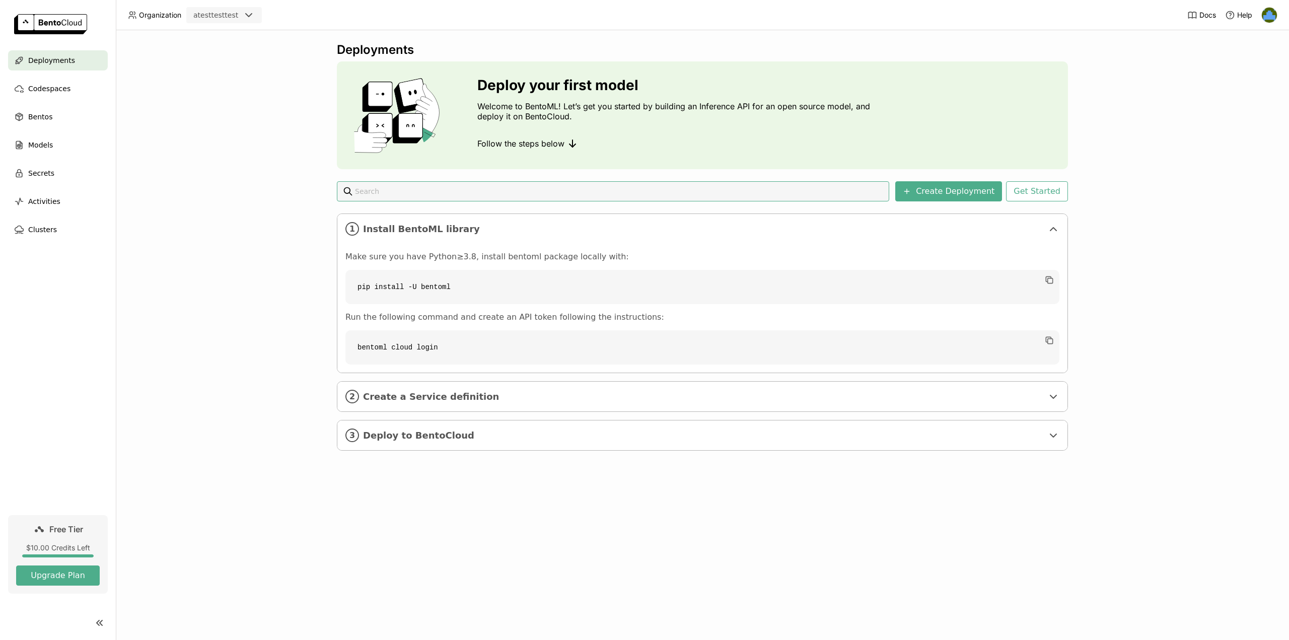
click at [59, 539] on link "Free Tier $10.00 Credits Left Upgrade Plan" at bounding box center [58, 554] width 100 height 79
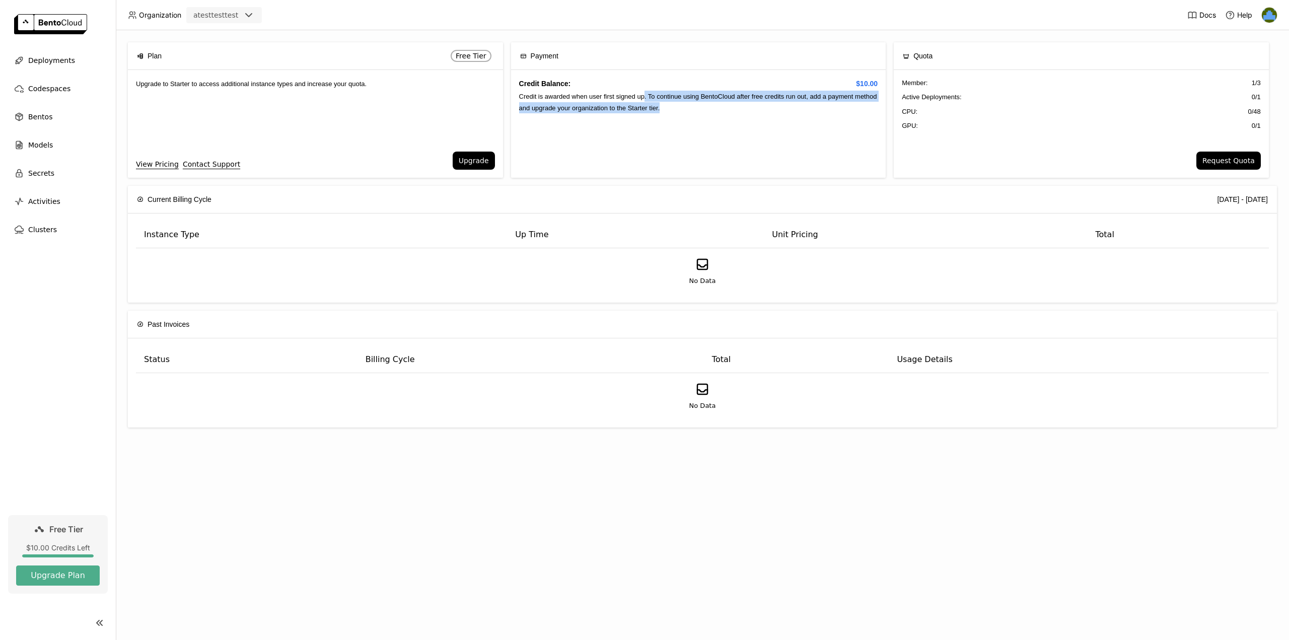
drag, startPoint x: 643, startPoint y: 98, endPoint x: 678, endPoint y: 112, distance: 38.0
click at [678, 112] on div "Credit Balance: $10.00 Credit is awarded when user first signed up. To continue…" at bounding box center [698, 124] width 375 height 108
drag, startPoint x: 703, startPoint y: 116, endPoint x: 677, endPoint y: 114, distance: 25.8
click at [677, 114] on div "Credit Balance: $10.00 Credit is awarded when user first signed up. To continue…" at bounding box center [698, 124] width 375 height 108
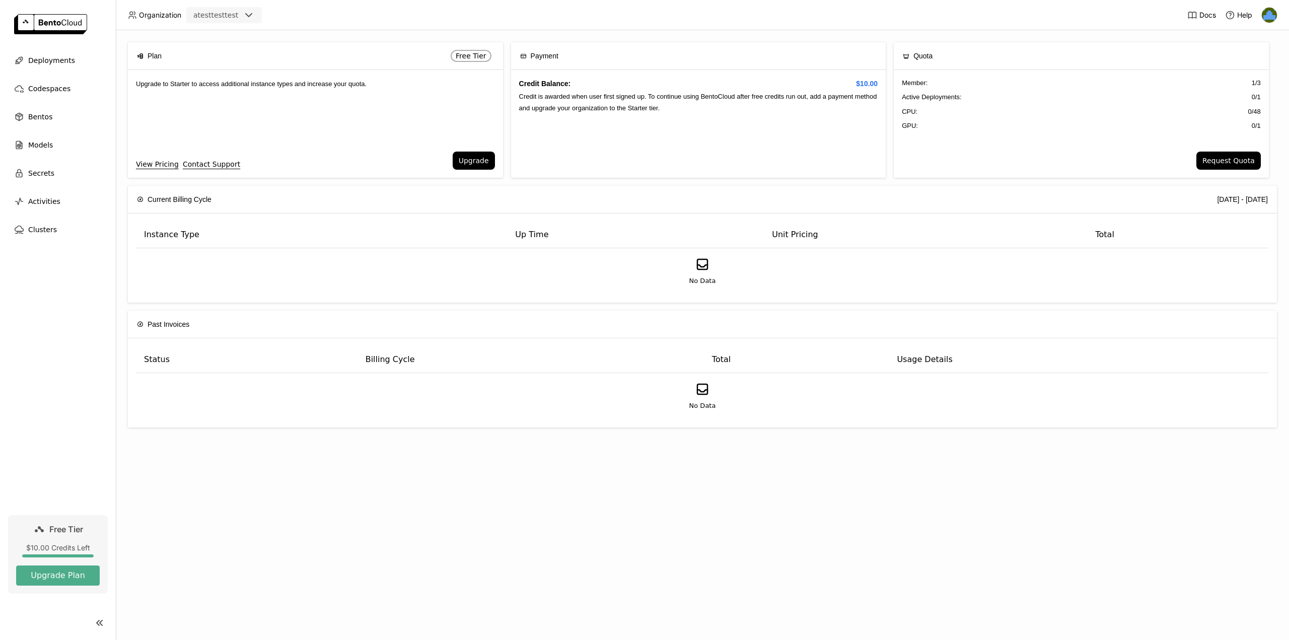
click at [677, 114] on div "Credit Balance: $10.00 Credit is awarded when user first signed up. To continue…" at bounding box center [698, 124] width 375 height 108
drag, startPoint x: 709, startPoint y: 116, endPoint x: 618, endPoint y: 114, distance: 91.7
click at [618, 114] on div "Credit Balance: $10.00 Credit is awarded when user first signed up. To continue…" at bounding box center [698, 124] width 375 height 108
click at [619, 114] on div "Credit Balance: $10.00 Credit is awarded when user first signed up. To continue…" at bounding box center [698, 124] width 375 height 108
drag, startPoint x: 898, startPoint y: 74, endPoint x: 971, endPoint y: 133, distance: 93.8
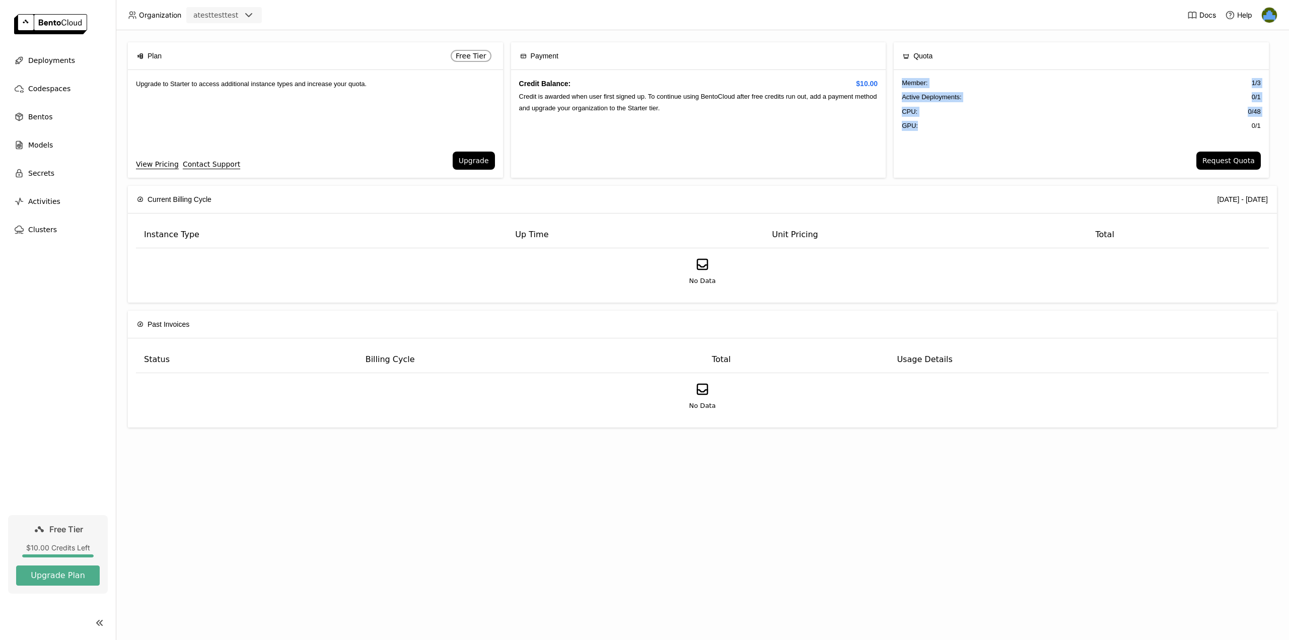
click at [971, 133] on div "Member : 1 / 3 Active Deployments : 0 / 1 CPU: 0 / 48 GPU: 0 / 1" at bounding box center [1081, 111] width 375 height 82
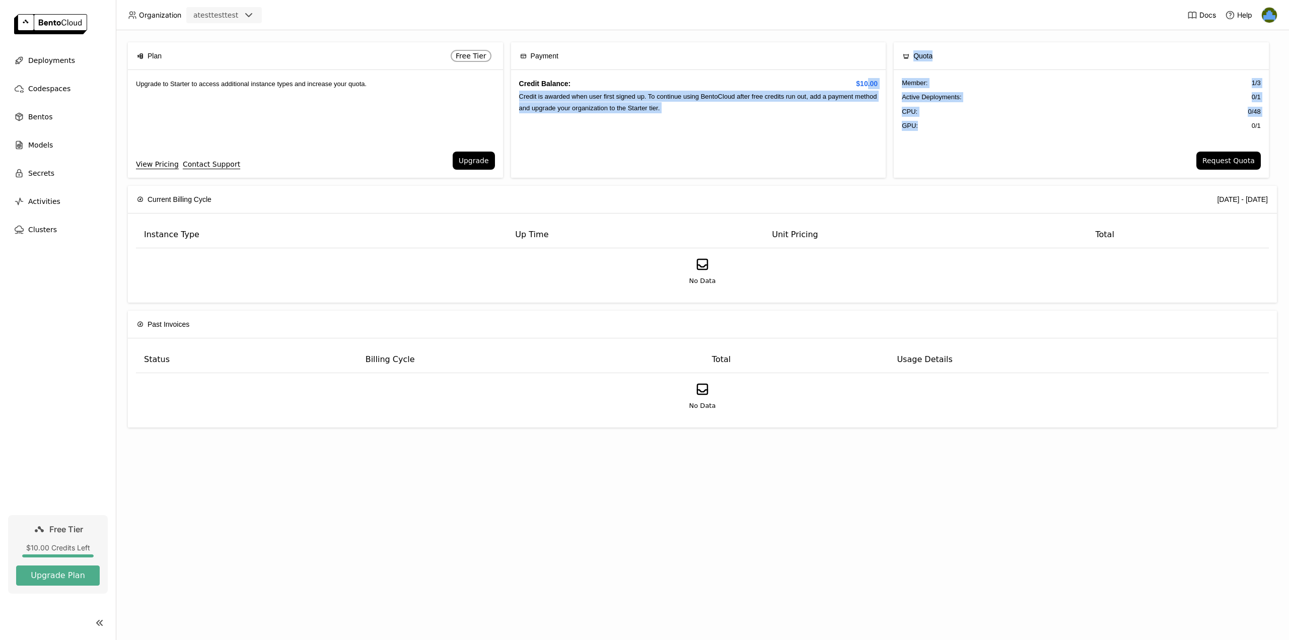
drag, startPoint x: 918, startPoint y: 123, endPoint x: 867, endPoint y: 78, distance: 67.4
click at [867, 78] on div "Plan Free Tier Upgrade to Starter to access additional instance types and incre…" at bounding box center [702, 114] width 1149 height 144
click at [870, 79] on span "$10.00" at bounding box center [867, 83] width 22 height 11
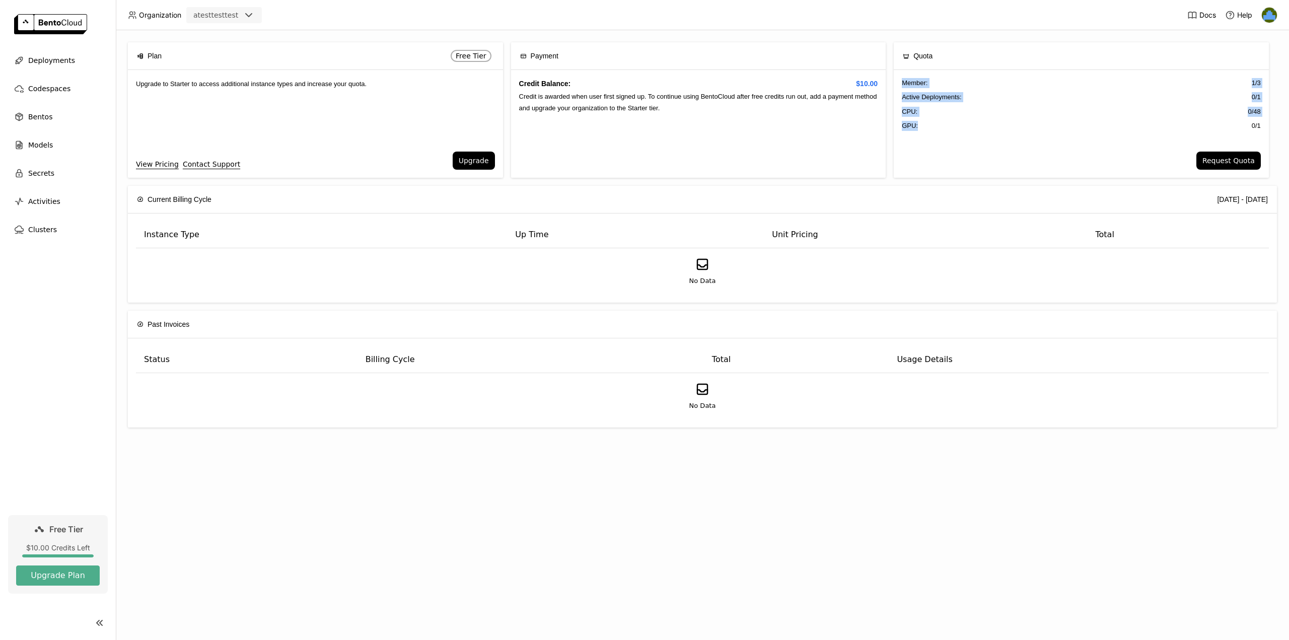
drag, startPoint x: 891, startPoint y: 82, endPoint x: 953, endPoint y: 129, distance: 78.4
click at [953, 129] on div "Plan Free Tier Upgrade to Starter to access additional instance types and incre…" at bounding box center [702, 114] width 1149 height 144
click at [956, 129] on div "GPU: 0 / 1" at bounding box center [1081, 126] width 359 height 10
click at [1280, 14] on header "Organization atesttesttest Docs Help" at bounding box center [644, 15] width 1289 height 30
click at [1274, 18] on img at bounding box center [1269, 15] width 15 height 15
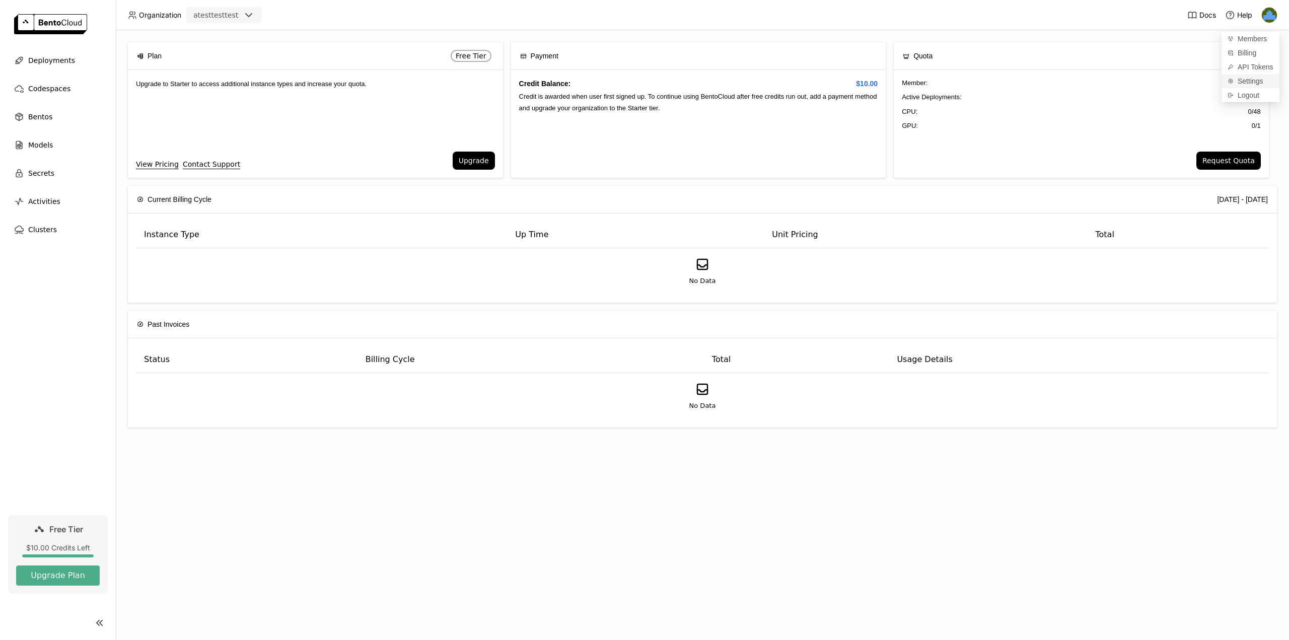
click at [1255, 81] on span "Settings" at bounding box center [1251, 81] width 26 height 9
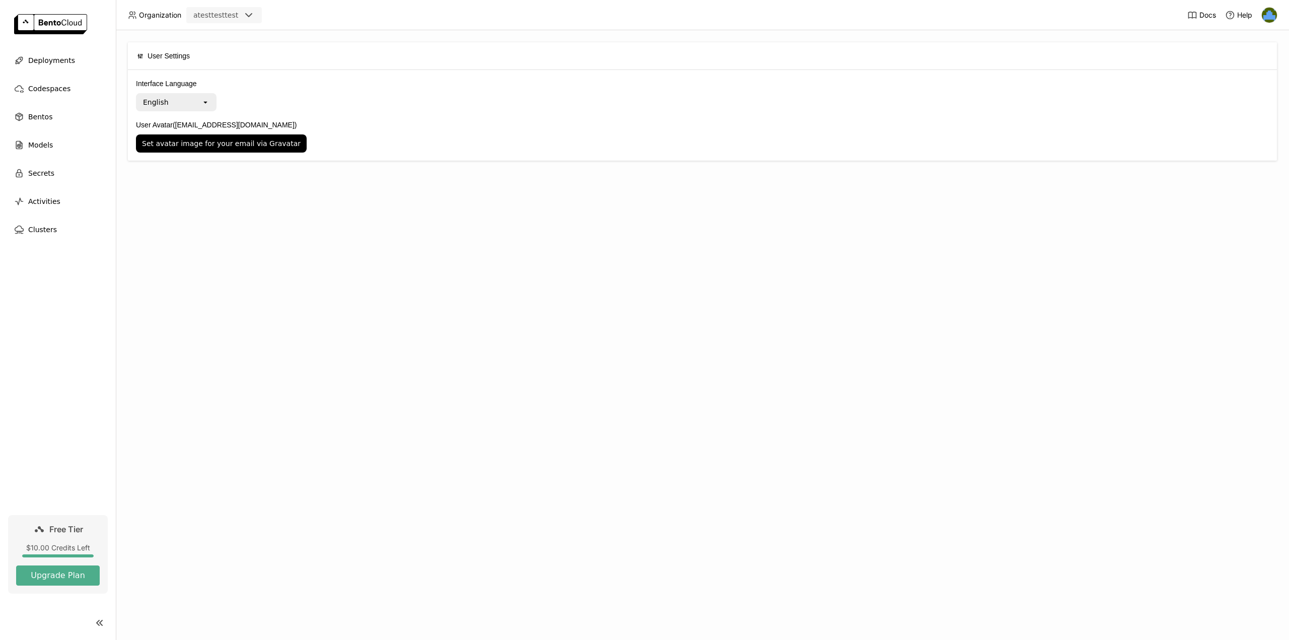
click at [52, 75] on ul "Deployments Codespaces Bentos Models Secrets Activities Clusters" at bounding box center [58, 144] width 116 height 189
click at [54, 66] on span "Deployments" at bounding box center [51, 60] width 47 height 12
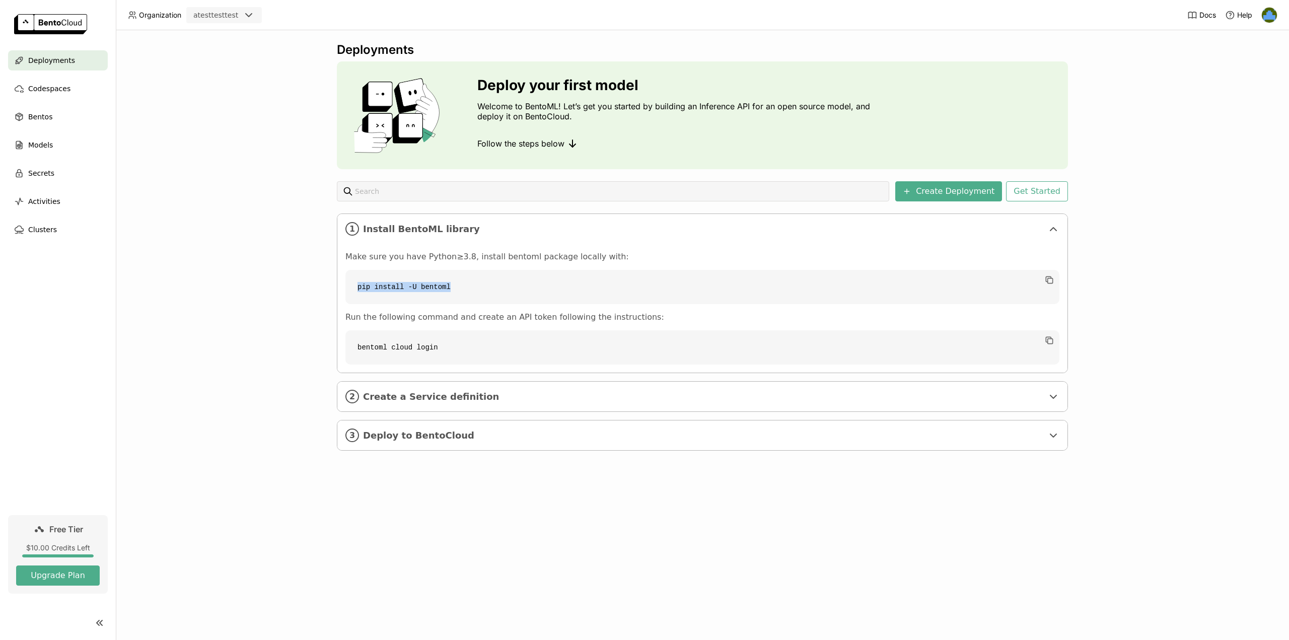
drag, startPoint x: 454, startPoint y: 295, endPoint x: 349, endPoint y: 297, distance: 105.3
click at [349, 297] on code "pip install -U bentoml" at bounding box center [703, 287] width 714 height 34
drag, startPoint x: 352, startPoint y: 347, endPoint x: 487, endPoint y: 347, distance: 134.5
click at [487, 347] on code "bentoml cloud login" at bounding box center [703, 347] width 714 height 34
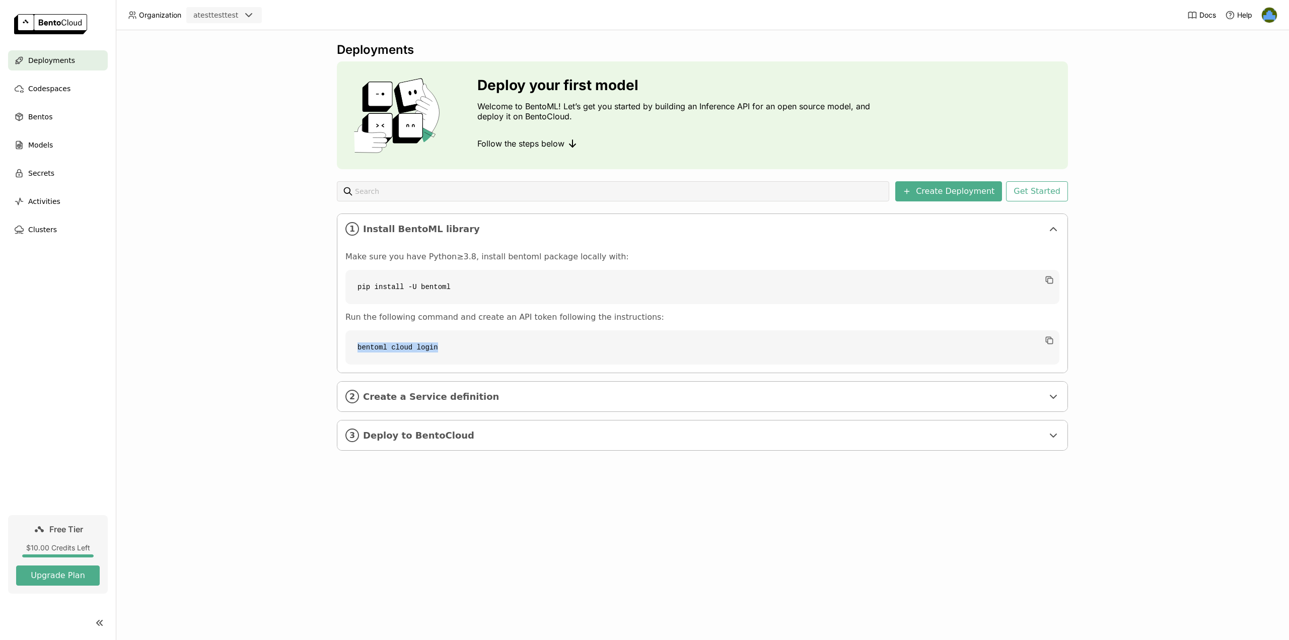
click at [487, 347] on code "bentoml cloud login" at bounding box center [703, 347] width 714 height 34
click at [450, 403] on div "2 Create a Service definition" at bounding box center [702, 397] width 730 height 30
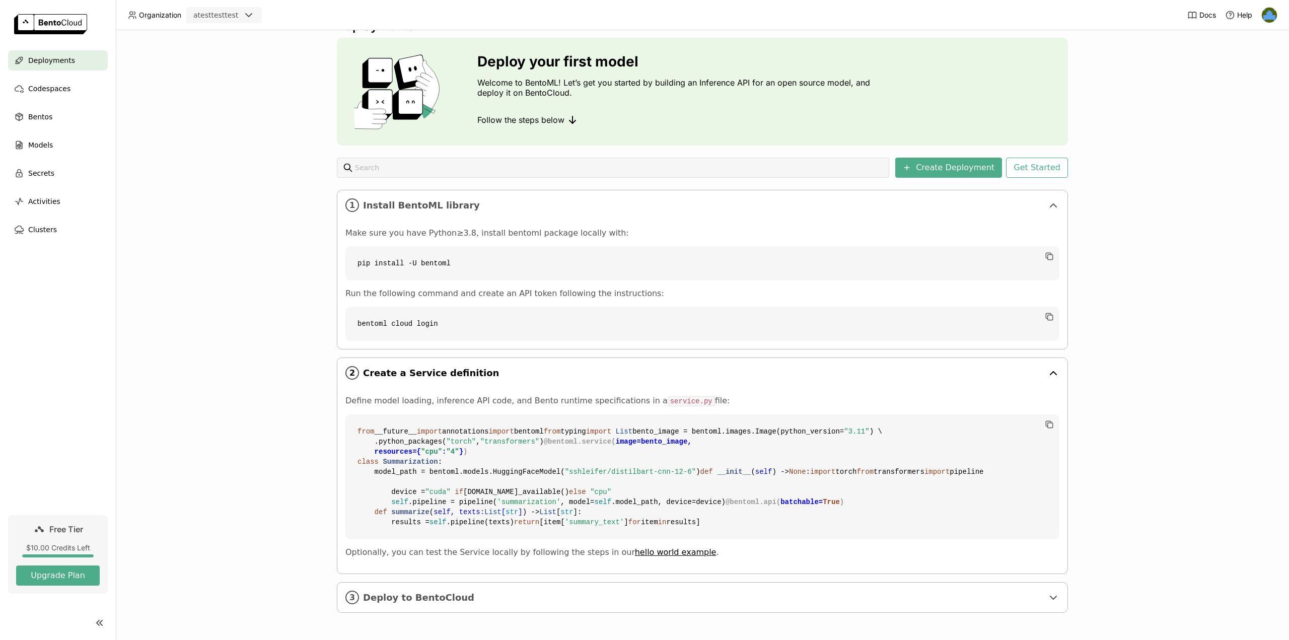
scroll to position [204, 0]
click at [469, 604] on div "3 Deploy to BentoCloud" at bounding box center [702, 598] width 730 height 30
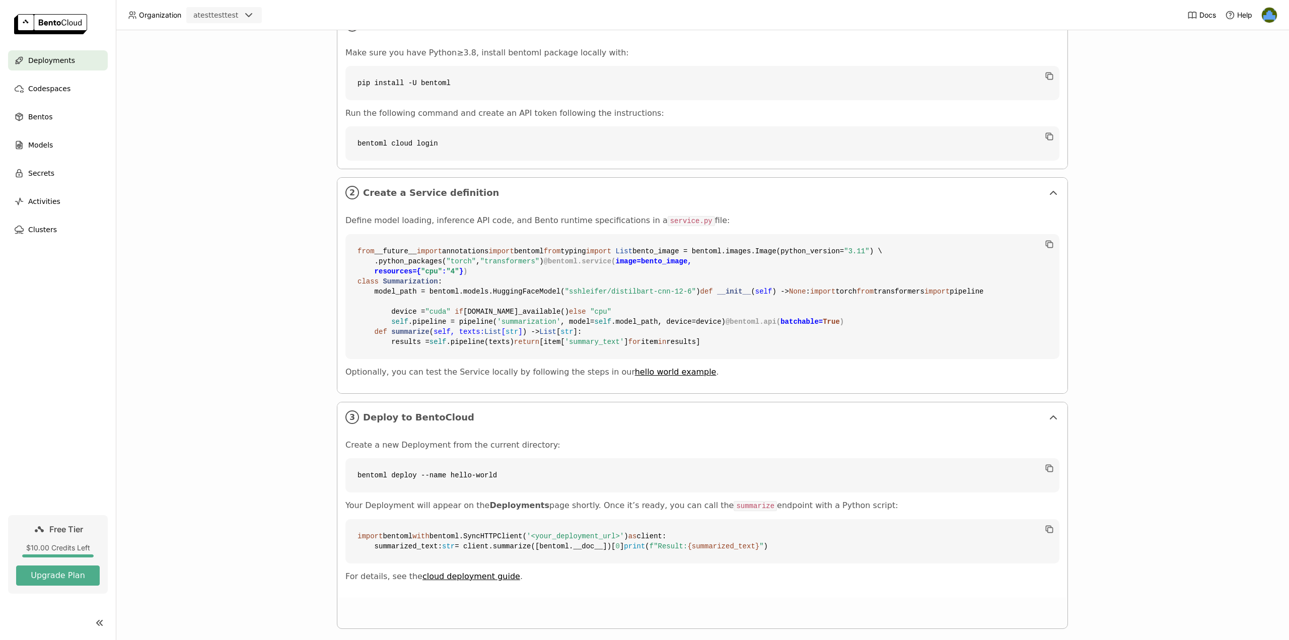
scroll to position [400, 0]
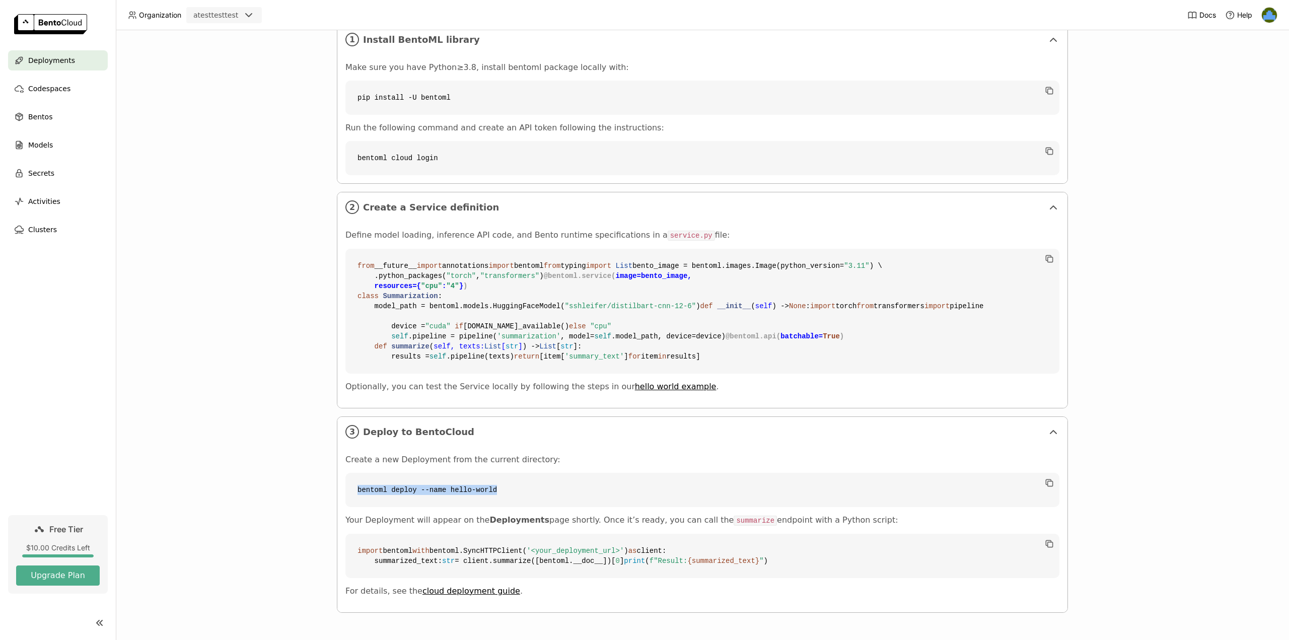
drag, startPoint x: 499, startPoint y: 460, endPoint x: 325, endPoint y: 462, distance: 173.3
click at [325, 462] on div "Deployments Deploy your first model Welcome to BentoML! Let’s get you started b…" at bounding box center [703, 335] width 1174 height 610
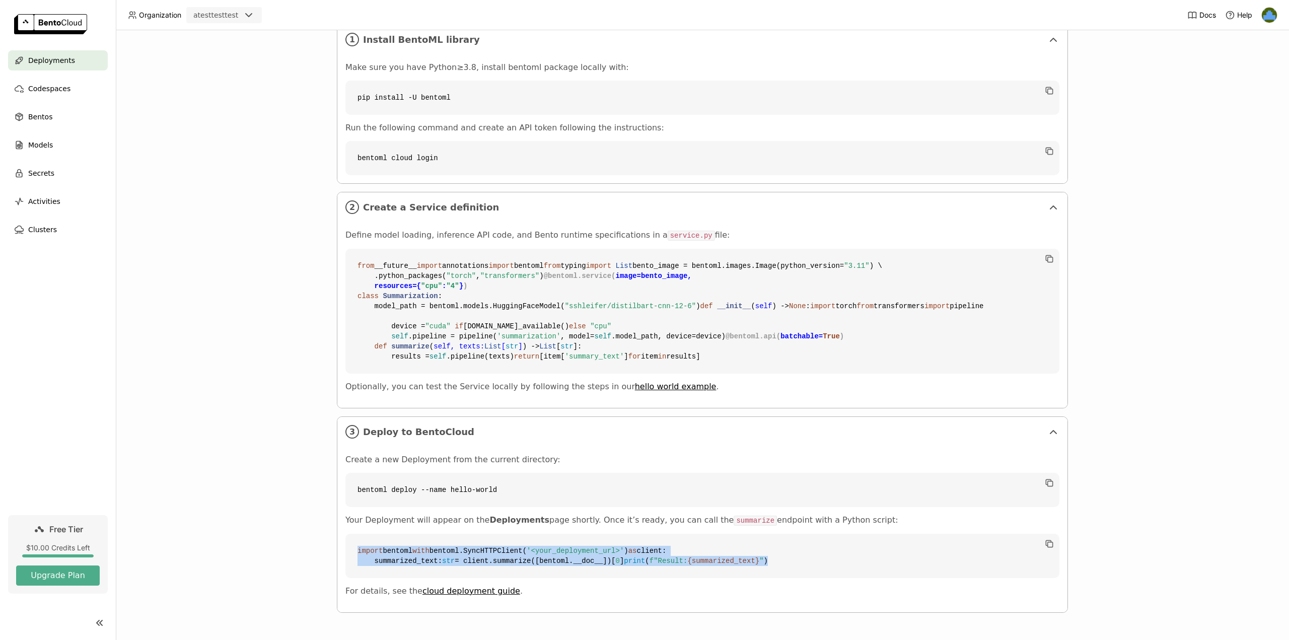
drag, startPoint x: 528, startPoint y: 564, endPoint x: 329, endPoint y: 501, distance: 209.0
click at [330, 502] on div "Deployments Deploy your first model Welcome to BentoML! Let’s get you started b…" at bounding box center [703, 335] width 1174 height 610
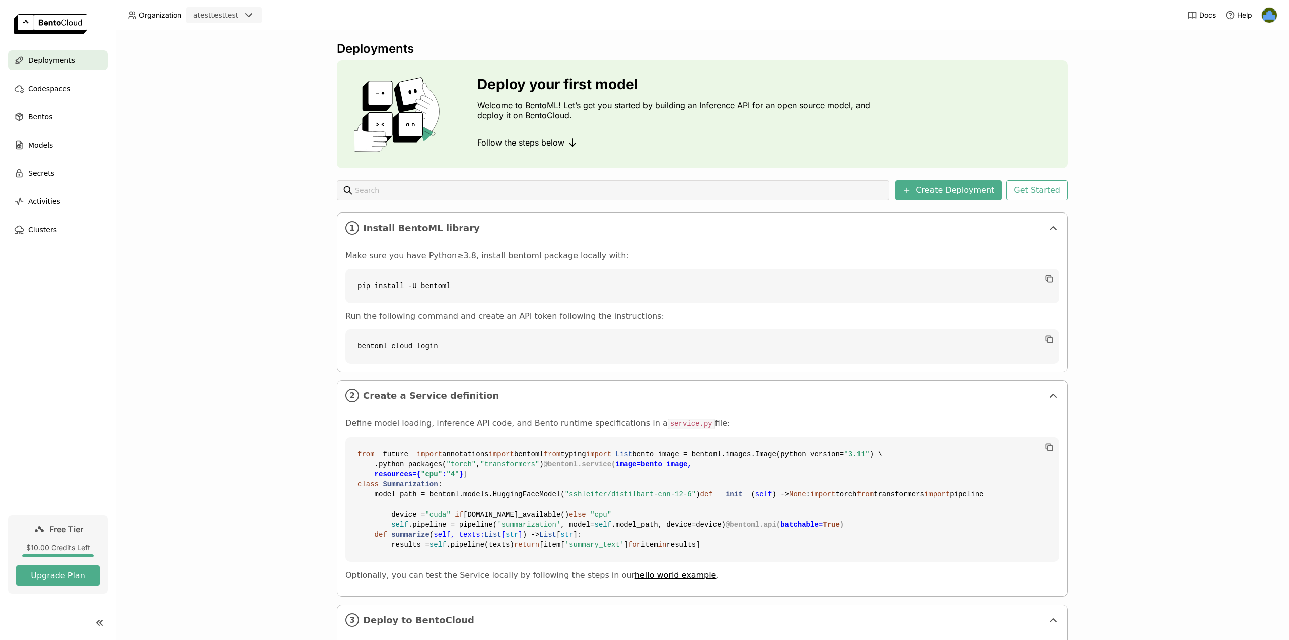
scroll to position [0, 0]
click at [72, 92] on div "Codespaces" at bounding box center [58, 89] width 100 height 20
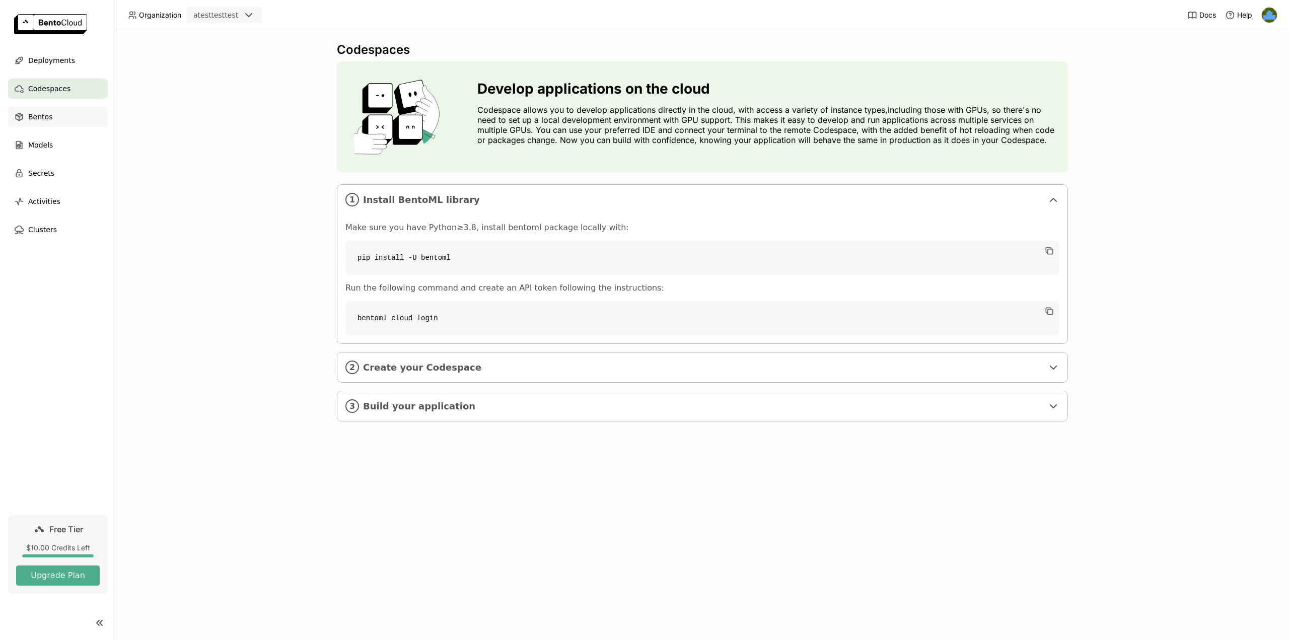
click at [77, 120] on div "Bentos" at bounding box center [58, 117] width 100 height 20
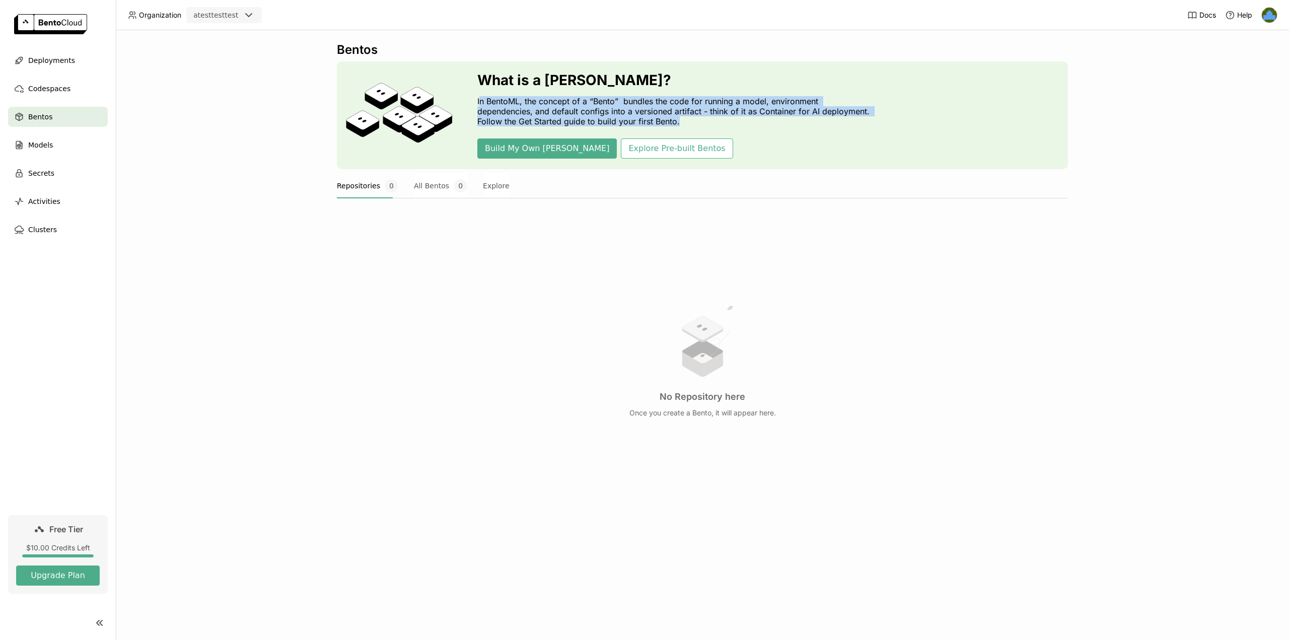
drag, startPoint x: 479, startPoint y: 94, endPoint x: 680, endPoint y: 124, distance: 203.7
click at [680, 124] on div "What is a Bento? In BentoML, the concept of a “Bento” bundles the code for runn…" at bounding box center [677, 115] width 398 height 87
drag, startPoint x: 682, startPoint y: 124, endPoint x: 712, endPoint y: 133, distance: 32.0
click at [682, 124] on p "In BentoML, the concept of a “Bento” bundles the code for running a model, envi…" at bounding box center [677, 111] width 398 height 30
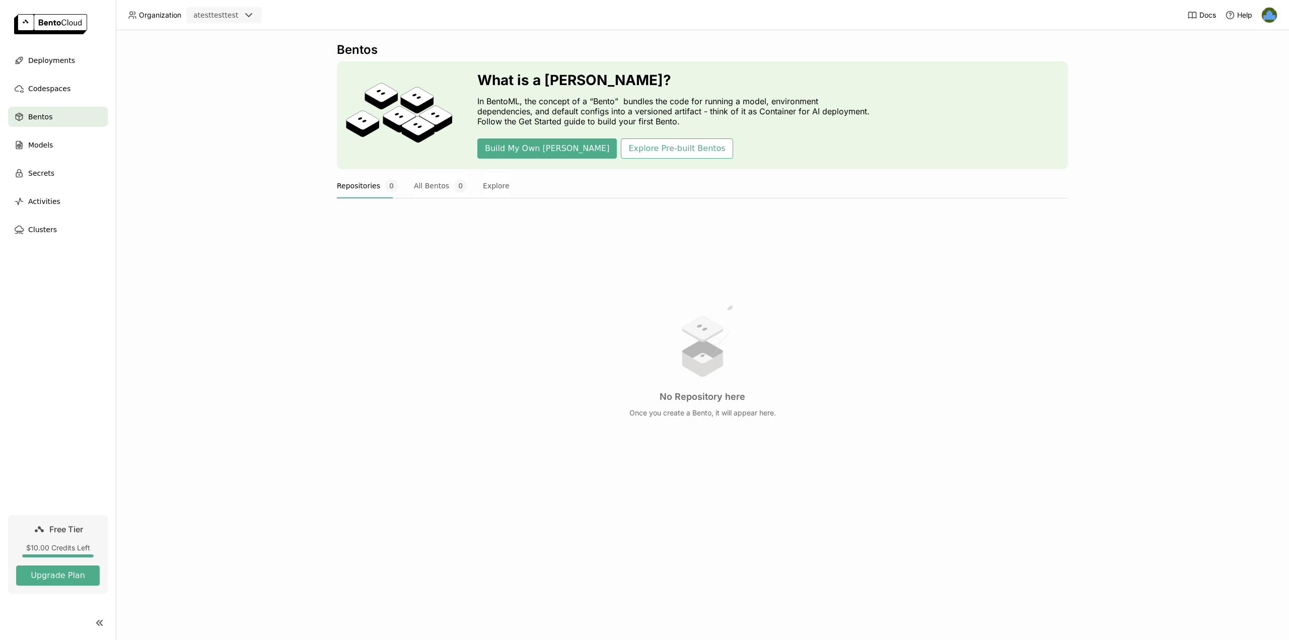
click at [718, 134] on div "What is a Bento? In BentoML, the concept of a “Bento” bundles the code for runn…" at bounding box center [677, 115] width 398 height 87
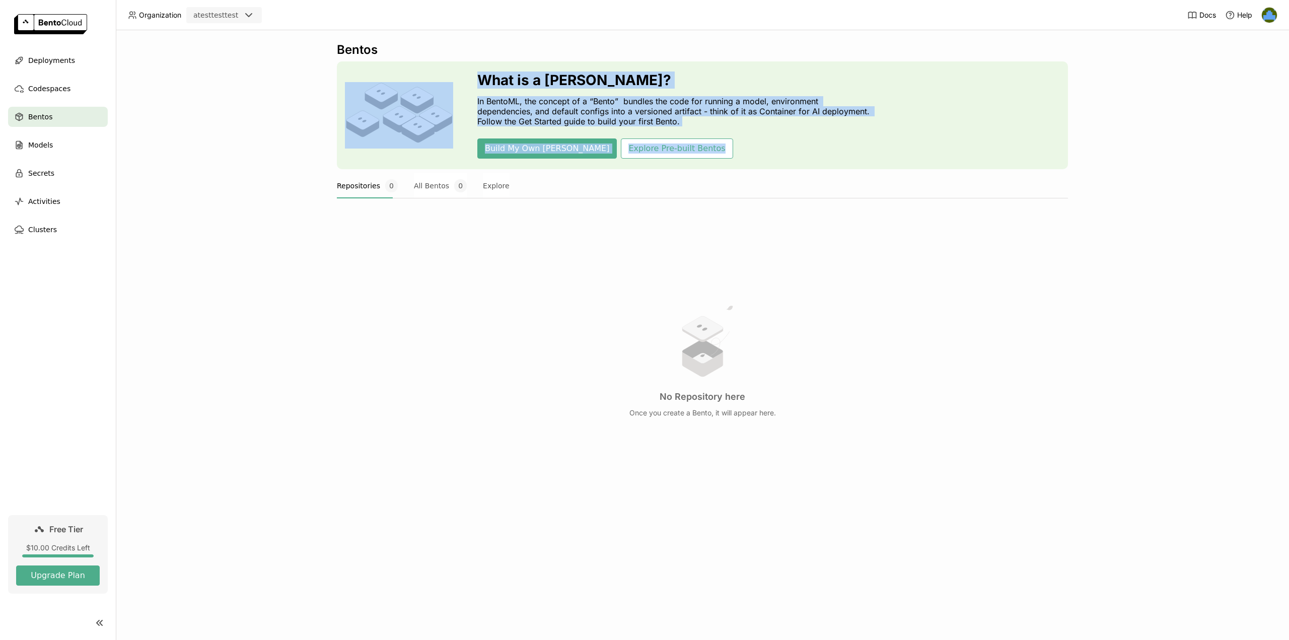
drag, startPoint x: 741, startPoint y: 133, endPoint x: 462, endPoint y: 73, distance: 286.1
click at [462, 73] on div "What is a Bento? In BentoML, the concept of a “Bento” bundles the code for runn…" at bounding box center [702, 115] width 731 height 108
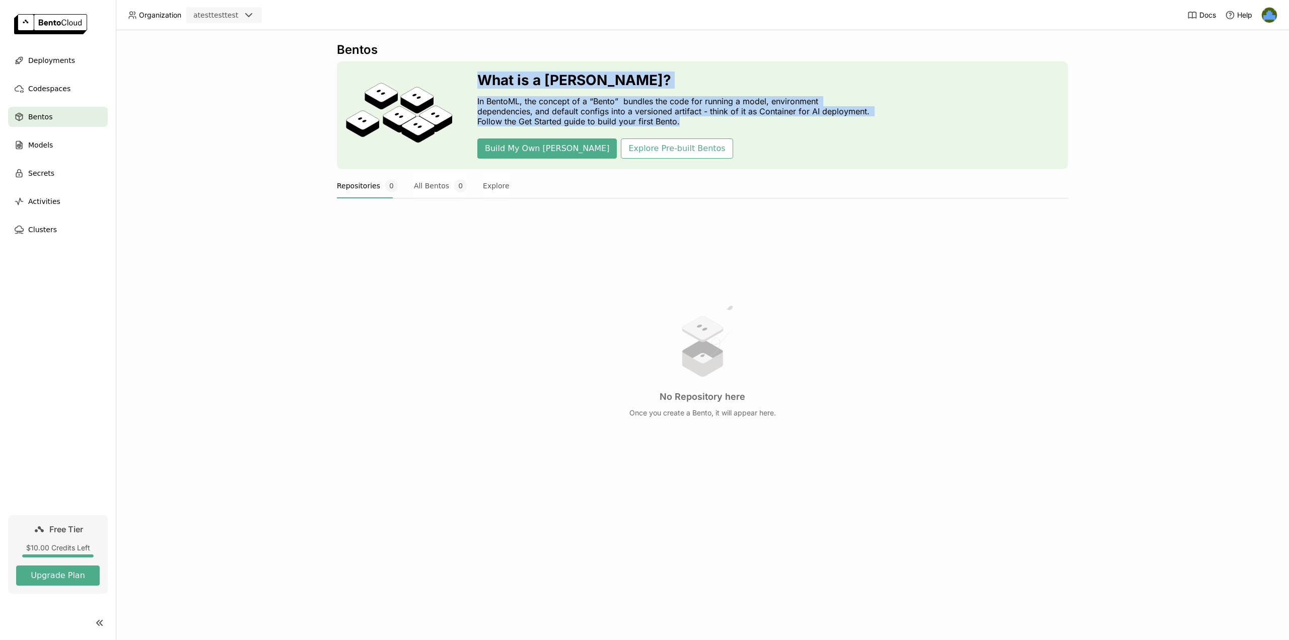
drag, startPoint x: 464, startPoint y: 72, endPoint x: 708, endPoint y: 126, distance: 249.3
click at [708, 126] on div "What is a Bento? In BentoML, the concept of a “Bento” bundles the code for runn…" at bounding box center [702, 115] width 731 height 108
click at [708, 126] on p "In BentoML, the concept of a “Bento” bundles the code for running a model, envi…" at bounding box center [677, 111] width 398 height 30
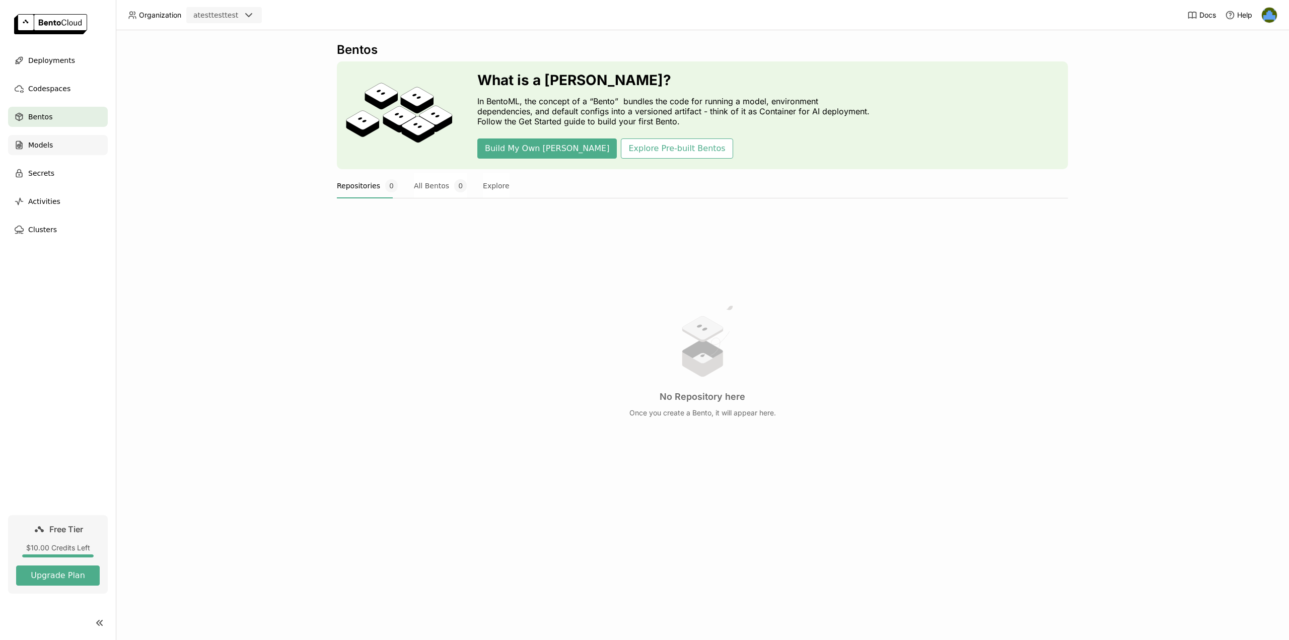
click at [26, 146] on div "Models" at bounding box center [58, 145] width 100 height 20
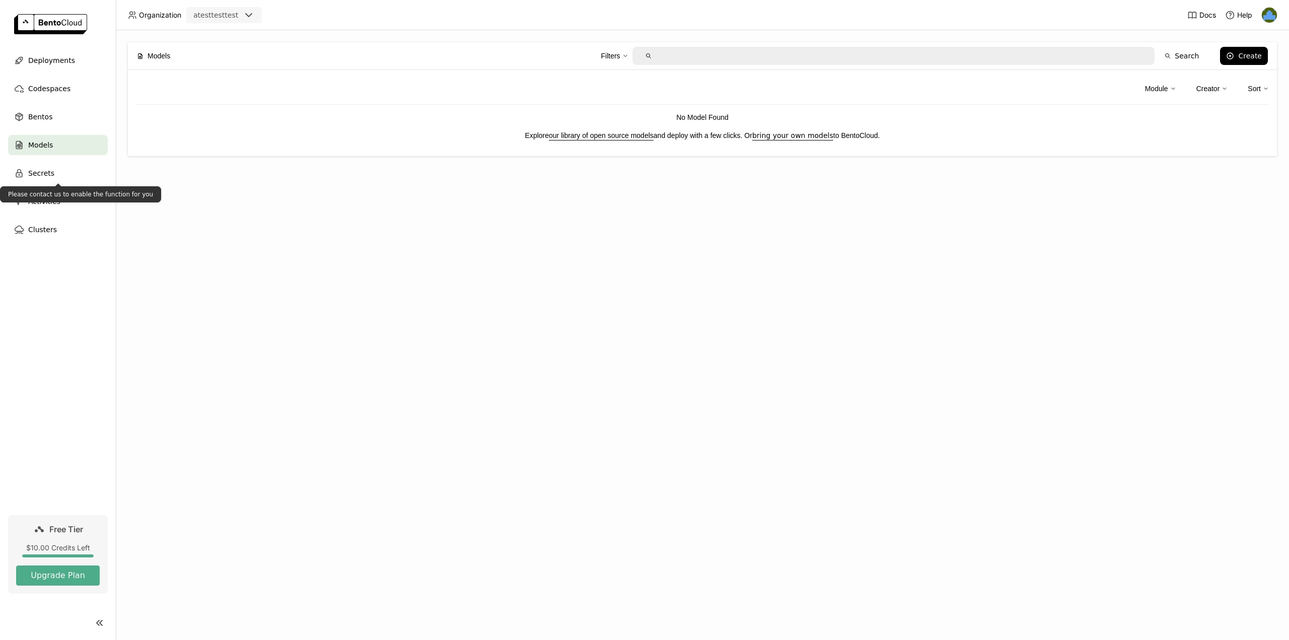
drag, startPoint x: 51, startPoint y: 168, endPoint x: 76, endPoint y: 197, distance: 37.9
click at [51, 168] on div "Secrets" at bounding box center [58, 173] width 100 height 20
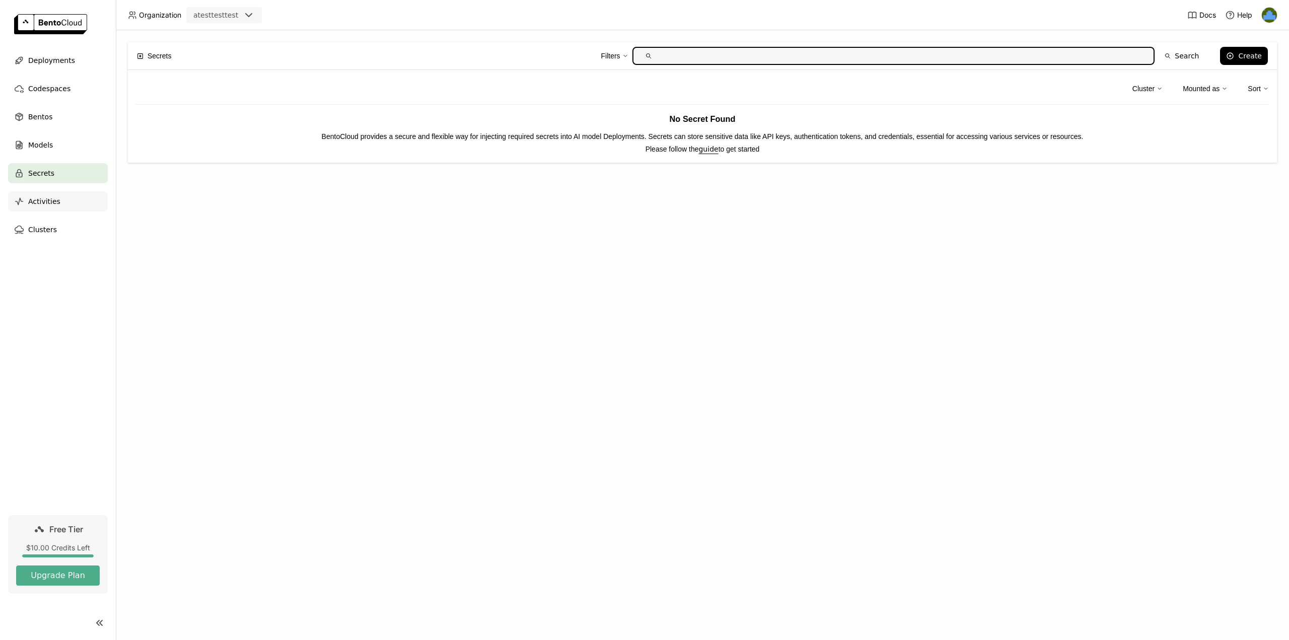
click at [61, 198] on div "Activities" at bounding box center [58, 201] width 100 height 20
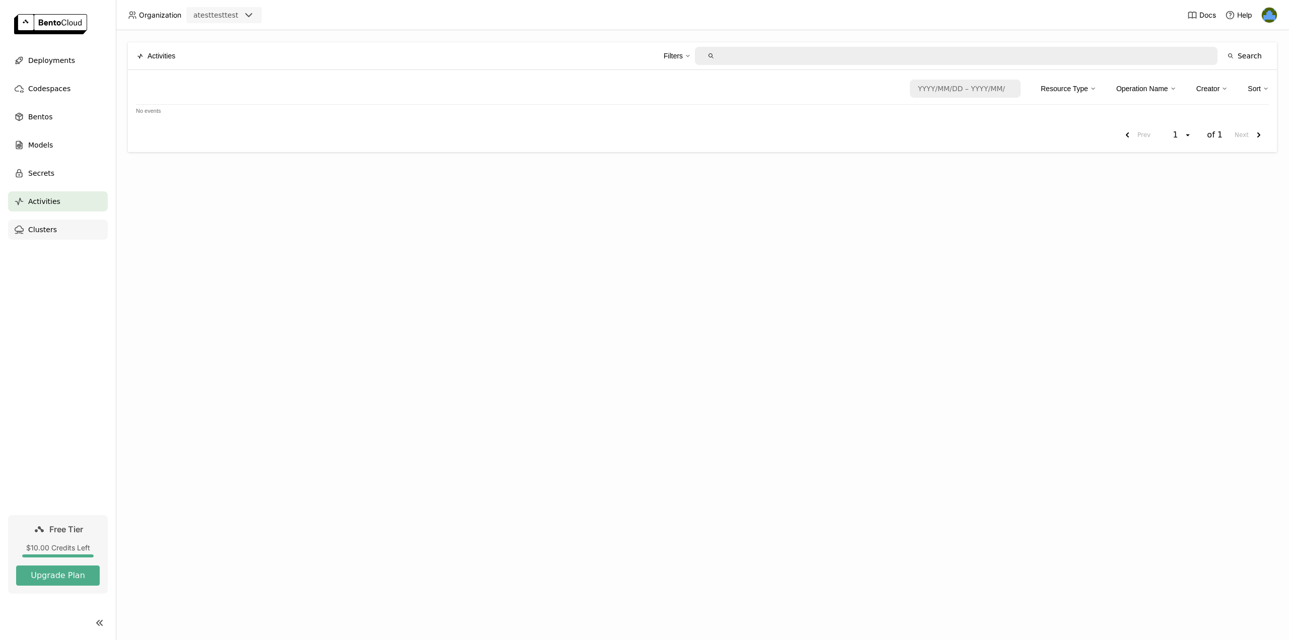
click at [86, 228] on div "Clusters" at bounding box center [58, 230] width 100 height 20
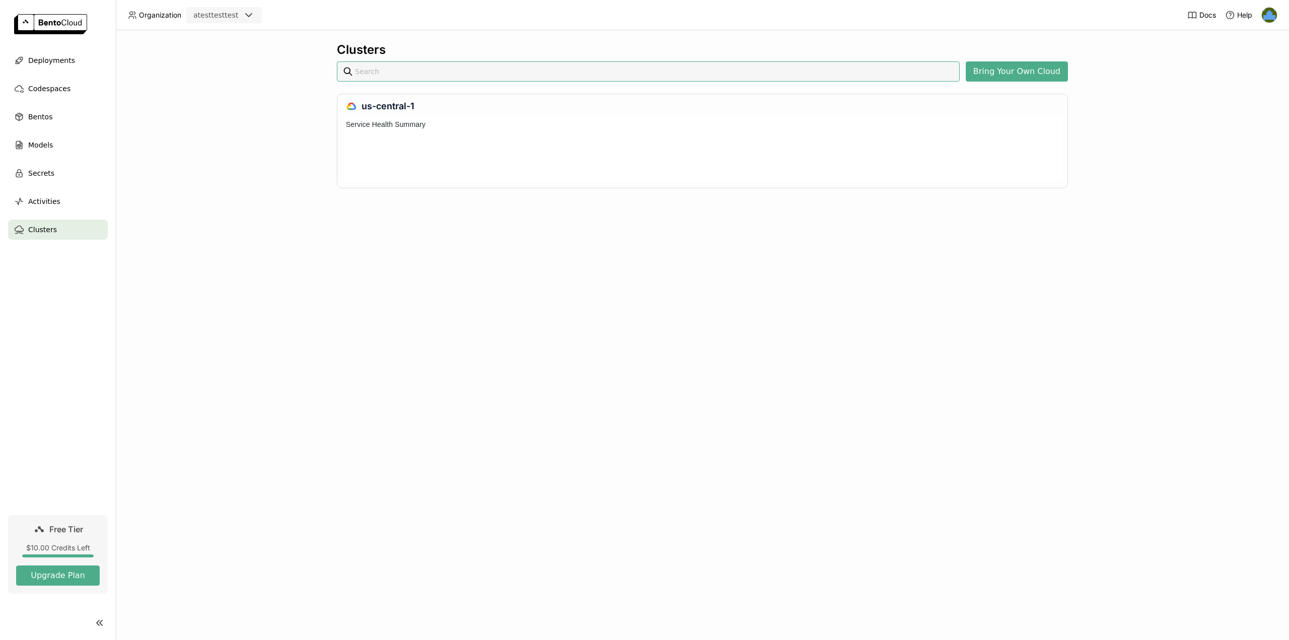
scroll to position [61, 717]
click at [58, 128] on ul "Deployments Codespaces Bentos Models Secrets Activities Clusters" at bounding box center [58, 144] width 116 height 189
click at [59, 113] on div "Bentos" at bounding box center [58, 117] width 100 height 20
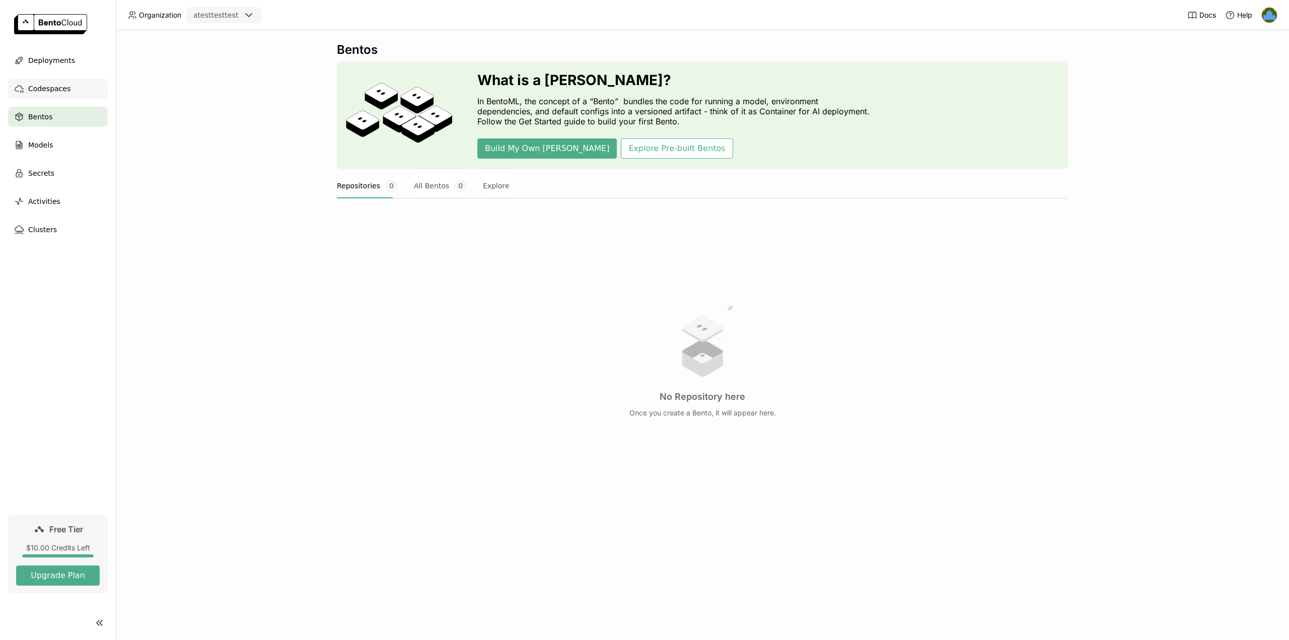
click at [78, 82] on div "Codespaces" at bounding box center [58, 89] width 100 height 20
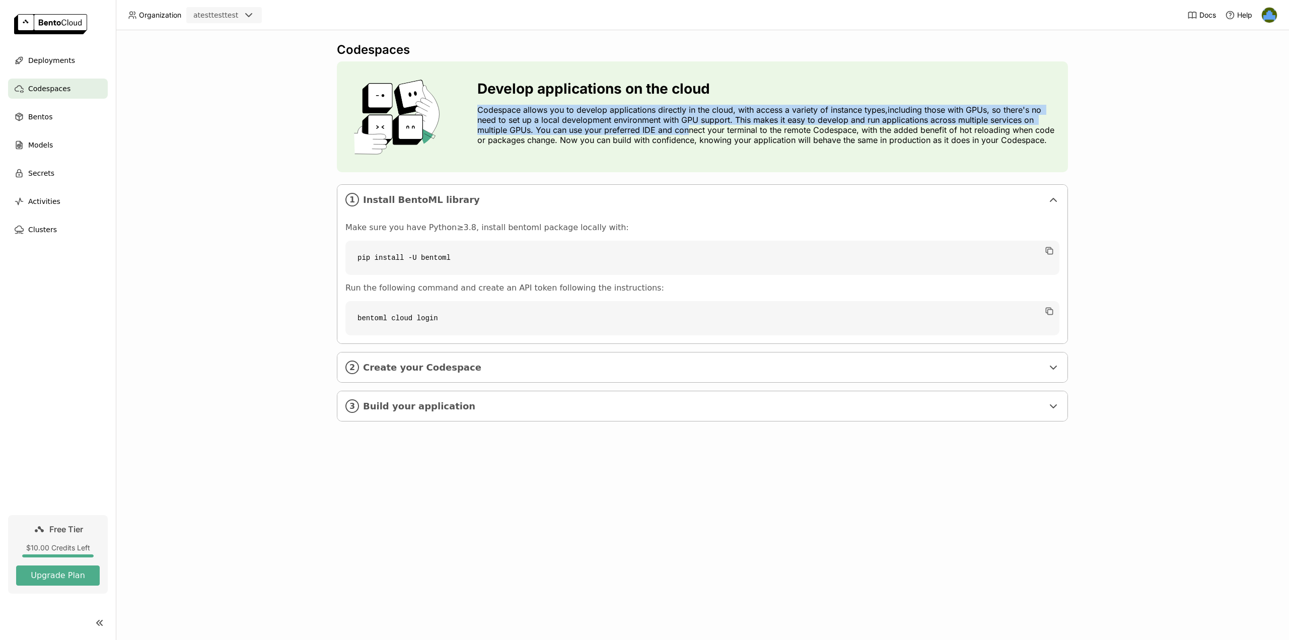
drag, startPoint x: 491, startPoint y: 107, endPoint x: 696, endPoint y: 128, distance: 206.5
click at [688, 127] on div "Develop applications on the cloud Codespace allows you to develop applications …" at bounding box center [702, 116] width 731 height 111
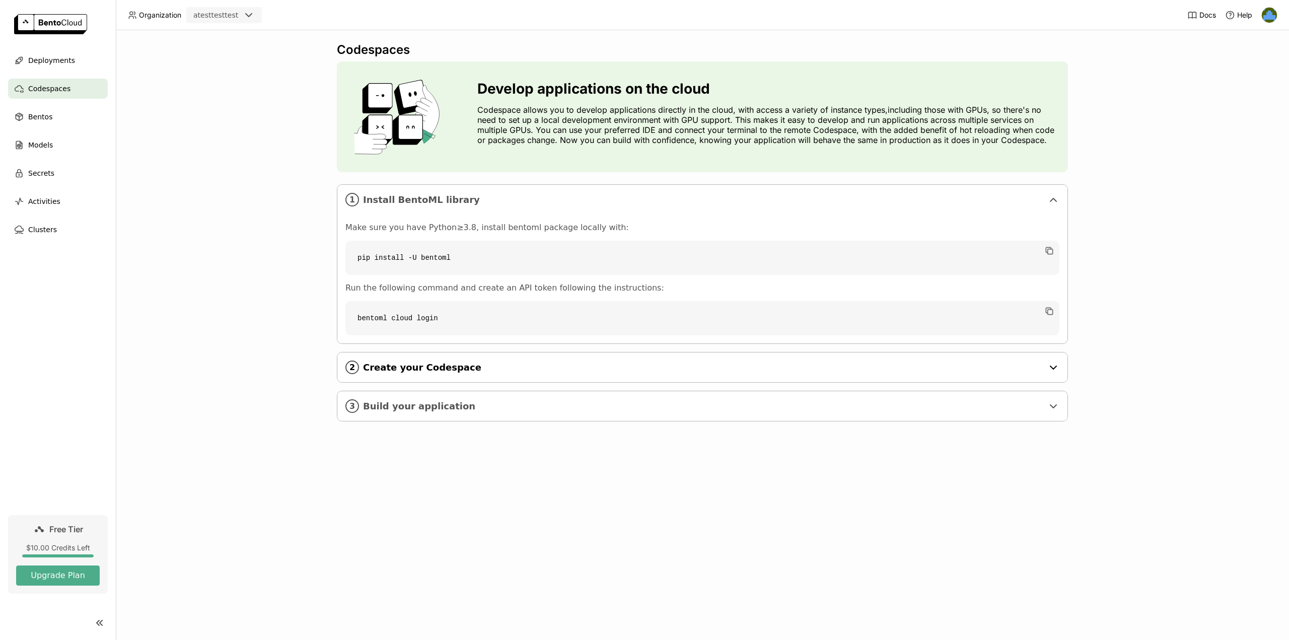
click at [553, 369] on span "Create your Codespace" at bounding box center [703, 367] width 681 height 11
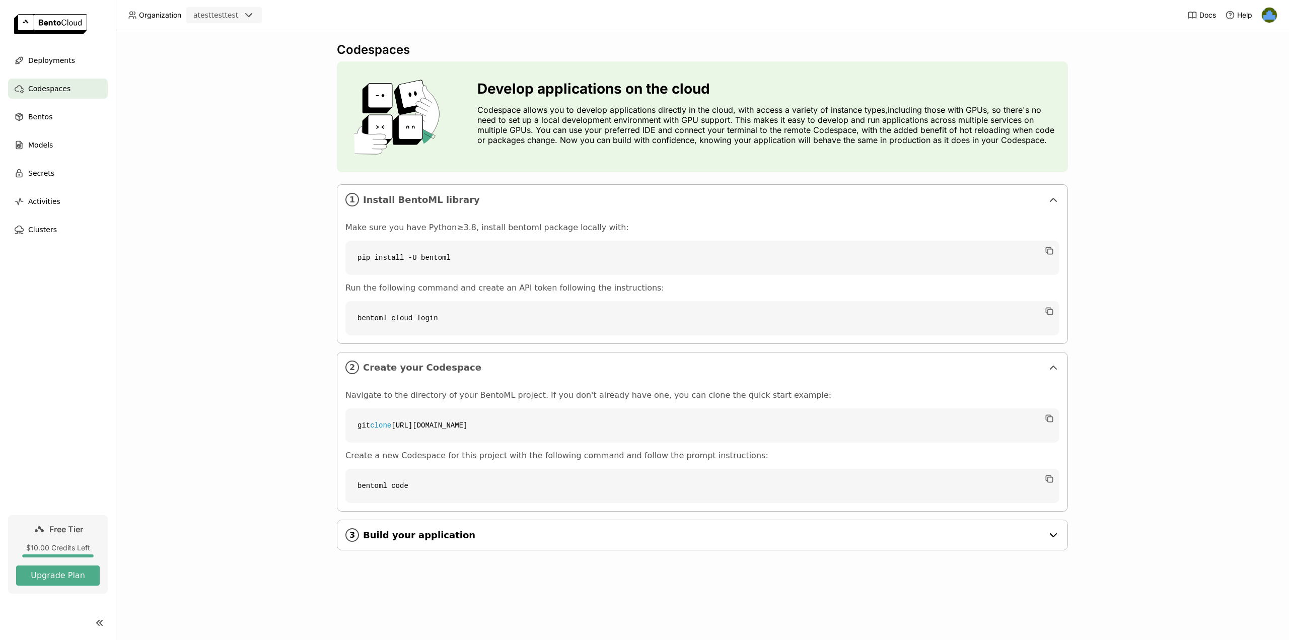
click at [520, 521] on div "3 Build your application" at bounding box center [702, 535] width 730 height 30
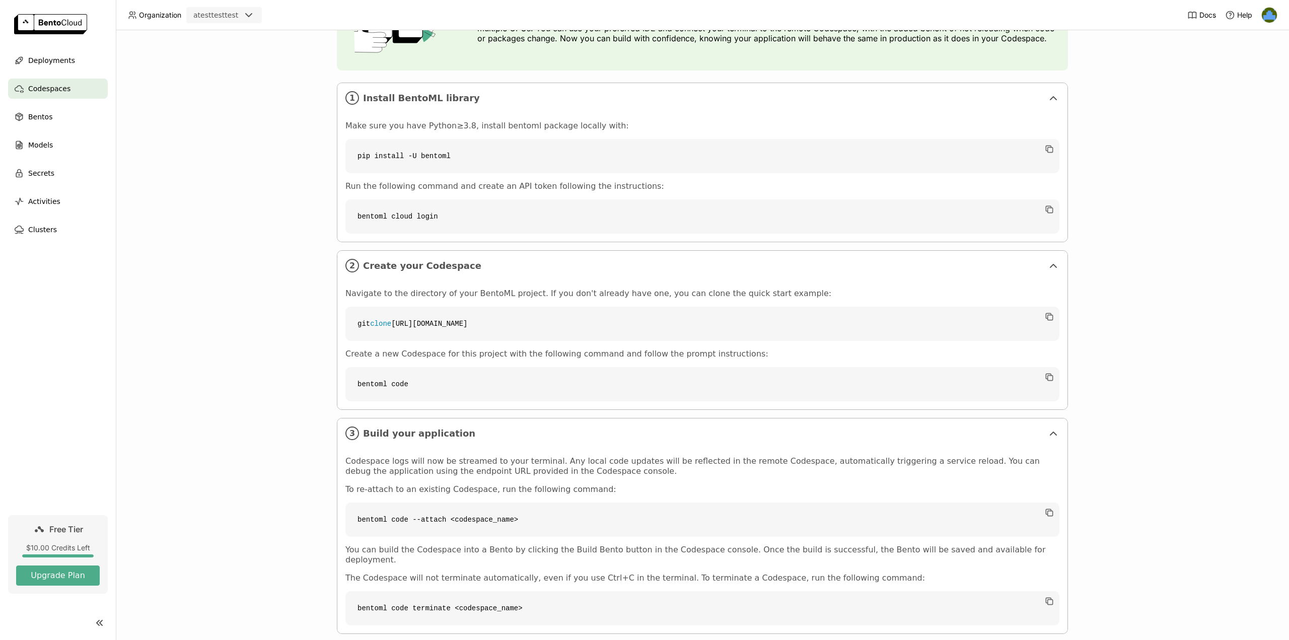
scroll to position [112, 0]
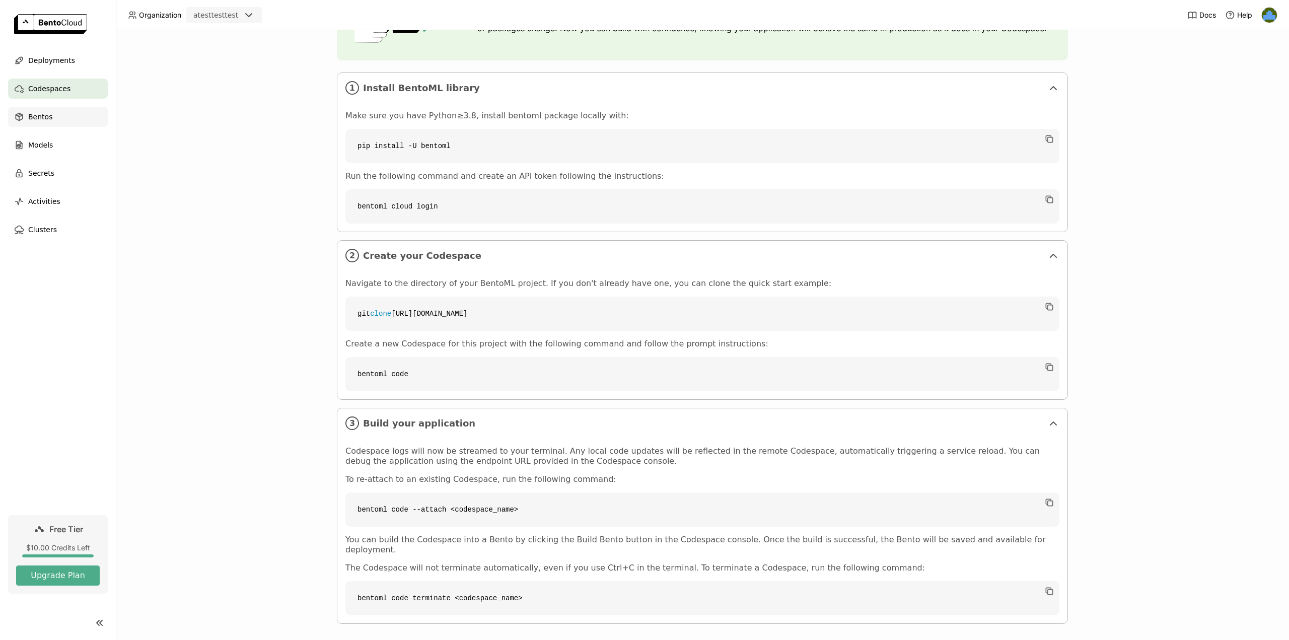
click at [67, 125] on div "Bentos" at bounding box center [58, 117] width 100 height 20
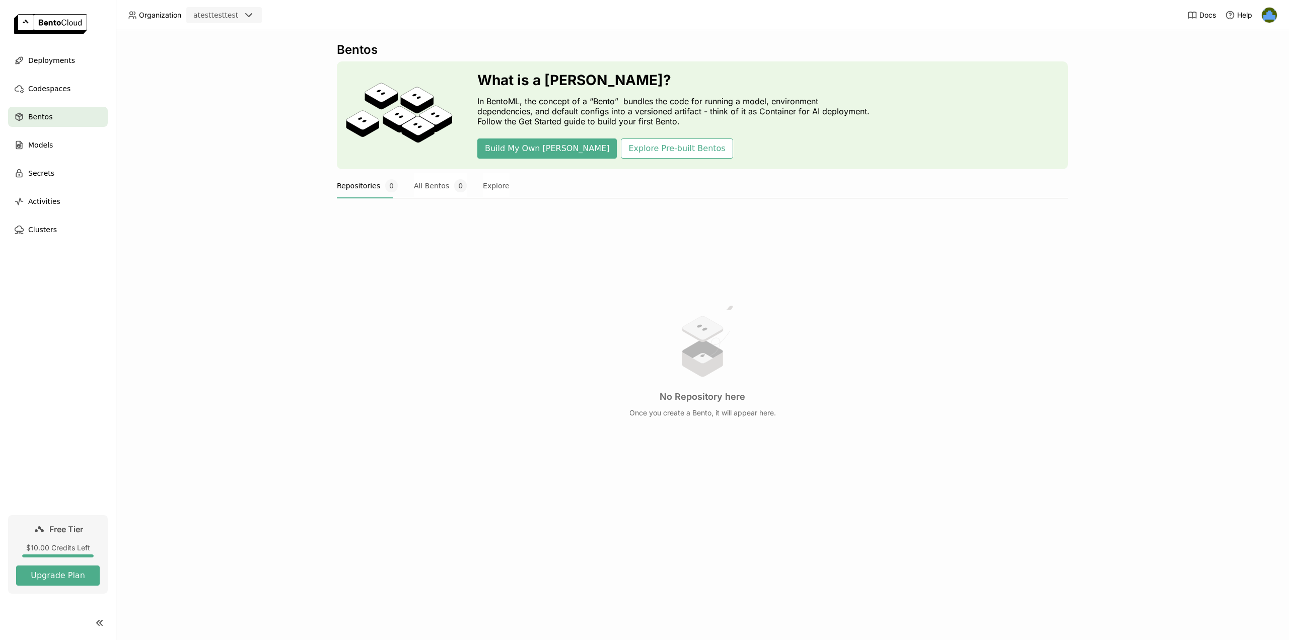
drag, startPoint x: 472, startPoint y: 223, endPoint x: 452, endPoint y: 215, distance: 22.0
click at [451, 224] on div "No Repository here Once you create a Bento, it will appear here." at bounding box center [702, 361] width 731 height 276
click at [70, 135] on div "Models" at bounding box center [58, 145] width 100 height 20
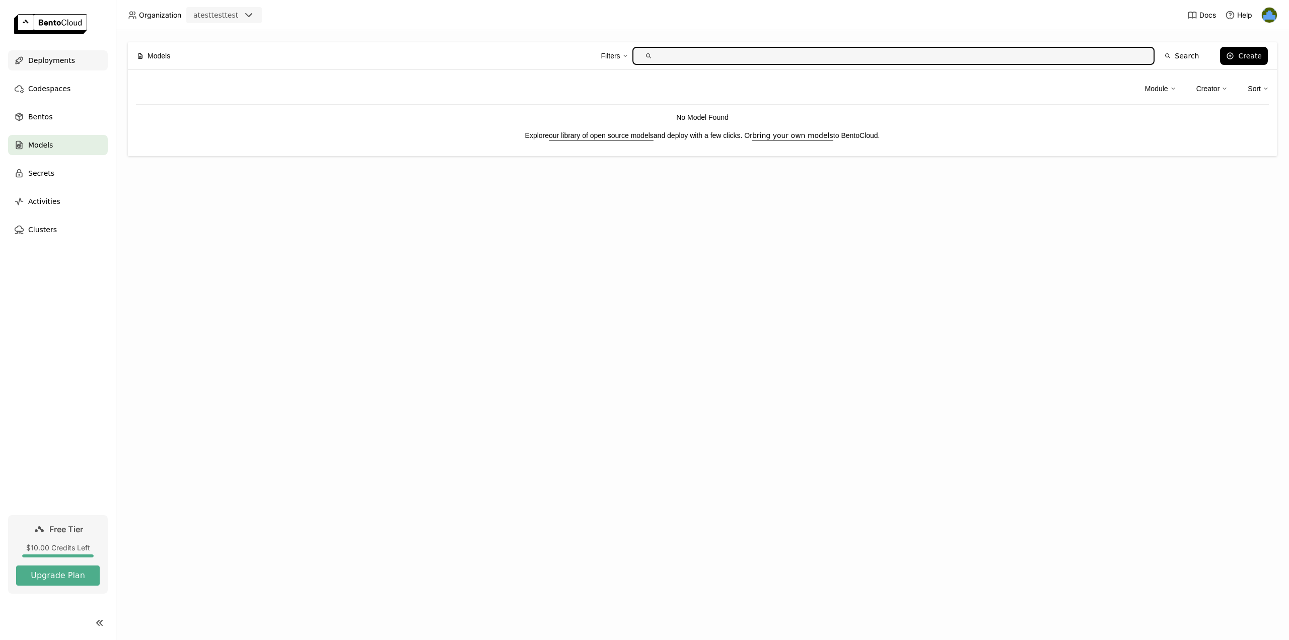
click at [72, 69] on div "Deployments" at bounding box center [58, 60] width 100 height 20
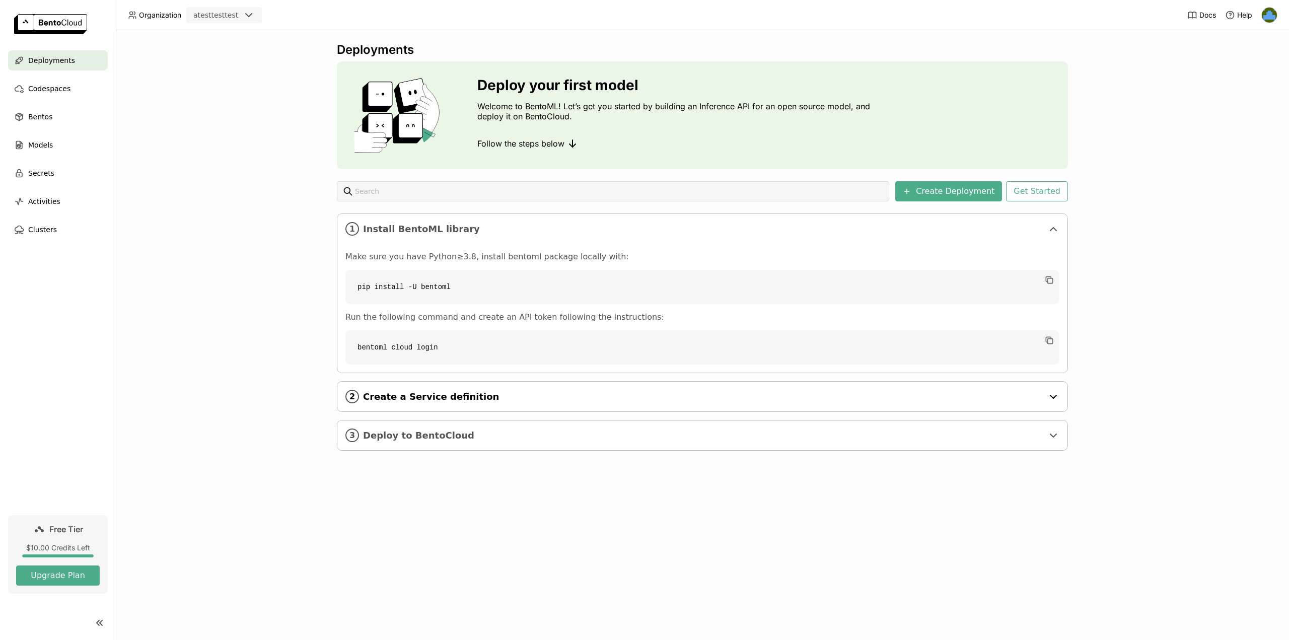
click at [477, 396] on span "Create a Service definition" at bounding box center [703, 396] width 681 height 11
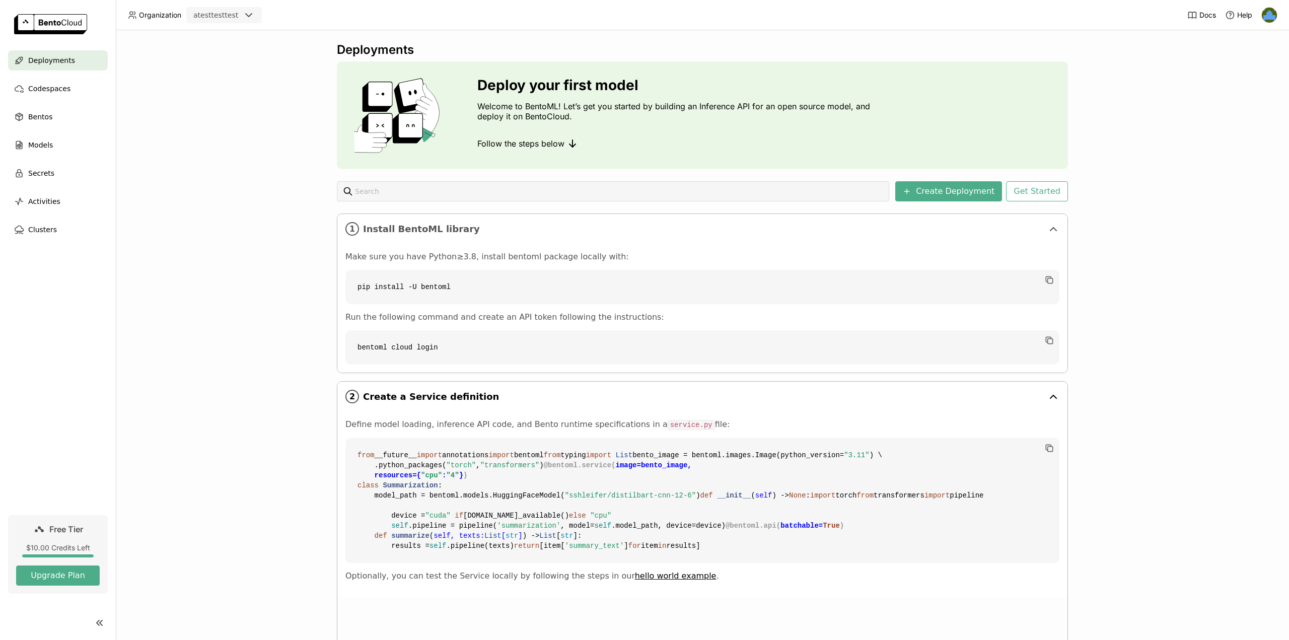
click at [479, 406] on div "2 Create a Service definition" at bounding box center [702, 397] width 730 height 30
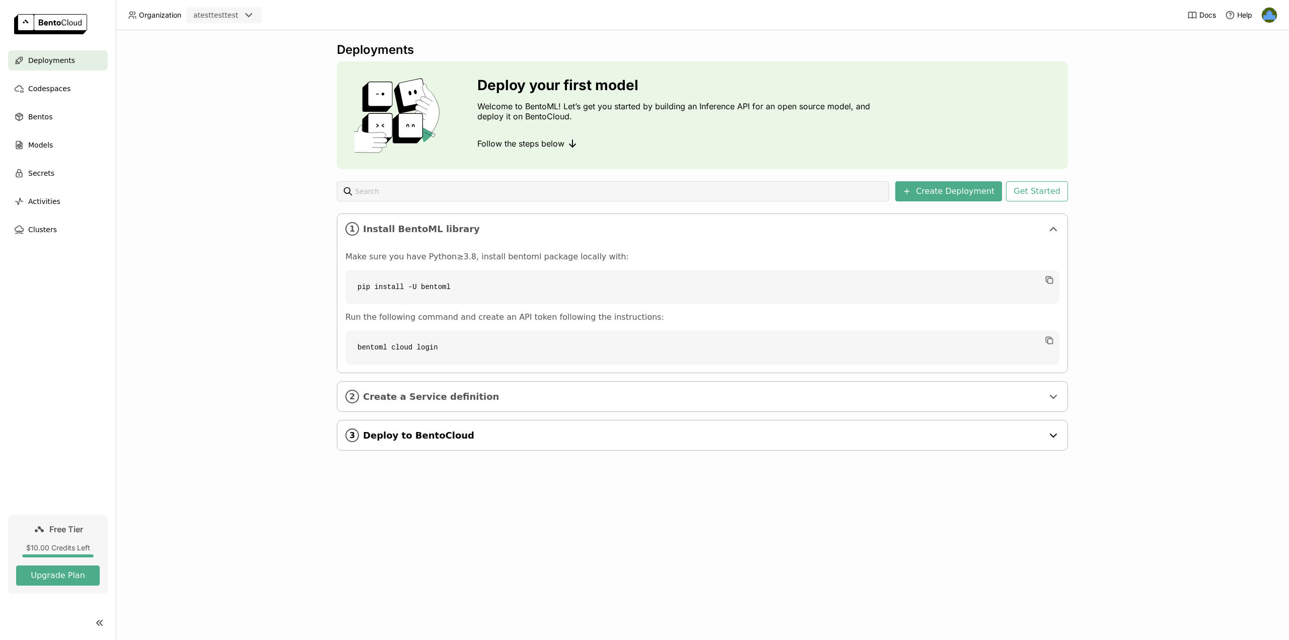
click at [482, 444] on div "3 Deploy to BentoCloud" at bounding box center [702, 436] width 730 height 30
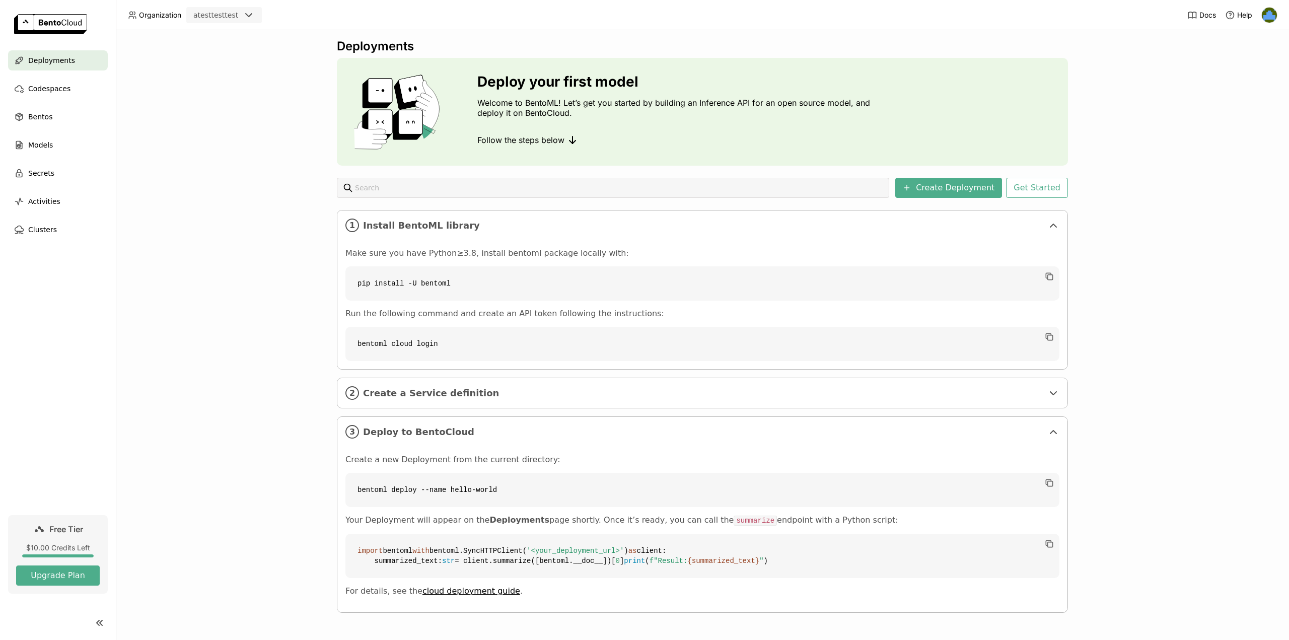
scroll to position [33, 0]
click at [462, 378] on div "2 Create a Service definition" at bounding box center [702, 393] width 730 height 30
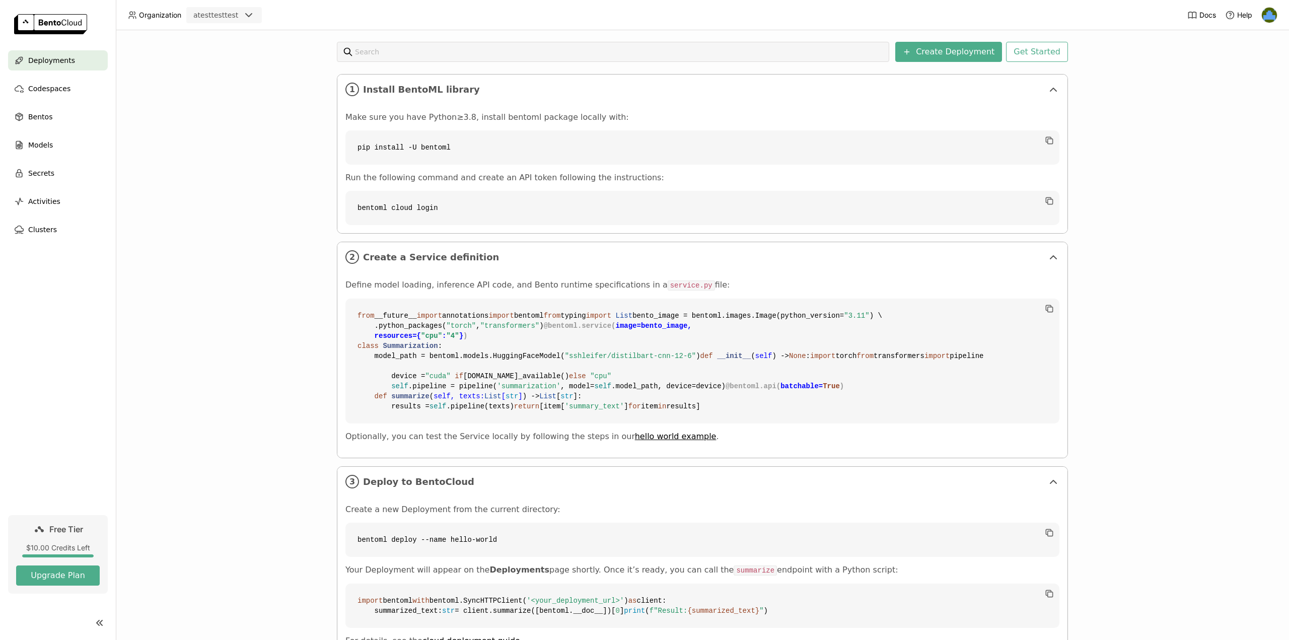
scroll to position [149, 0]
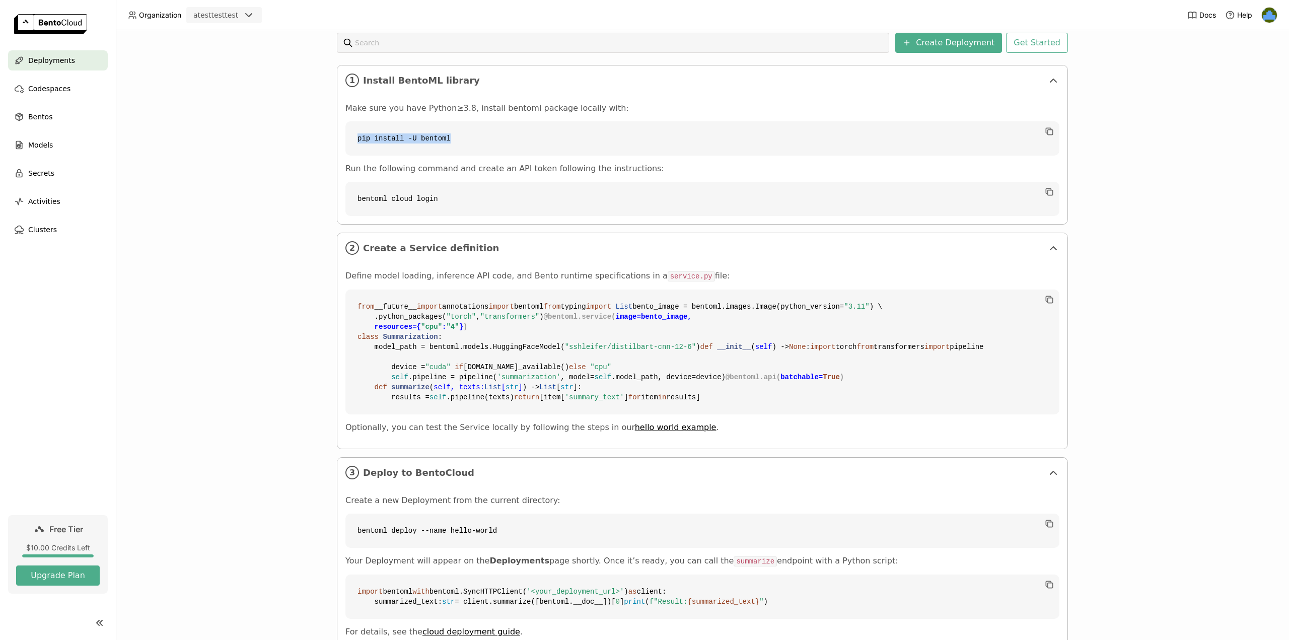
drag, startPoint x: 448, startPoint y: 143, endPoint x: 354, endPoint y: 143, distance: 94.2
click at [353, 140] on code "pip install -U bentoml" at bounding box center [703, 138] width 714 height 34
copy code "pip install -U bentoml"
drag, startPoint x: 445, startPoint y: 207, endPoint x: 350, endPoint y: 210, distance: 95.8
click at [346, 203] on code "bentoml cloud login" at bounding box center [703, 199] width 714 height 34
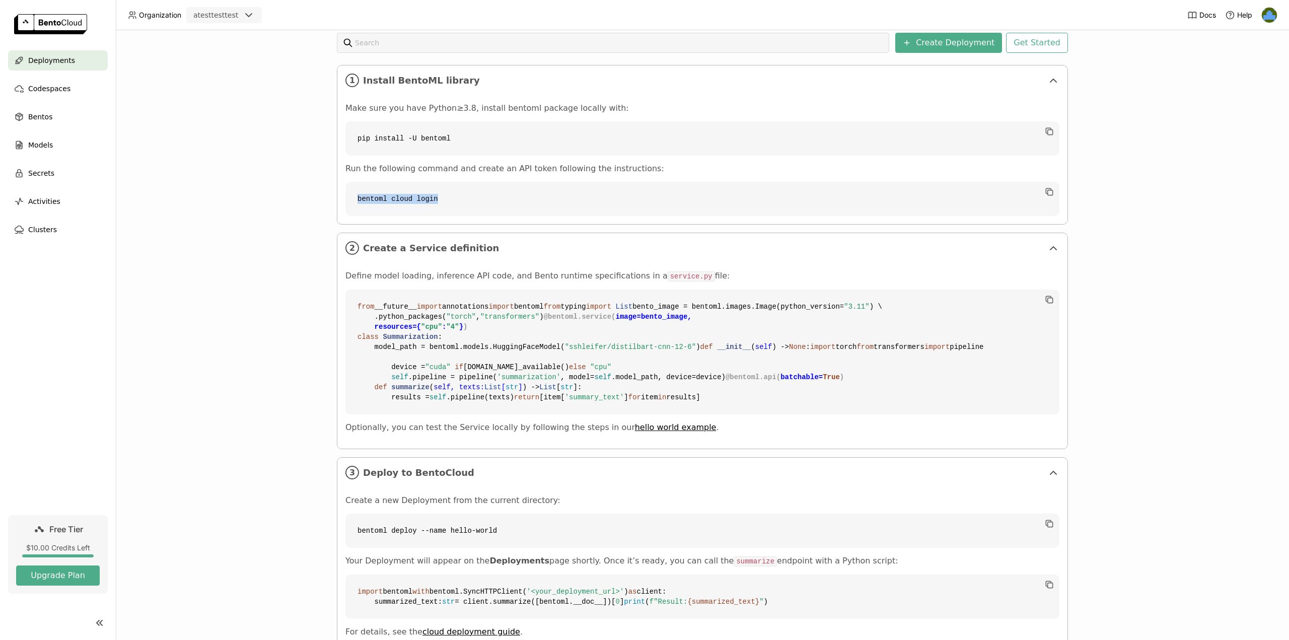
copy code "bentoml cloud login"
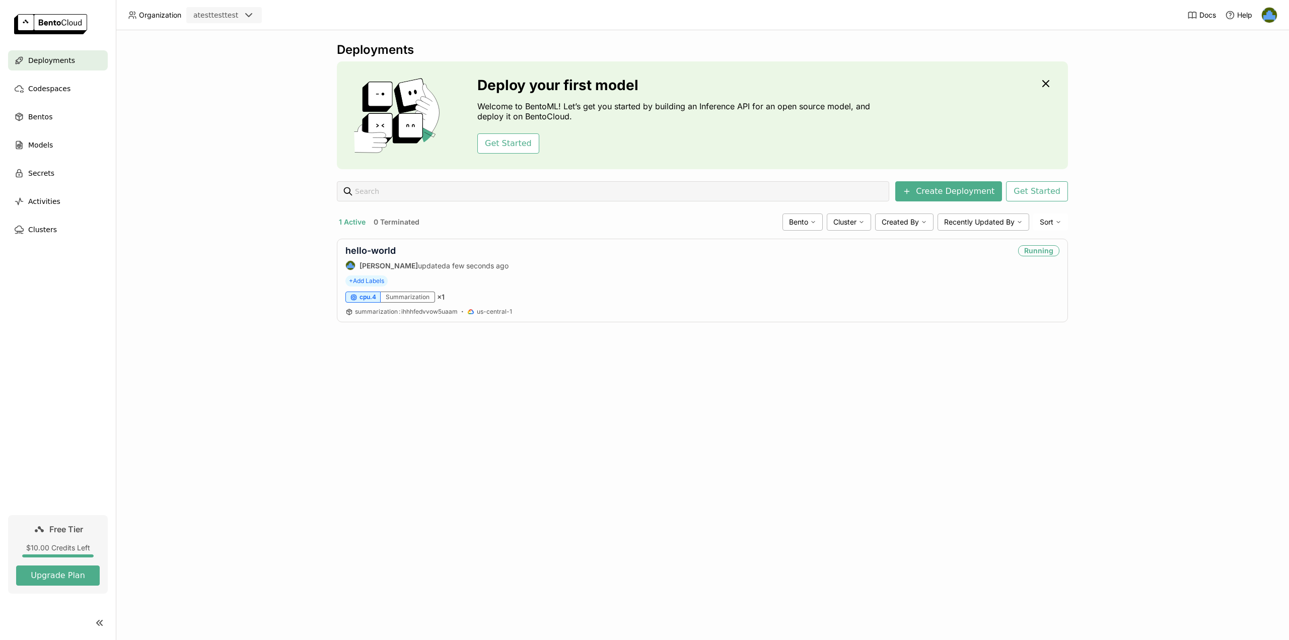
click at [50, 64] on span "Deployments" at bounding box center [51, 60] width 47 height 12
click at [1203, 13] on span "Docs" at bounding box center [1208, 15] width 17 height 9
click at [462, 262] on div "hello-world Fidel R updated 3 minutes ago Running" at bounding box center [703, 257] width 714 height 25
click at [396, 255] on div "hello-world" at bounding box center [420, 250] width 148 height 11
click at [372, 250] on link "hello-world" at bounding box center [371, 250] width 50 height 11
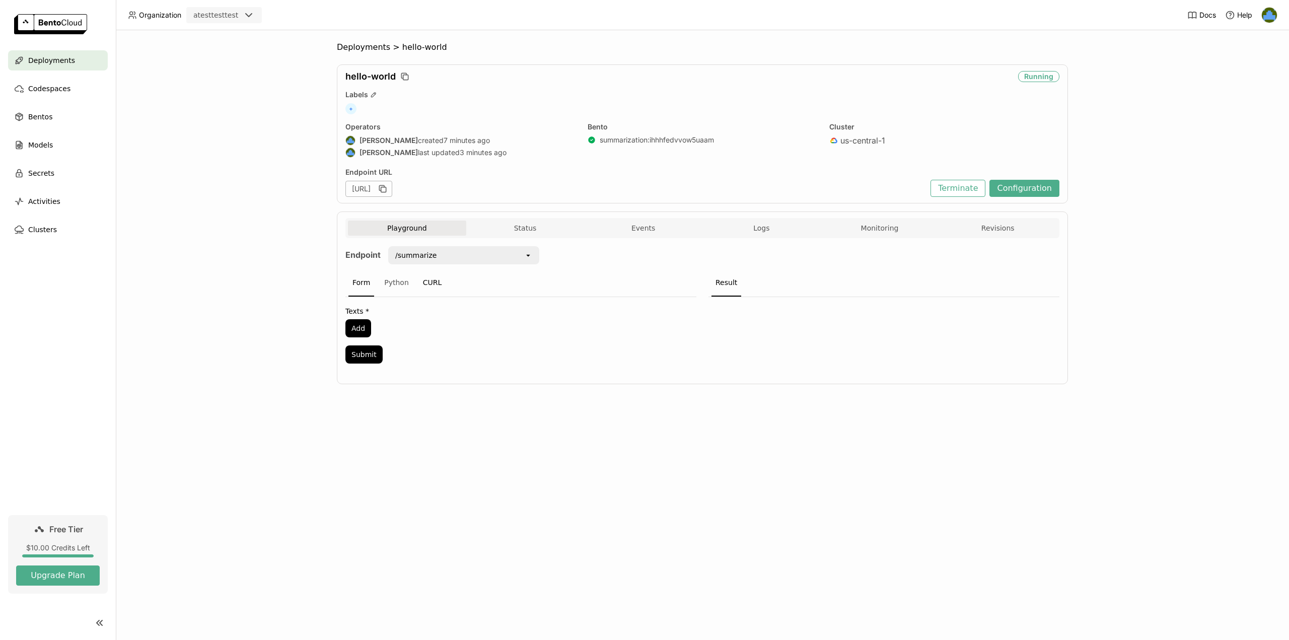
click at [435, 284] on div "CURL" at bounding box center [432, 282] width 27 height 27
click at [601, 327] on code "curl -s -X POST \ 'https://hello-world-7356f8b2.mt-guc1.bentoml.ai/summarize'" at bounding box center [521, 315] width 351 height 24
click at [733, 282] on div "Result" at bounding box center [727, 282] width 30 height 27
click at [453, 319] on span "'https://hello-world-7356f8b2.mt-guc1.bentoml.ai/summarize'" at bounding box center [439, 315] width 30 height 8
click at [493, 260] on div "/summarize" at bounding box center [456, 255] width 135 height 16
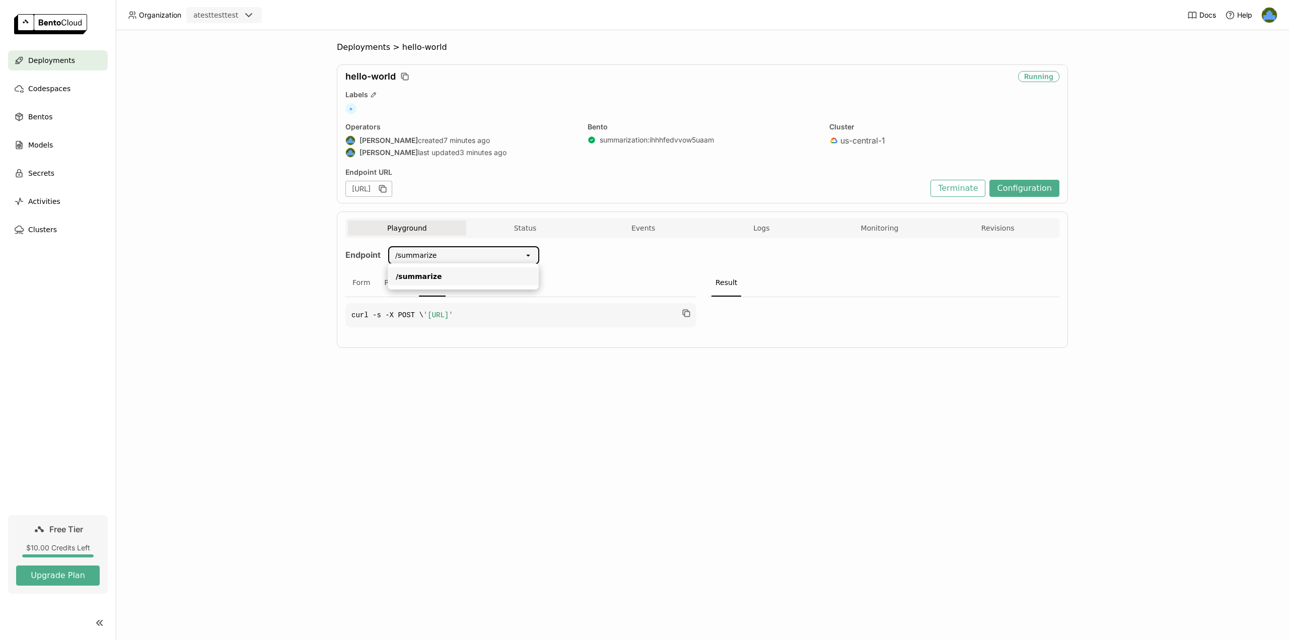
click at [484, 277] on div "/summarize" at bounding box center [463, 276] width 135 height 10
click at [501, 320] on code "curl -s -X POST \ 'https://hello-world-7356f8b2.mt-guc1.bentoml.ai/summarize'" at bounding box center [521, 315] width 351 height 24
click at [391, 284] on div "Python" at bounding box center [396, 282] width 33 height 27
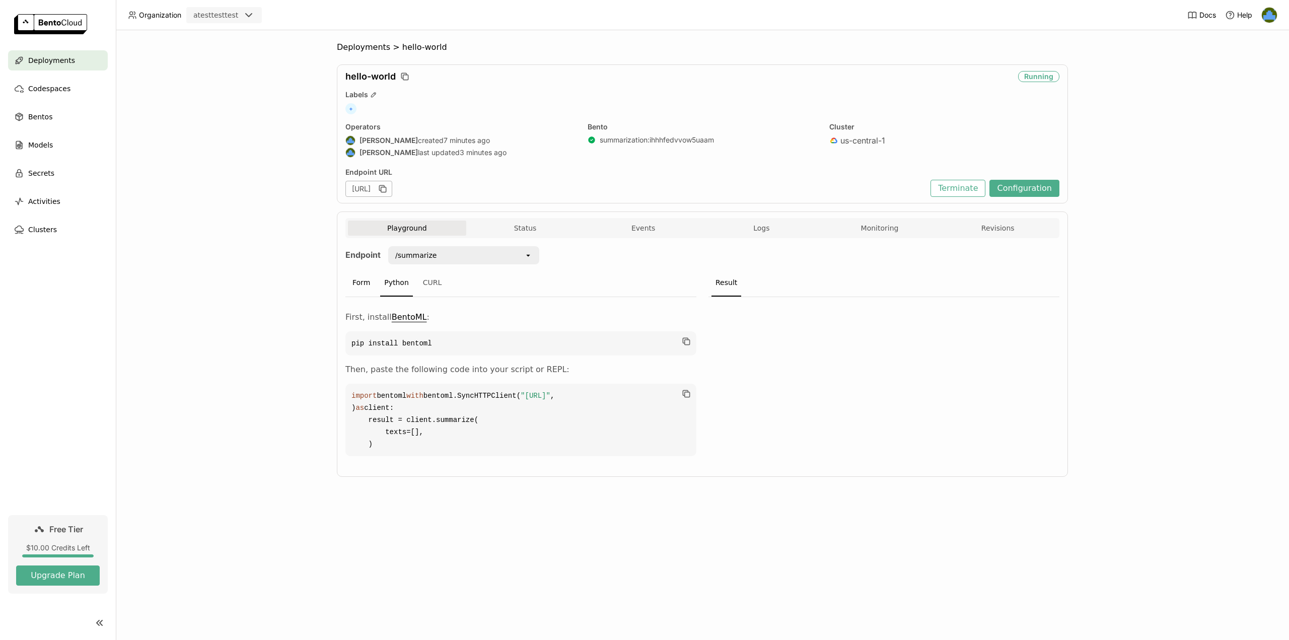
click at [365, 282] on div "Form" at bounding box center [362, 282] width 26 height 27
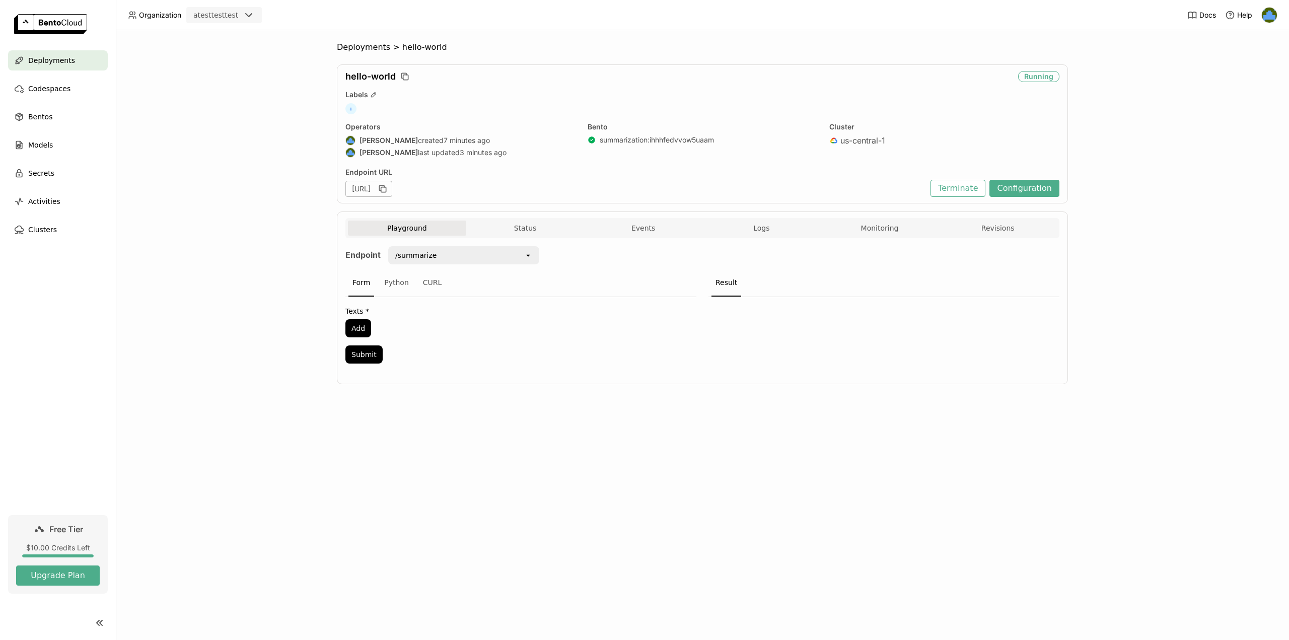
click at [444, 281] on div "Form Python CURL" at bounding box center [521, 283] width 351 height 28
click at [424, 281] on div "CURL" at bounding box center [432, 282] width 27 height 27
click at [365, 291] on div "Form" at bounding box center [362, 282] width 26 height 27
click at [1050, 184] on button "Configuration" at bounding box center [1025, 188] width 70 height 17
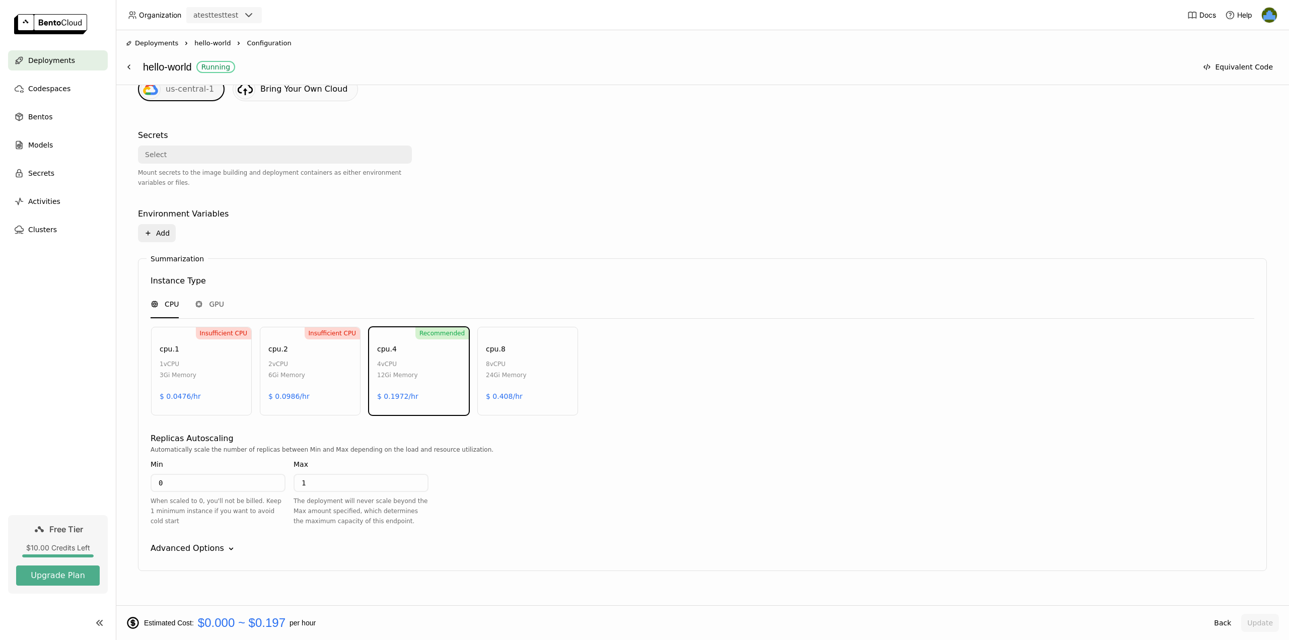
scroll to position [292, 0]
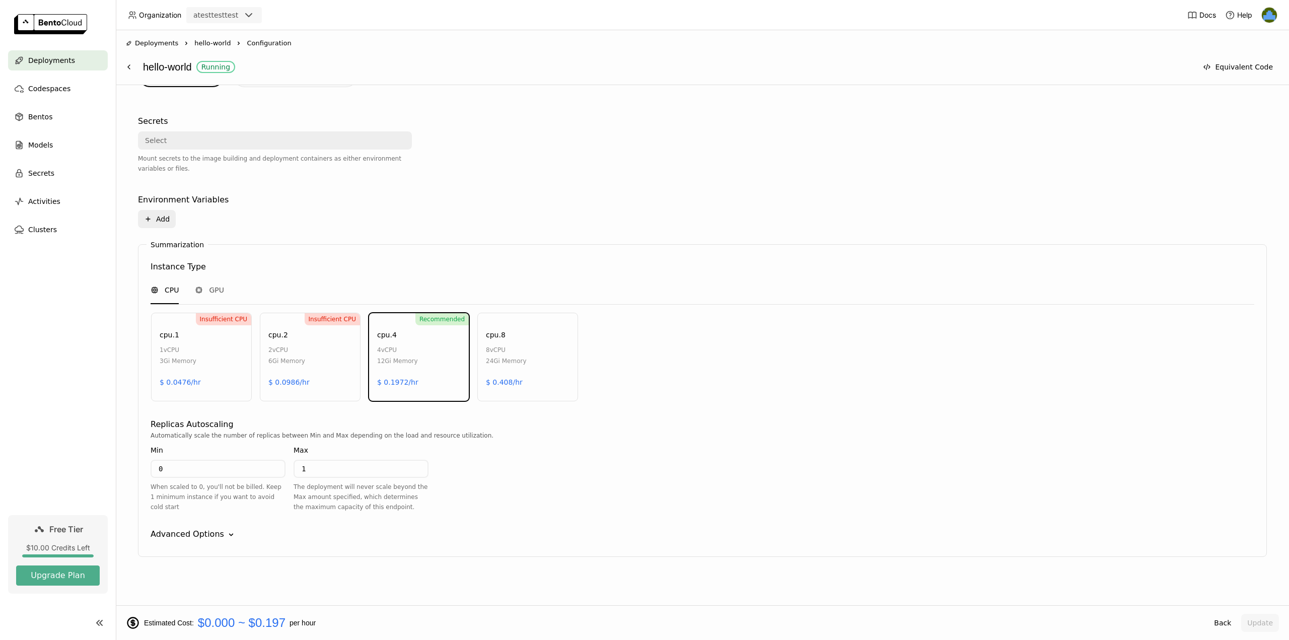
click at [207, 531] on div "Advanced Options" at bounding box center [188, 534] width 74 height 12
click at [206, 529] on div "Advanced Options" at bounding box center [188, 534] width 74 height 12
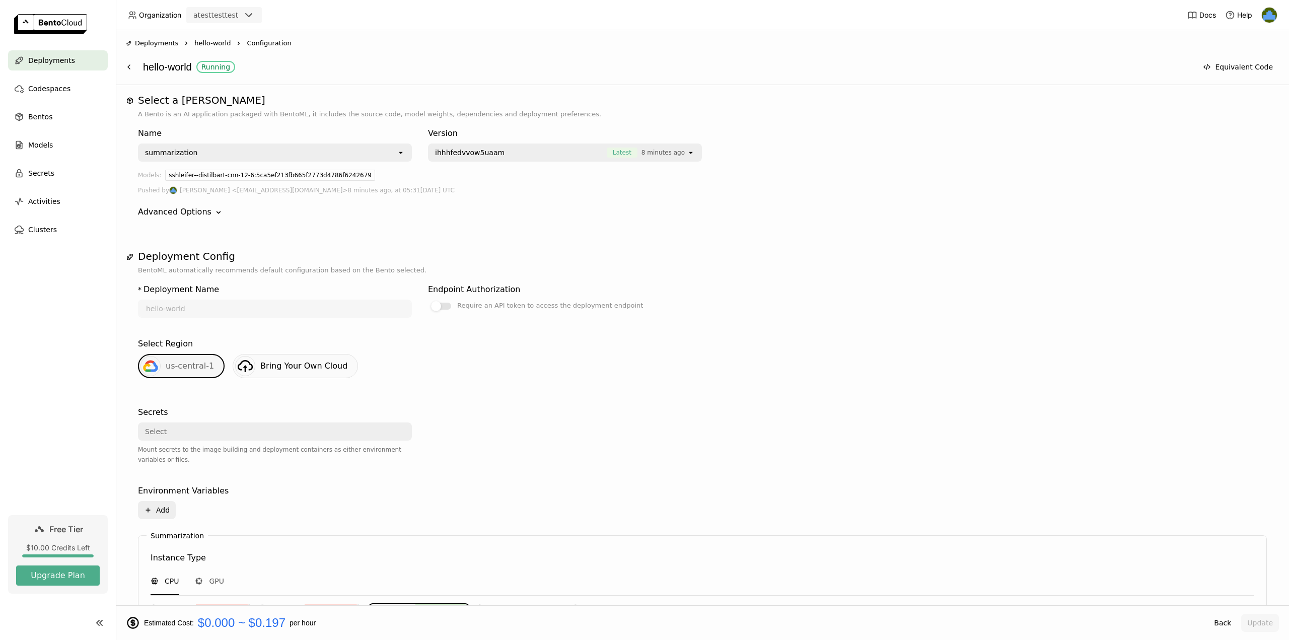
scroll to position [0, 0]
click at [441, 304] on div at bounding box center [441, 307] width 20 height 7
click at [428, 301] on input "Require an API token to access the deployment endpoint" at bounding box center [428, 301] width 0 height 0
click at [442, 306] on div at bounding box center [446, 307] width 10 height 10
click at [428, 301] on input "Require an API token to access the deployment endpoint" at bounding box center [428, 301] width 0 height 0
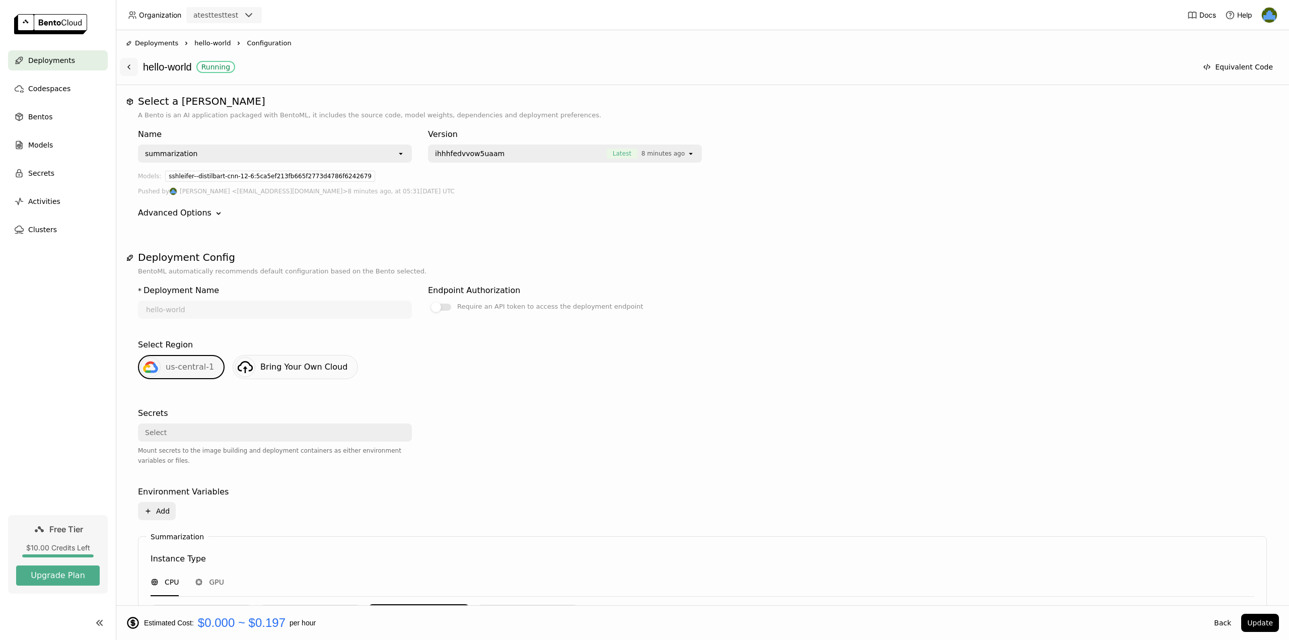
click at [134, 69] on button at bounding box center [129, 67] width 18 height 18
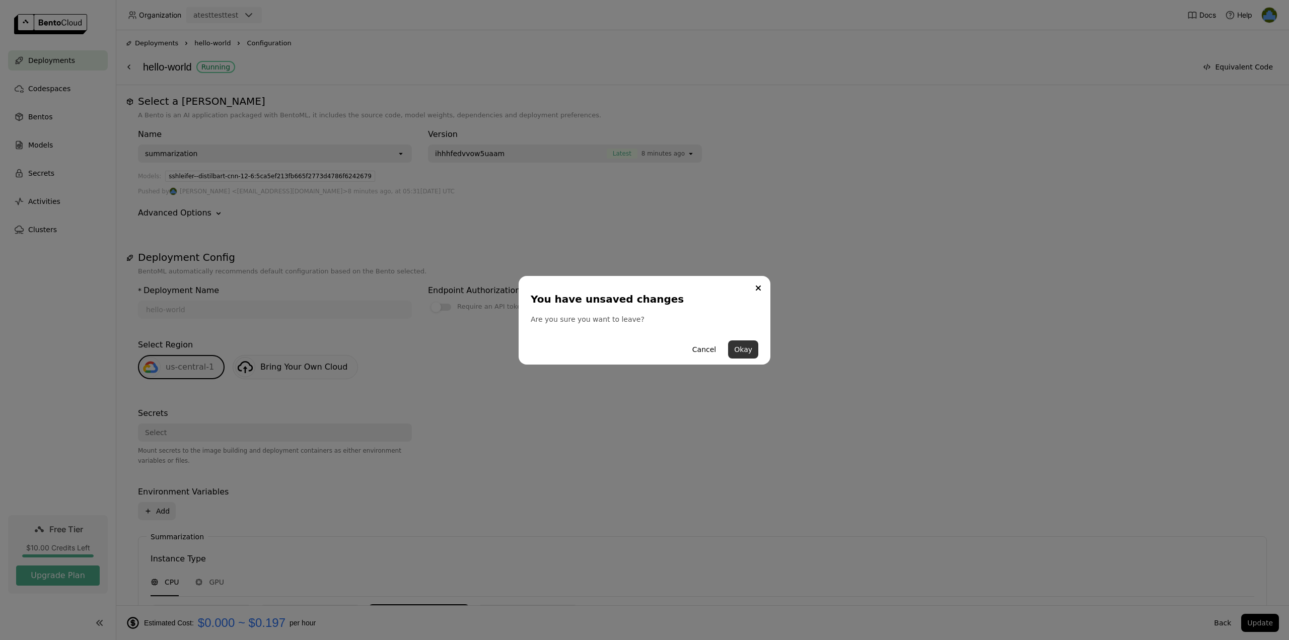
click at [741, 353] on button "Okay" at bounding box center [743, 350] width 30 height 18
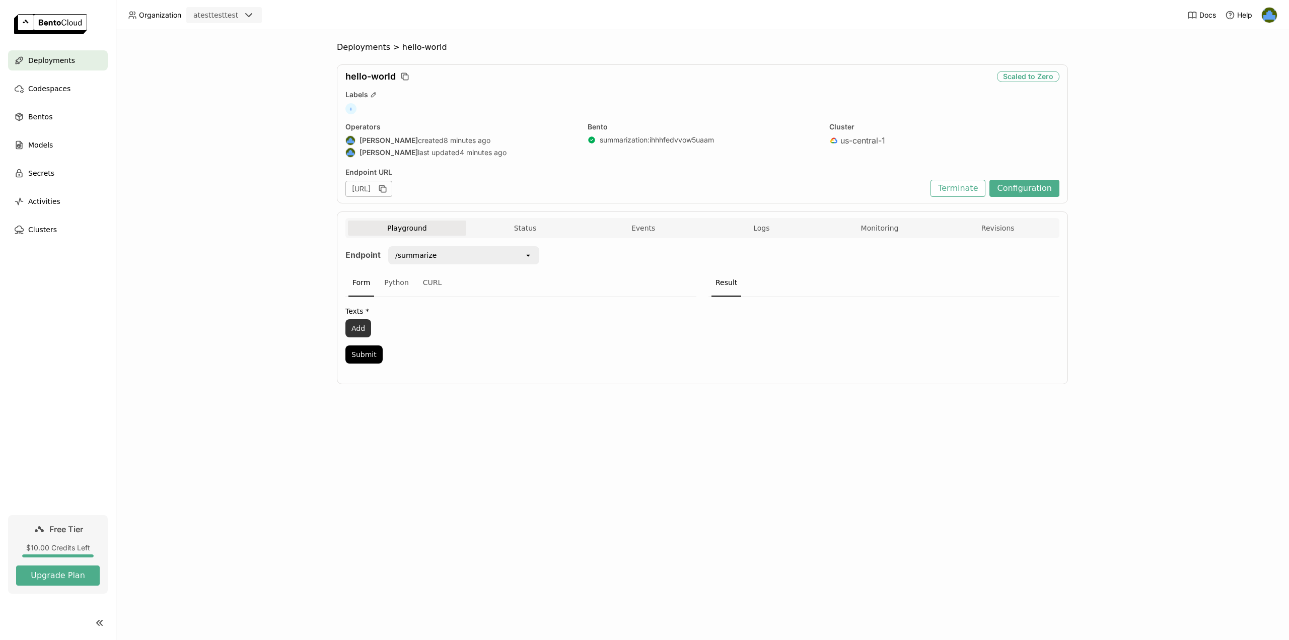
click at [359, 329] on button "Add" at bounding box center [359, 328] width 26 height 18
click at [393, 330] on textarea at bounding box center [510, 328] width 326 height 16
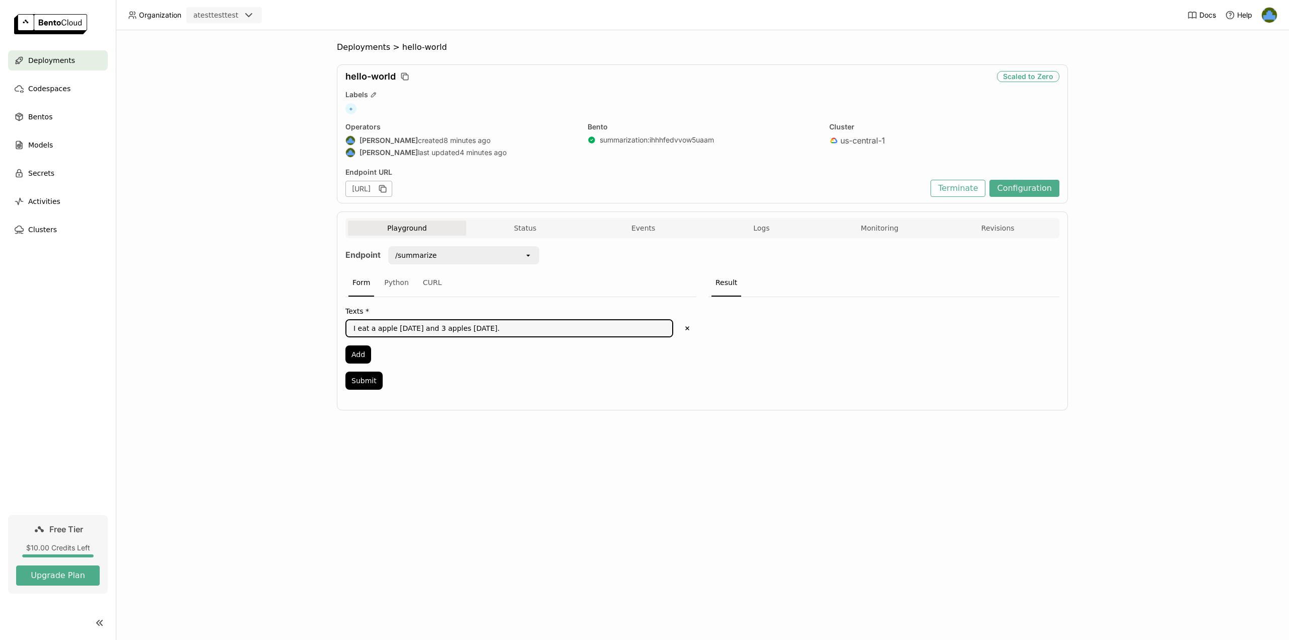
click at [375, 330] on textarea "I eat a apple yesterday and 3 apples today." at bounding box center [510, 328] width 326 height 16
click at [372, 329] on textarea "I eat a apple yesterday and 3 apples today." at bounding box center [510, 328] width 326 height 16
drag, startPoint x: 422, startPoint y: 328, endPoint x: 491, endPoint y: 330, distance: 69.6
click at [425, 328] on textarea "I eat an apple yesterday and 3 apples today." at bounding box center [510, 328] width 326 height 16
drag, startPoint x: 491, startPoint y: 330, endPoint x: 502, endPoint y: 330, distance: 10.6
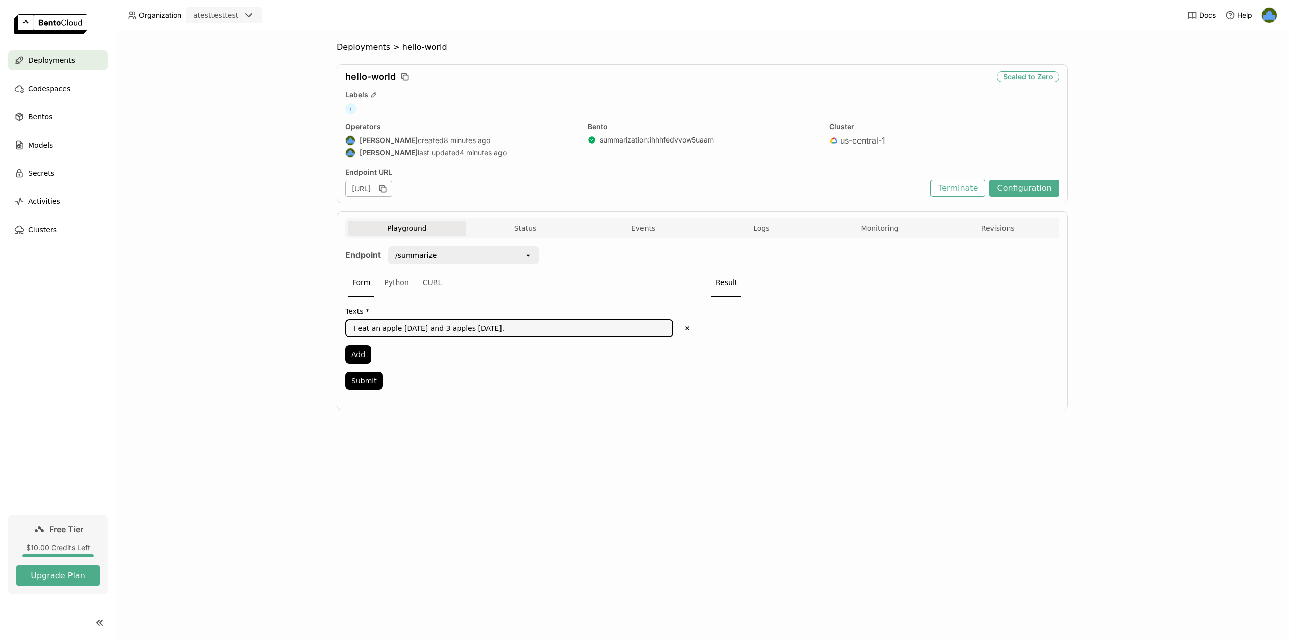
click at [492, 330] on textarea "I eat an apple yesterday and 3 apples today." at bounding box center [510, 328] width 326 height 16
click at [508, 329] on textarea "I eat an apple yesterday and 3 apples today." at bounding box center [510, 328] width 326 height 16
type textarea "I eat an apple yesterday and 3 apples today. Same as my mother."
click at [358, 355] on button "Add" at bounding box center [359, 355] width 26 height 18
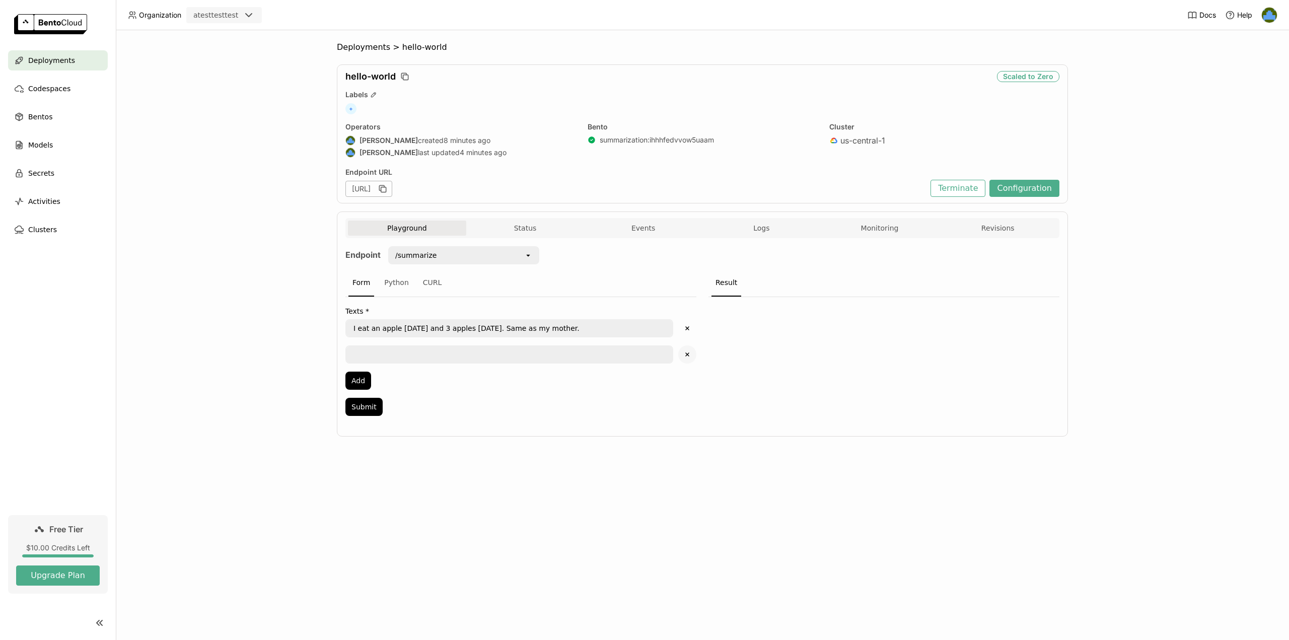
click at [688, 353] on icon "button" at bounding box center [688, 355] width 4 height 4
click at [371, 383] on button "Submit" at bounding box center [364, 381] width 37 height 18
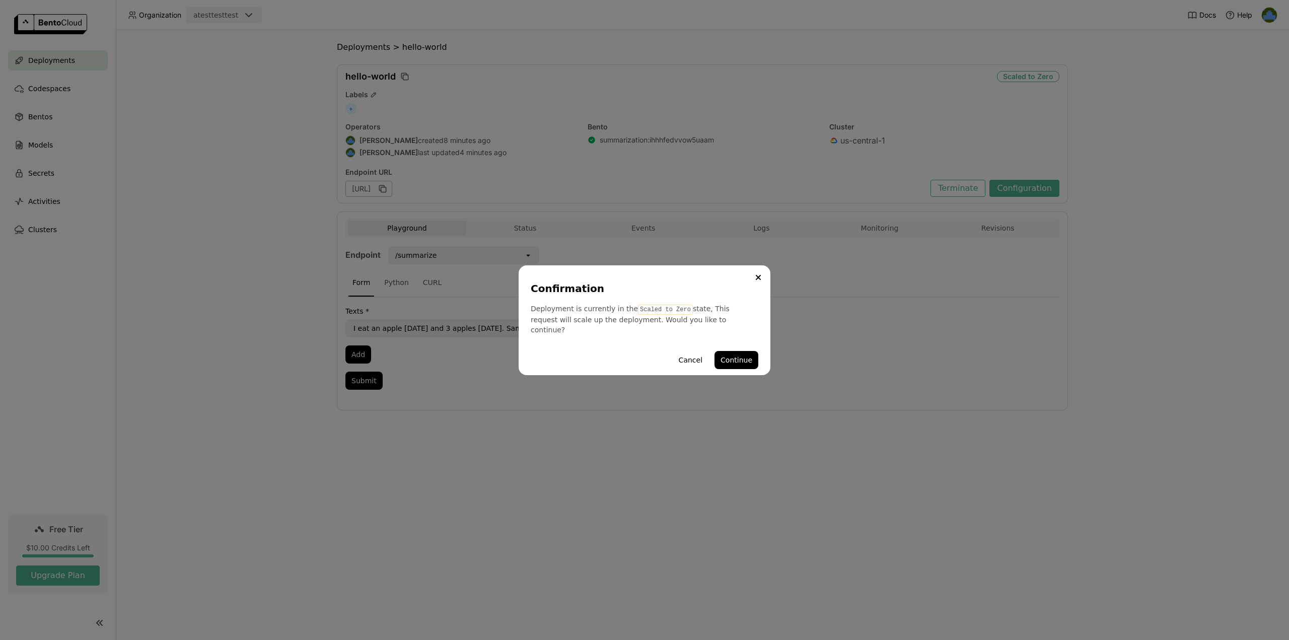
drag, startPoint x: 741, startPoint y: 354, endPoint x: 738, endPoint y: 364, distance: 9.9
click at [740, 354] on button "Continue" at bounding box center [737, 360] width 44 height 18
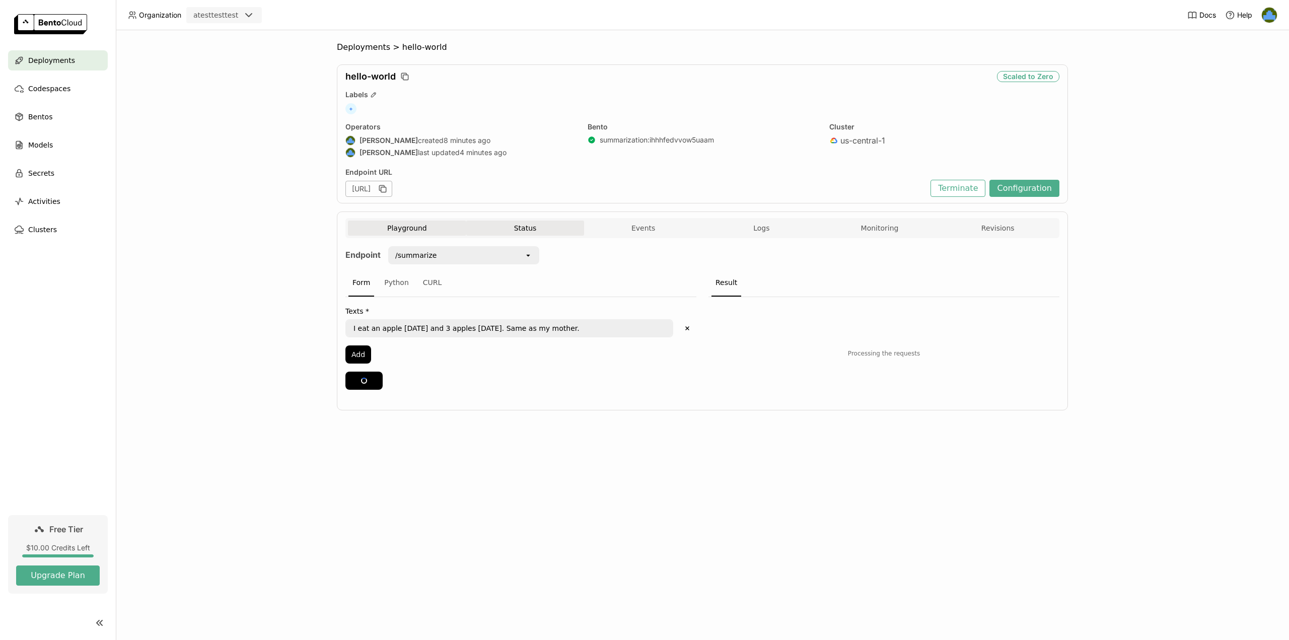
click at [512, 233] on button "Status" at bounding box center [525, 228] width 118 height 15
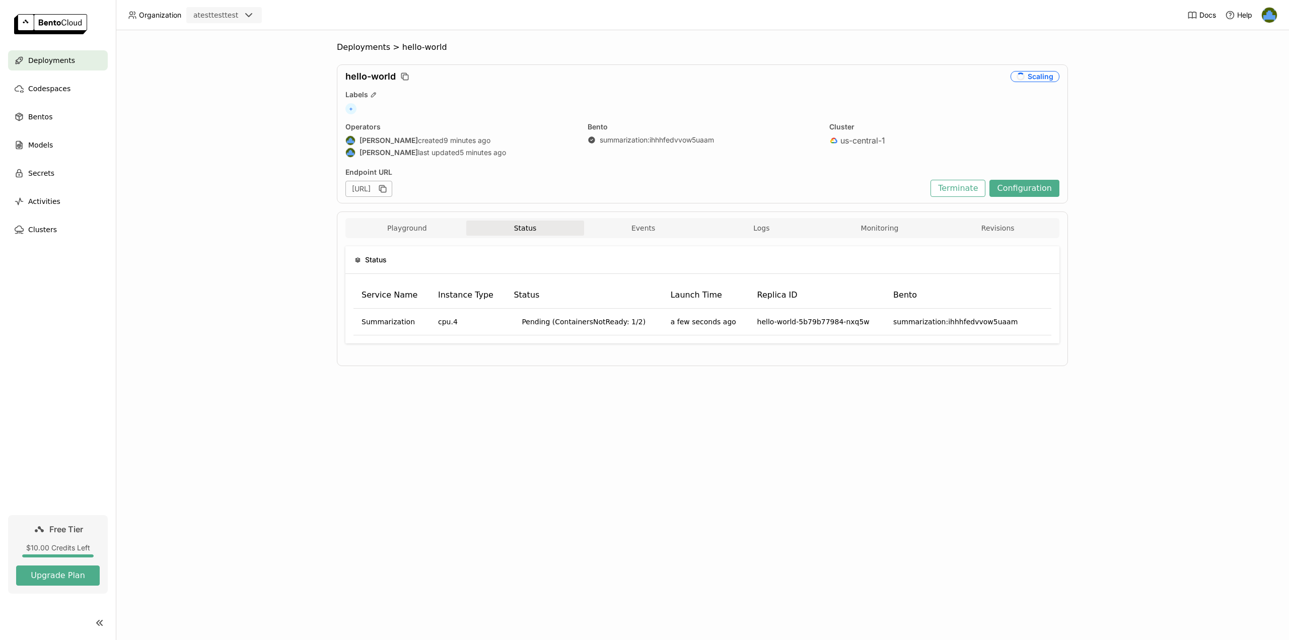
click at [416, 219] on div "Playground Status Events Logs Monitoring Revisions" at bounding box center [703, 228] width 714 height 20
click at [423, 226] on button "Playground" at bounding box center [407, 228] width 118 height 15
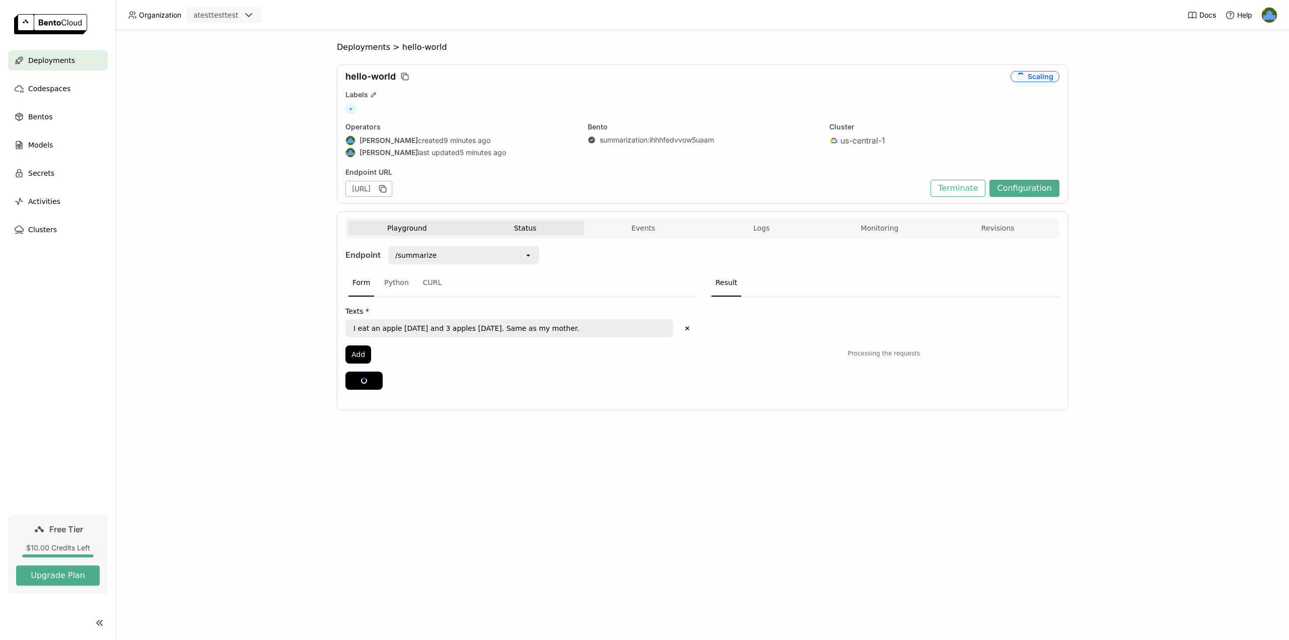
click at [518, 226] on button "Status" at bounding box center [525, 228] width 118 height 15
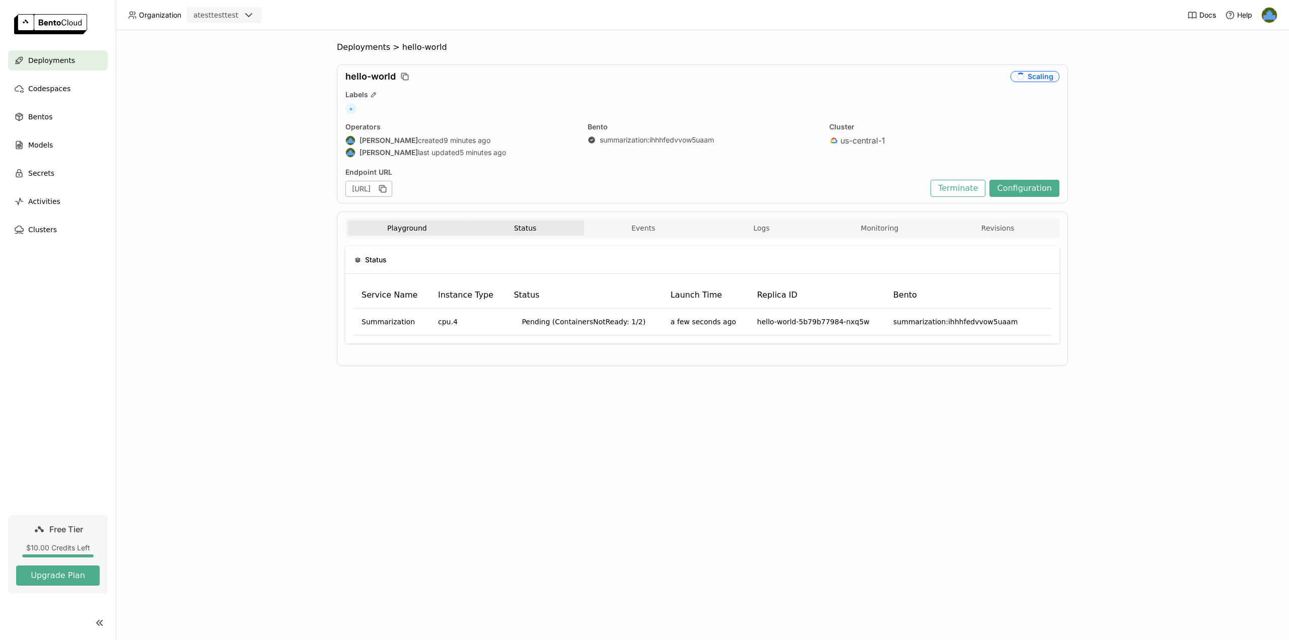
click at [403, 224] on button "Playground" at bounding box center [407, 228] width 118 height 15
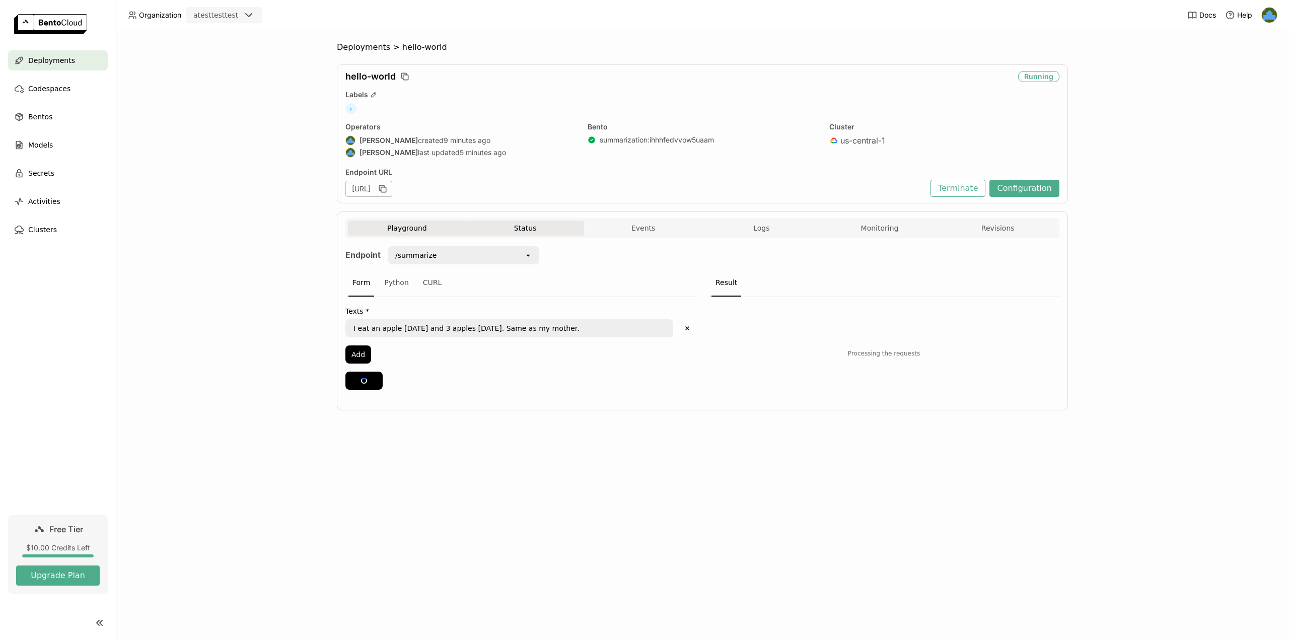
click at [493, 230] on button "Status" at bounding box center [525, 228] width 118 height 15
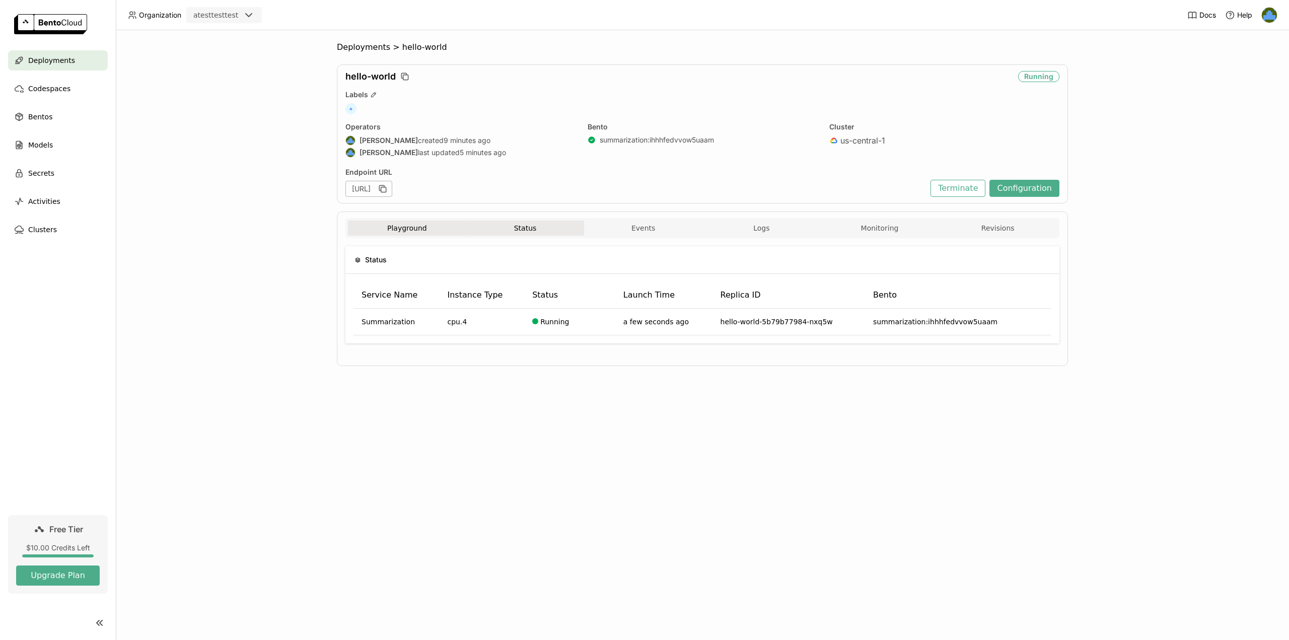
click at [427, 231] on button "Playground" at bounding box center [407, 228] width 118 height 15
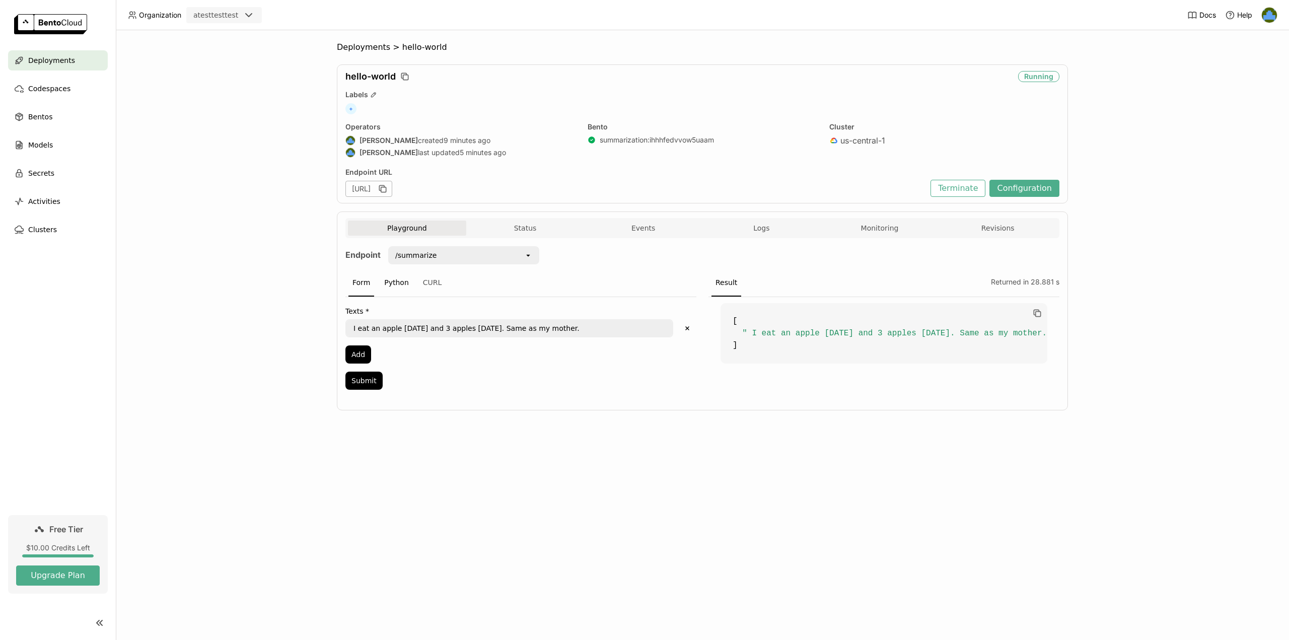
click at [393, 291] on div "Python" at bounding box center [396, 282] width 33 height 27
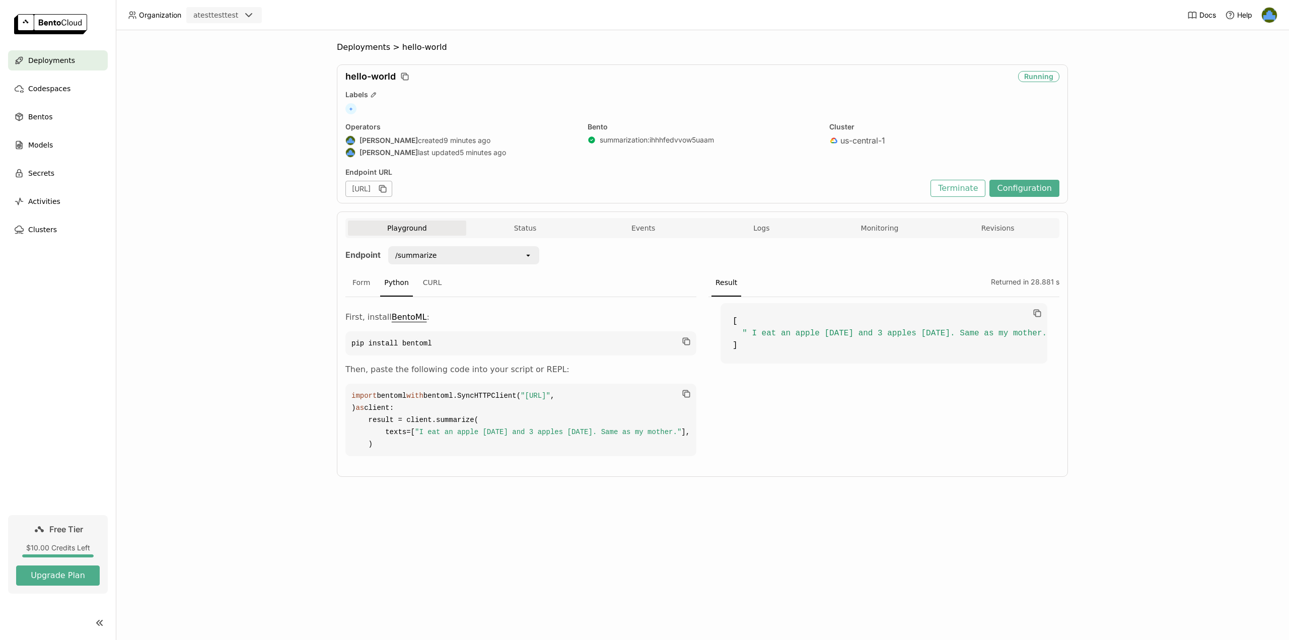
click at [440, 287] on div "Form Python CURL" at bounding box center [521, 283] width 351 height 28
click at [414, 284] on div "Form Python CURL" at bounding box center [521, 283] width 351 height 28
click at [425, 283] on div "CURL" at bounding box center [432, 282] width 27 height 27
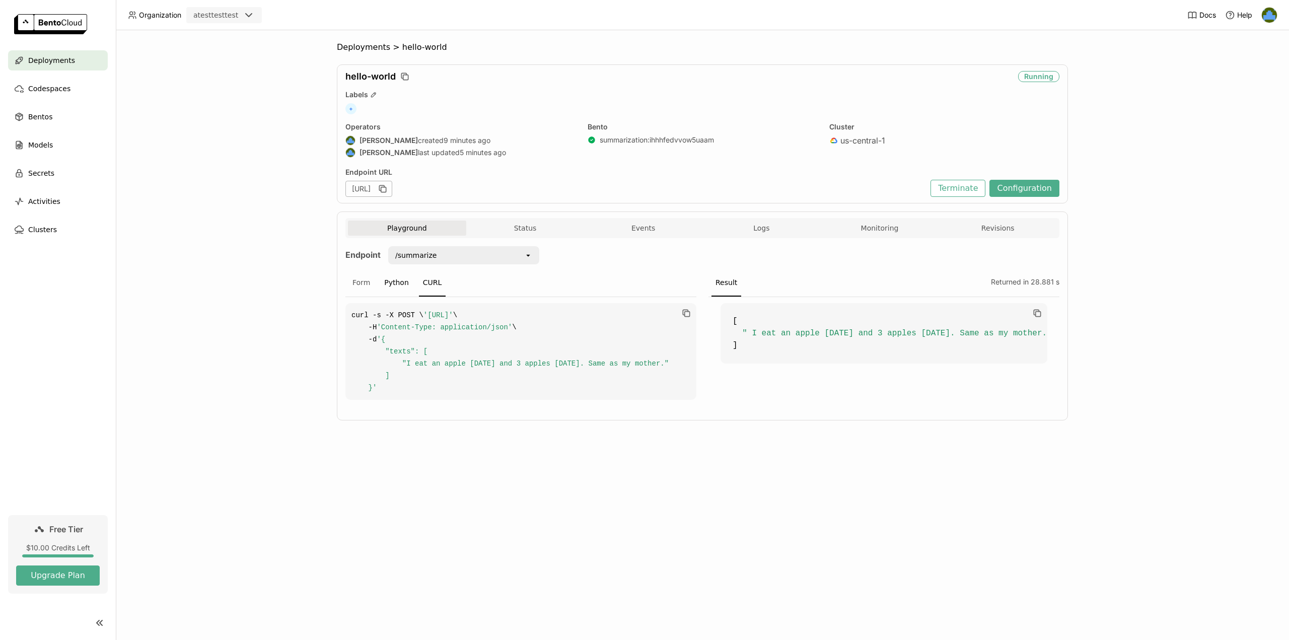
click at [393, 286] on div "Python" at bounding box center [396, 282] width 33 height 27
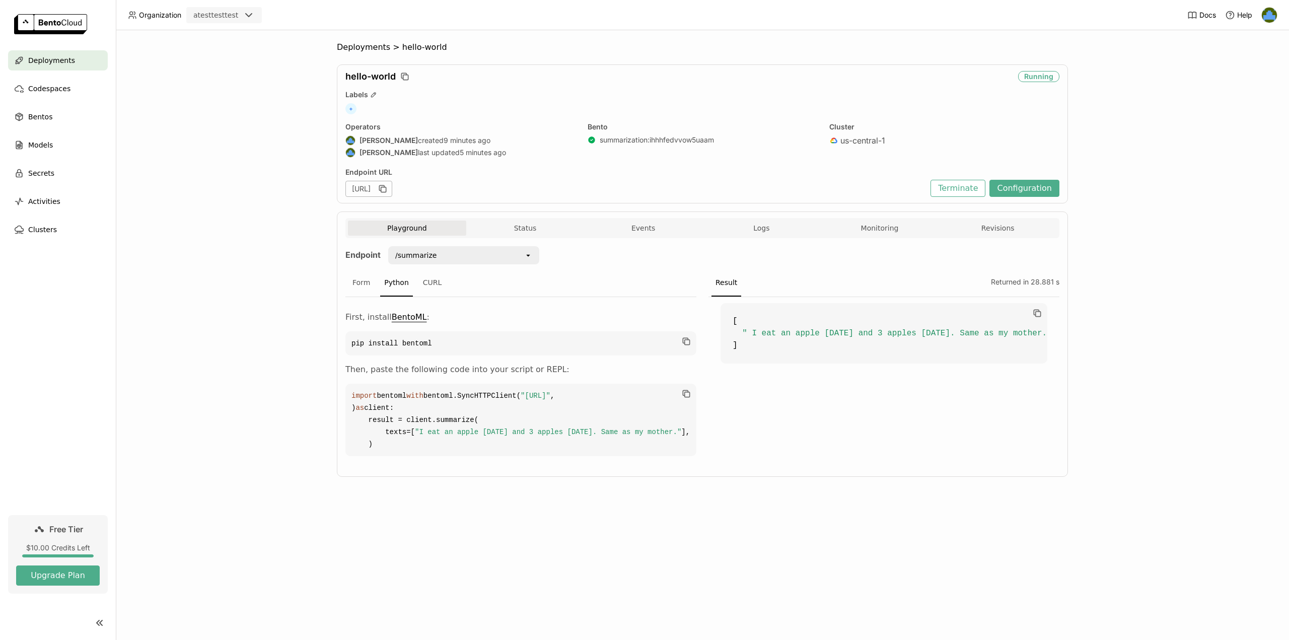
click at [380, 283] on div "Python" at bounding box center [396, 282] width 33 height 27
click at [352, 282] on div "Form" at bounding box center [362, 282] width 26 height 27
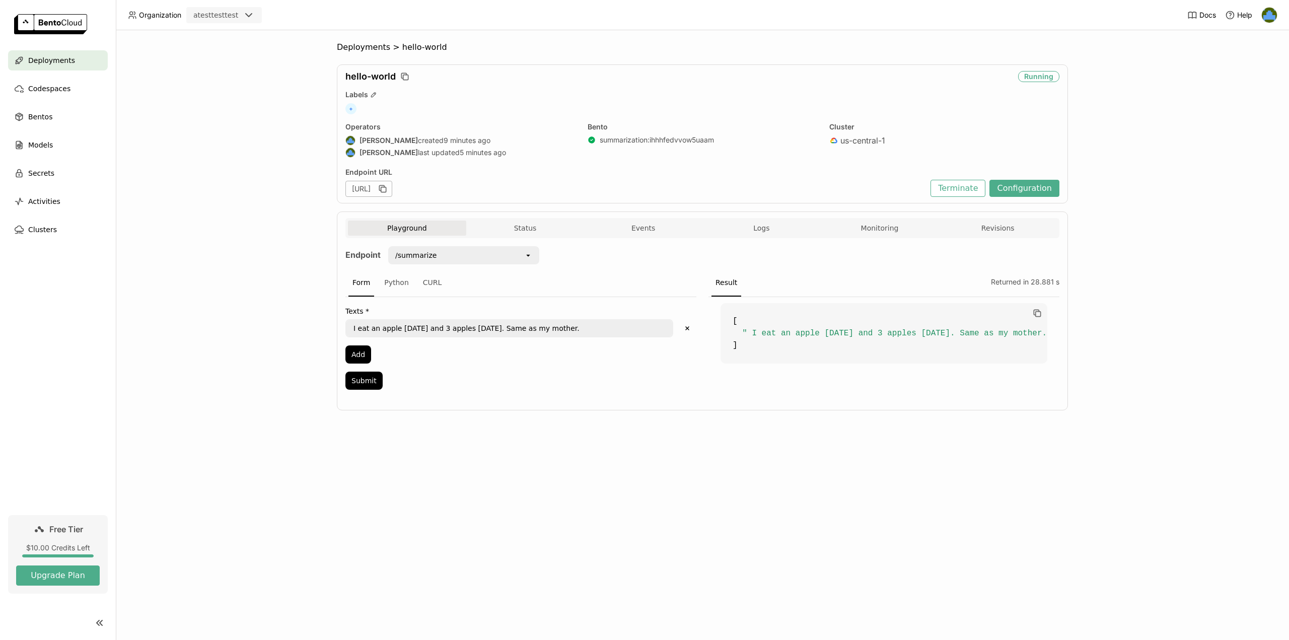
click at [529, 218] on div "Playground Status Events Logs Monitoring Revisions" at bounding box center [703, 228] width 714 height 20
click at [540, 222] on button "Status" at bounding box center [525, 228] width 118 height 15
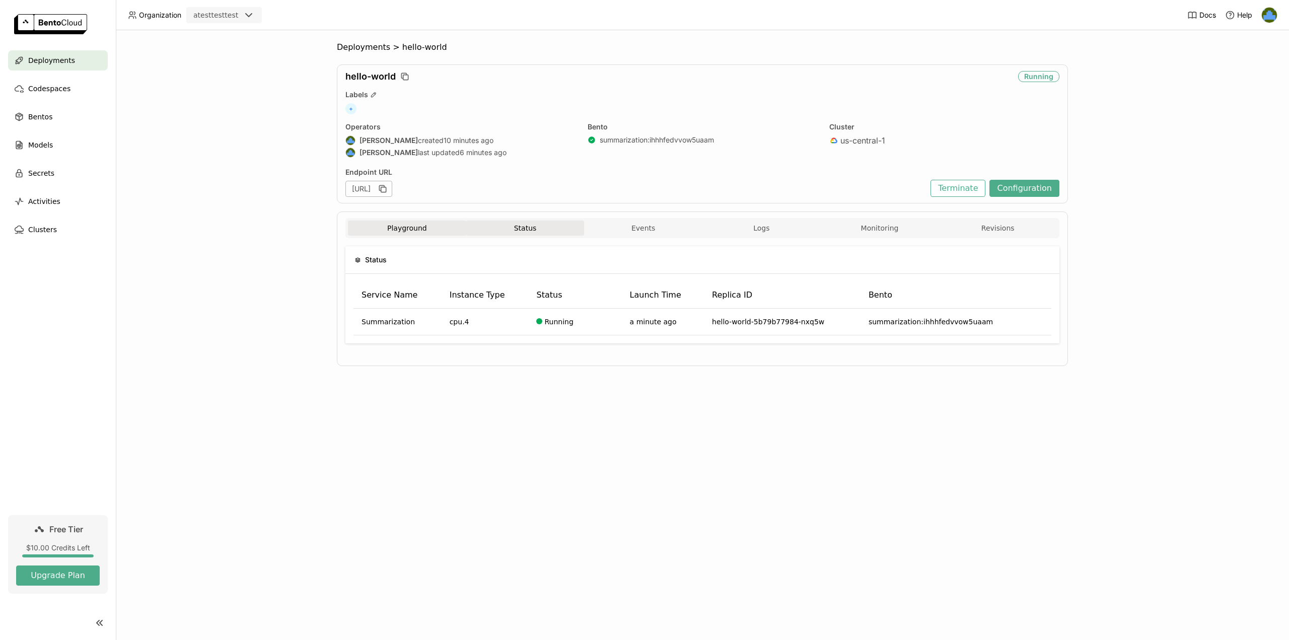
click at [425, 222] on button "Playground" at bounding box center [407, 228] width 118 height 15
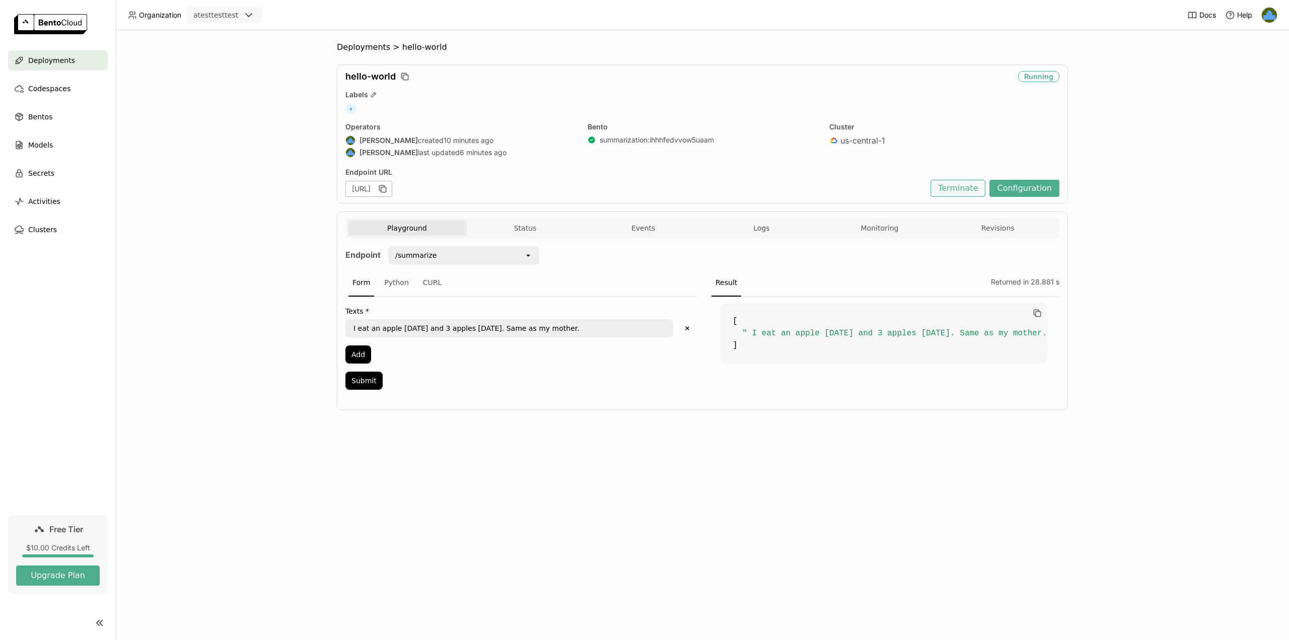
click at [969, 185] on button "Terminate" at bounding box center [958, 188] width 55 height 17
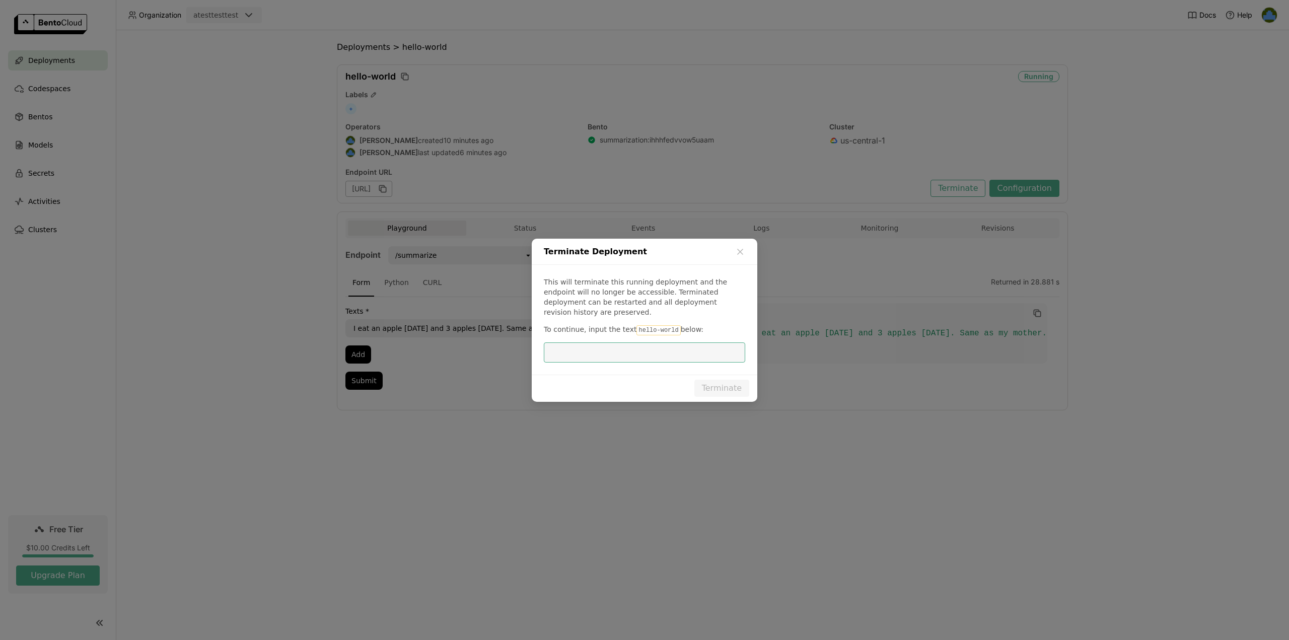
click at [673, 345] on input "dialog" at bounding box center [644, 352] width 189 height 19
type input "hello-world"
click at [703, 383] on button "Terminate" at bounding box center [722, 388] width 55 height 17
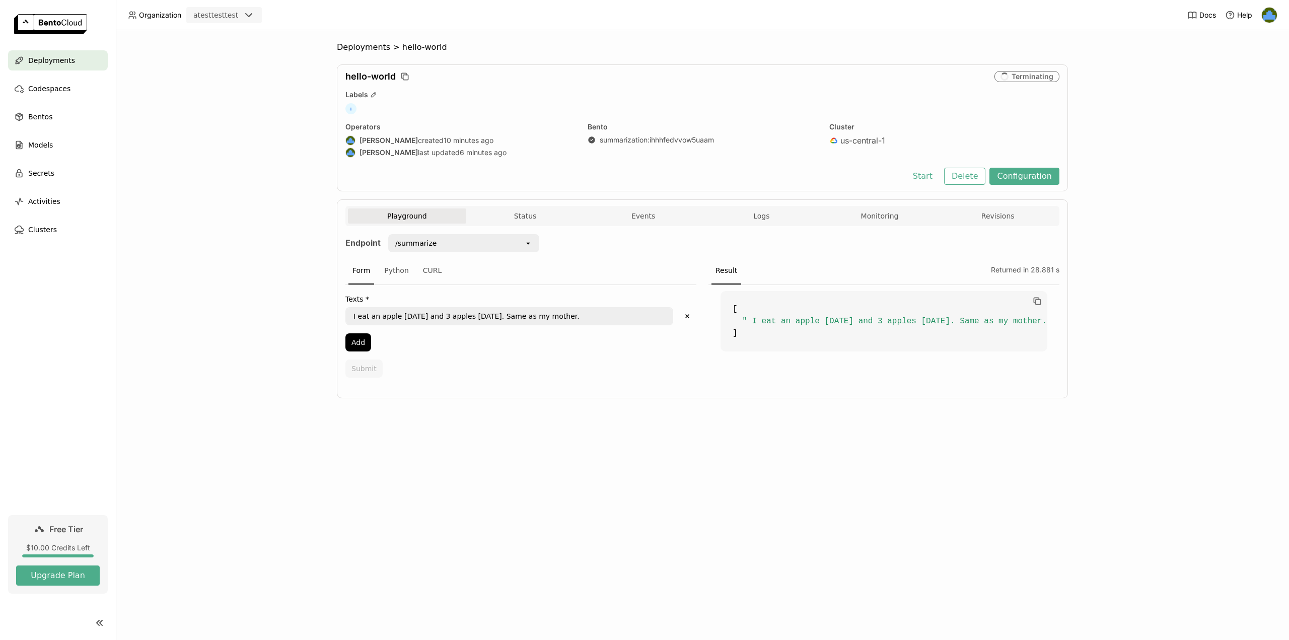
click at [79, 62] on div "Deployments" at bounding box center [58, 60] width 100 height 20
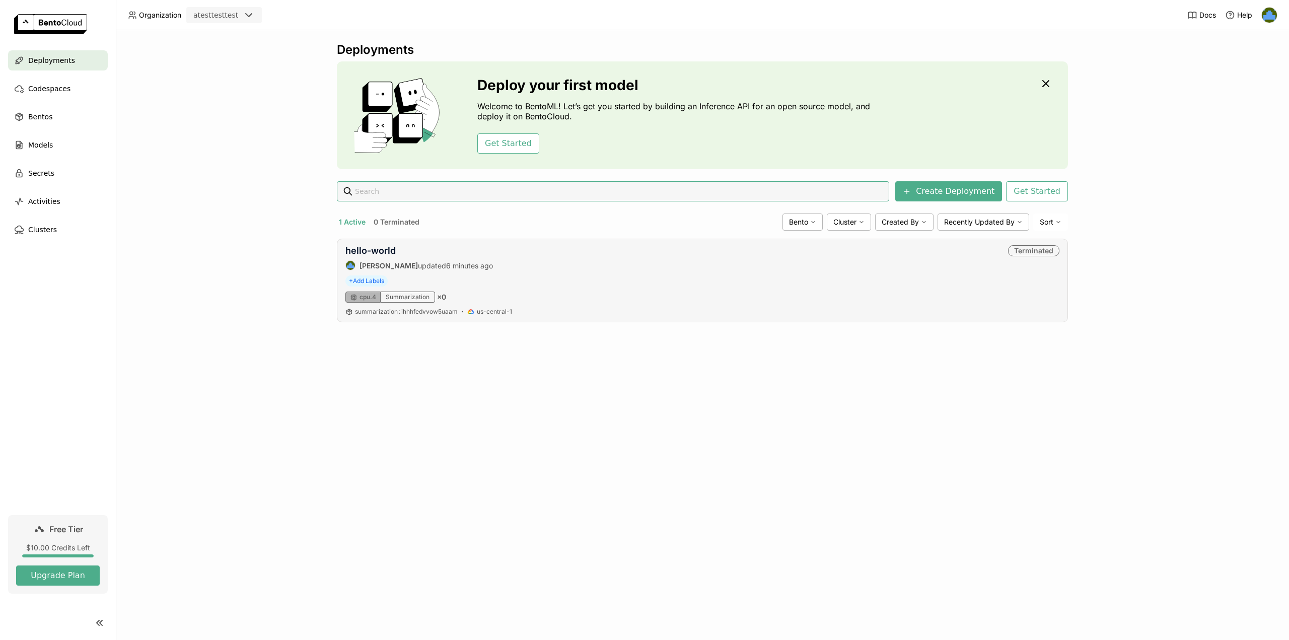
click at [568, 267] on div "hello-world Fidel R updated 6 minutes ago Terminated" at bounding box center [703, 257] width 714 height 25
click at [384, 219] on button "0 Terminated" at bounding box center [397, 222] width 50 height 13
click at [404, 253] on div "hello-world" at bounding box center [420, 250] width 148 height 11
click at [382, 251] on link "hello-world" at bounding box center [371, 250] width 50 height 11
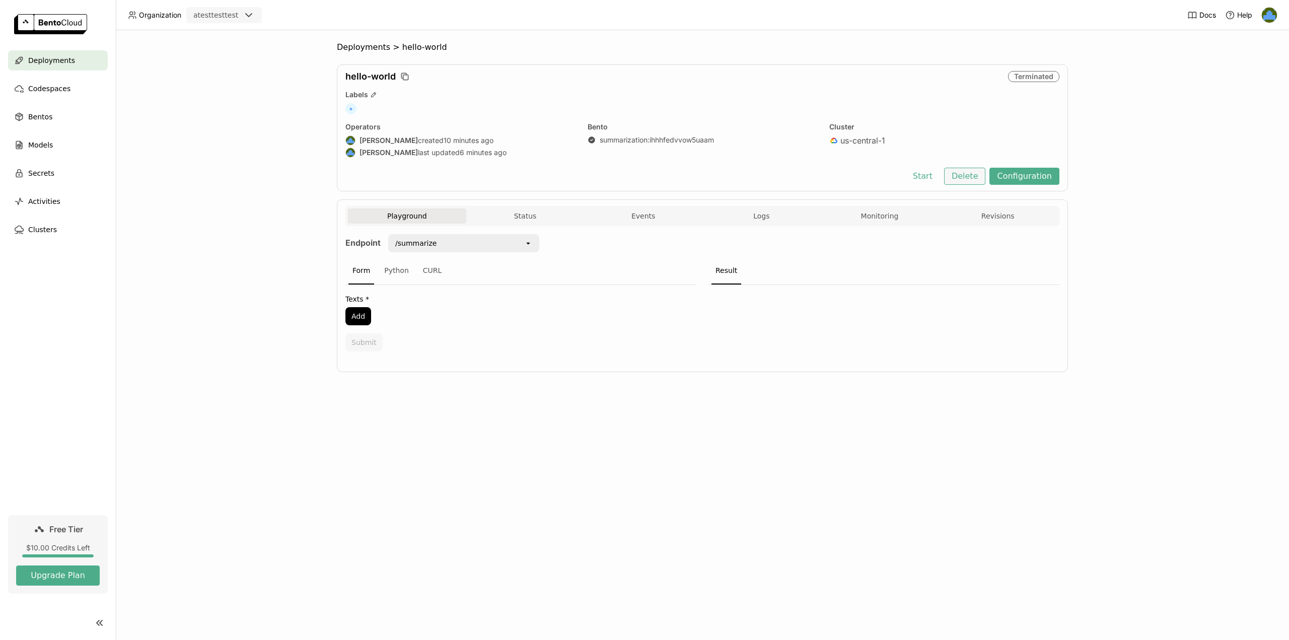
click at [972, 174] on button "Delete" at bounding box center [965, 176] width 42 height 17
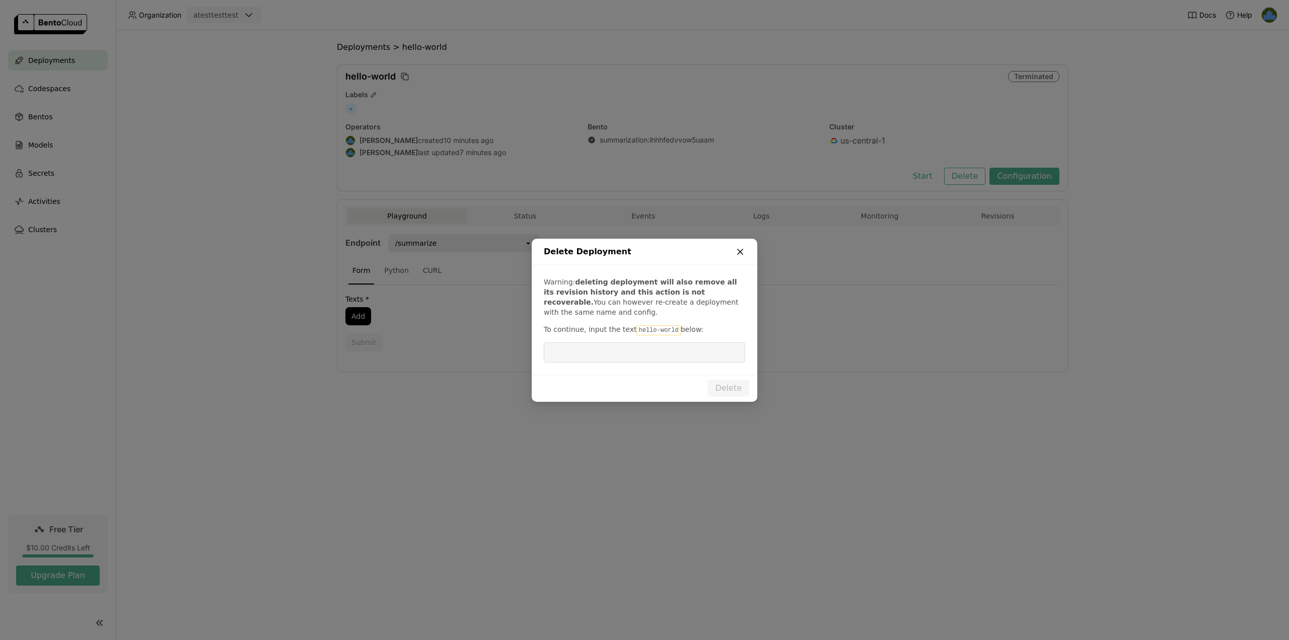
click at [740, 250] on icon "dialog" at bounding box center [740, 252] width 10 height 10
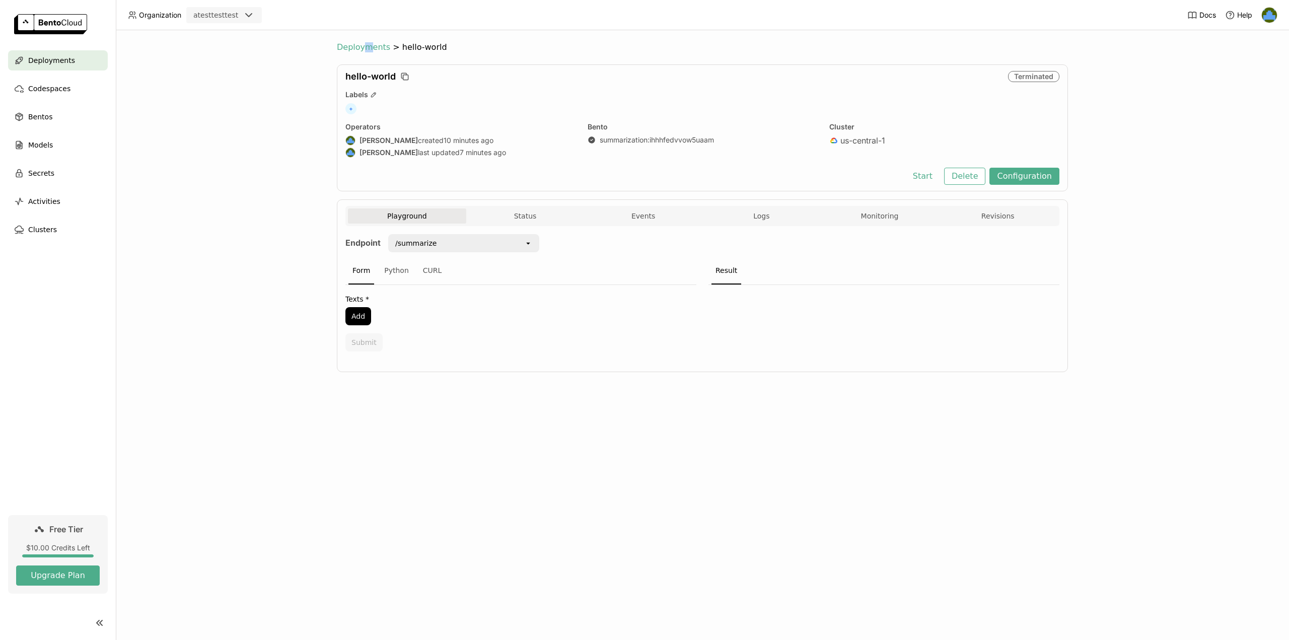
click at [367, 51] on span "Deployments" at bounding box center [363, 47] width 53 height 10
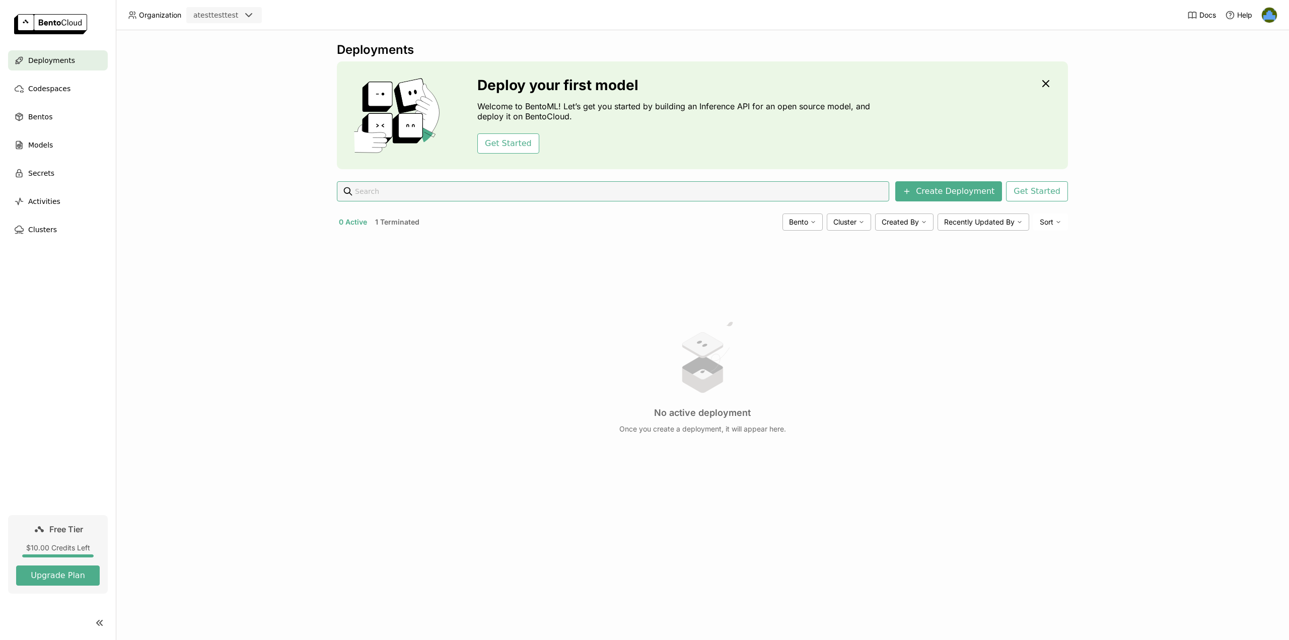
click at [393, 224] on button "1 Terminated" at bounding box center [397, 222] width 48 height 13
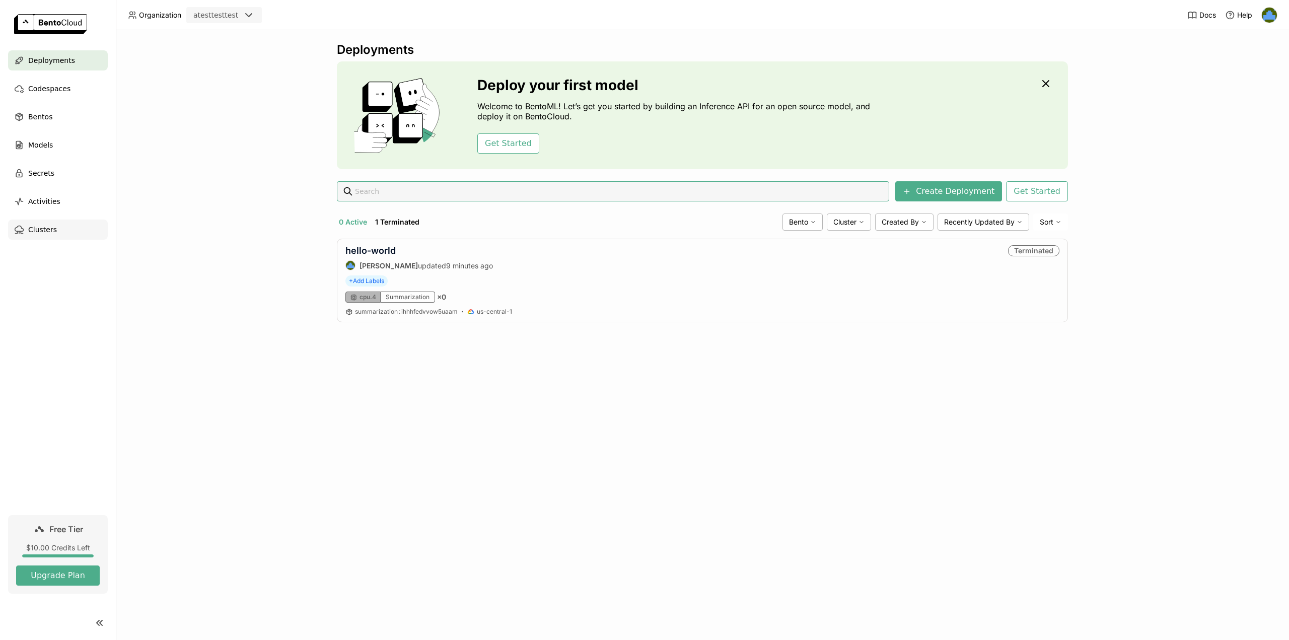
click at [56, 230] on div "Clusters" at bounding box center [58, 230] width 100 height 20
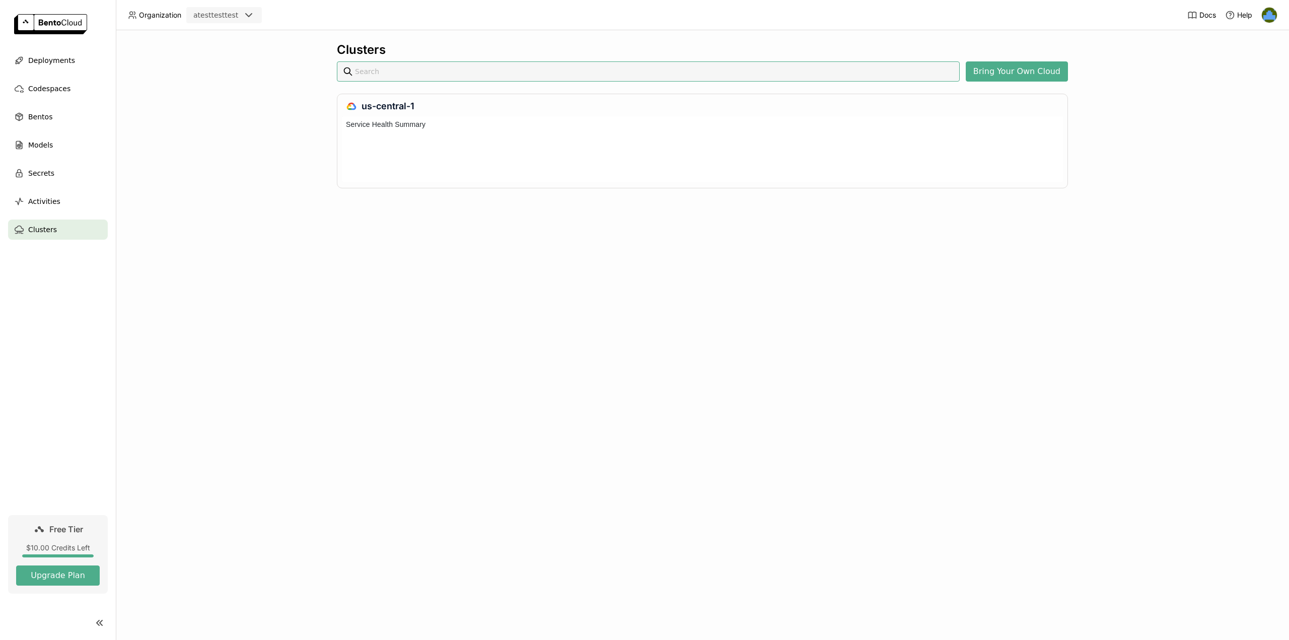
scroll to position [61, 717]
click at [58, 207] on div "Activities" at bounding box center [58, 201] width 100 height 20
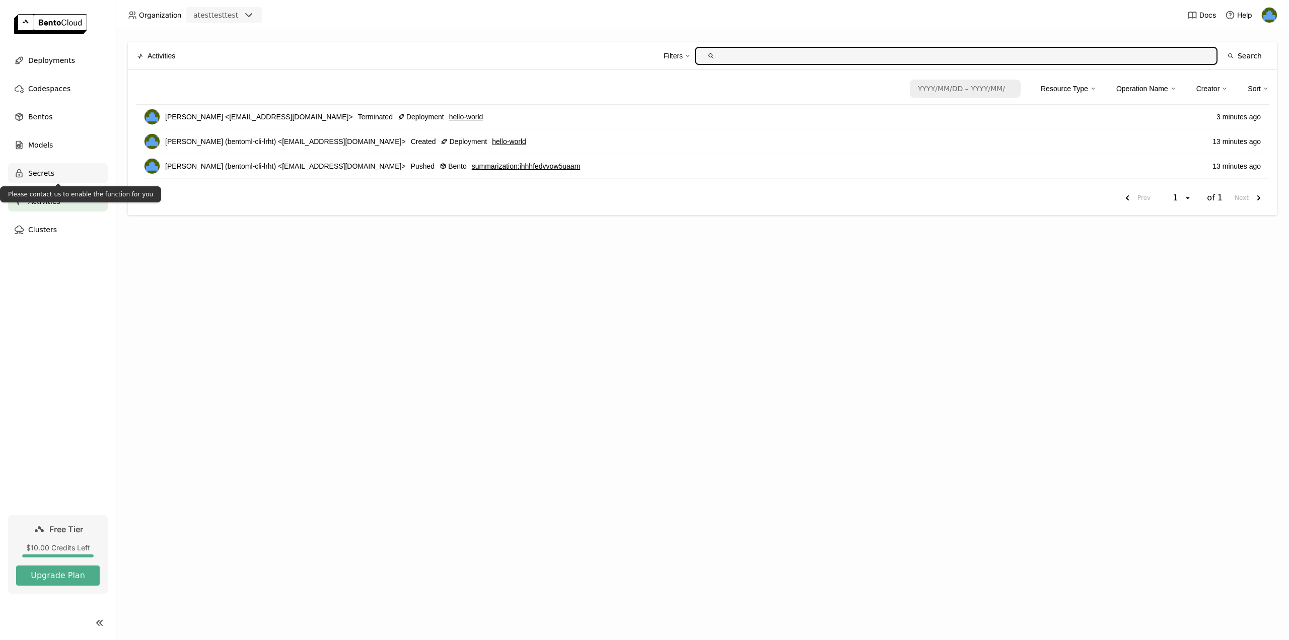
click at [66, 180] on div "Secrets" at bounding box center [58, 173] width 100 height 20
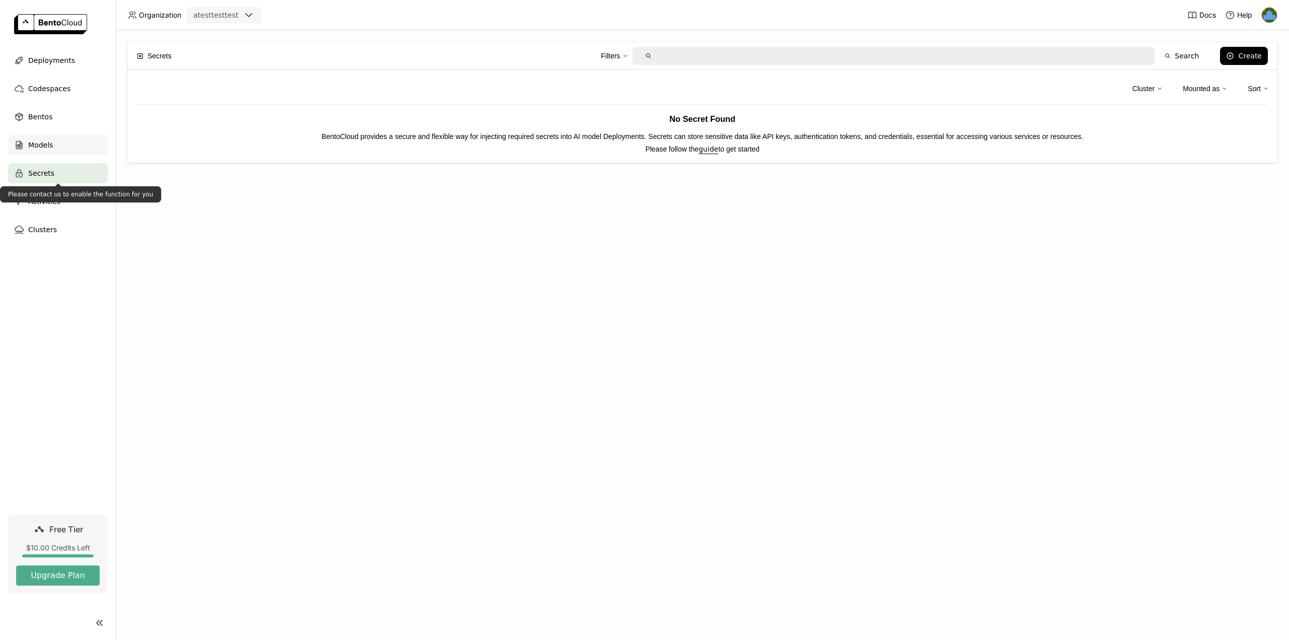
click at [75, 147] on div "Models" at bounding box center [58, 145] width 100 height 20
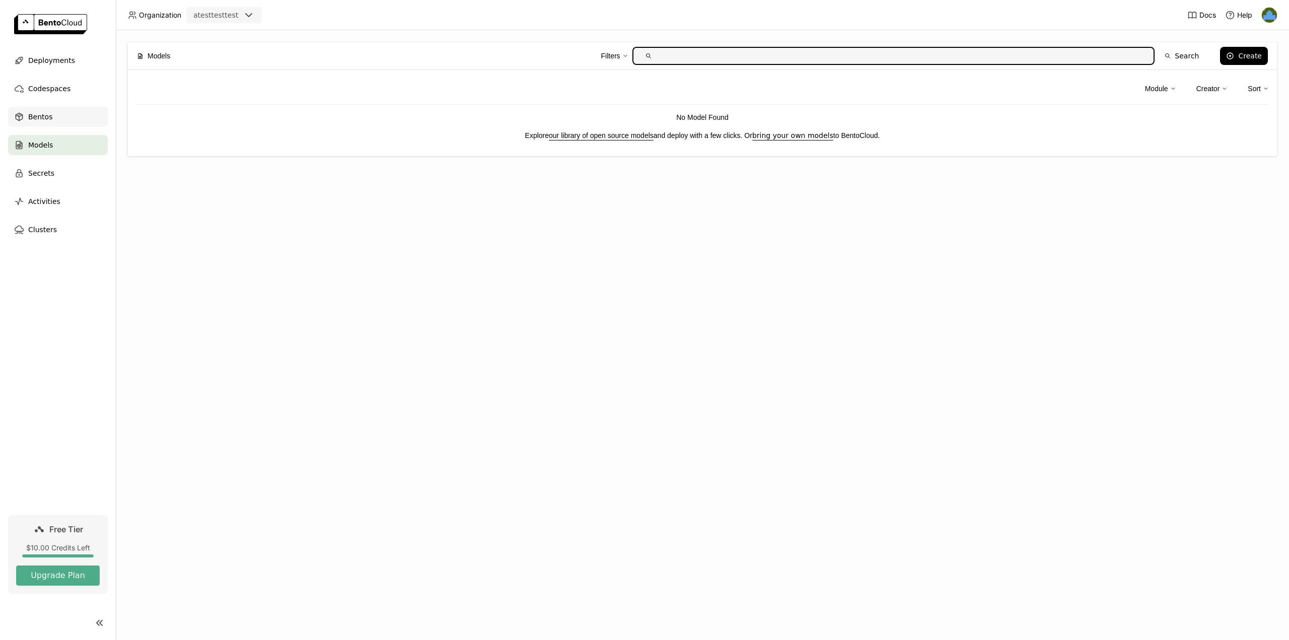
click at [71, 118] on div "Bentos" at bounding box center [58, 117] width 100 height 20
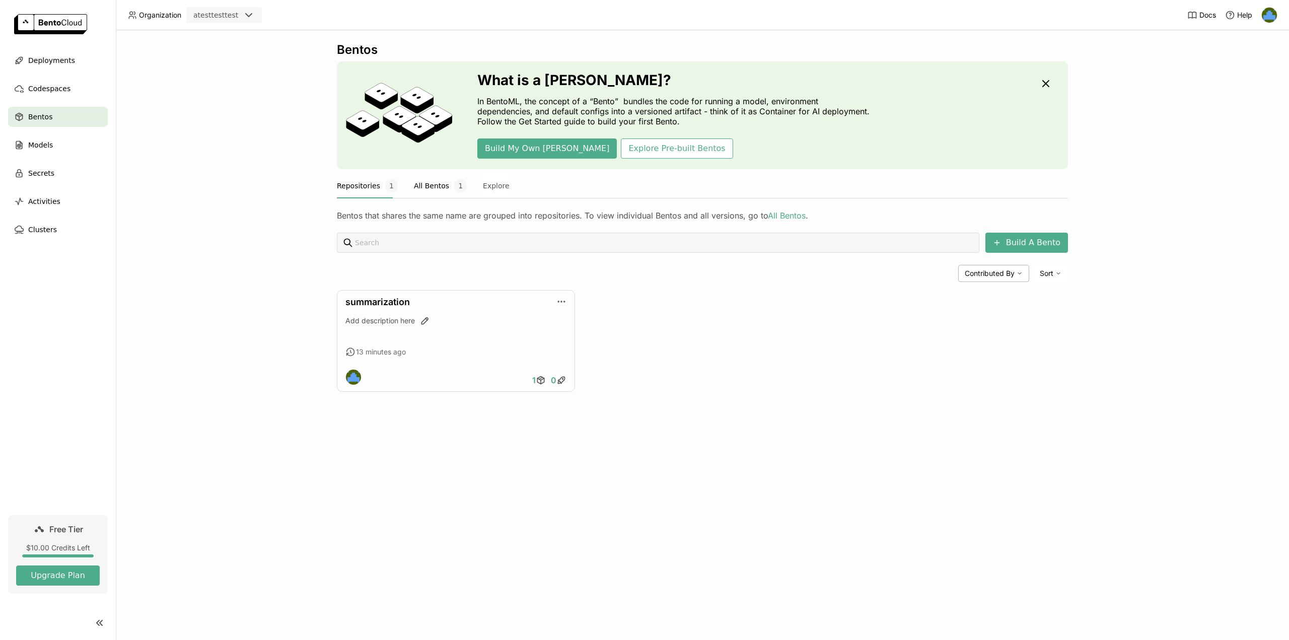
click at [429, 189] on button "All Bentos 1" at bounding box center [440, 185] width 53 height 25
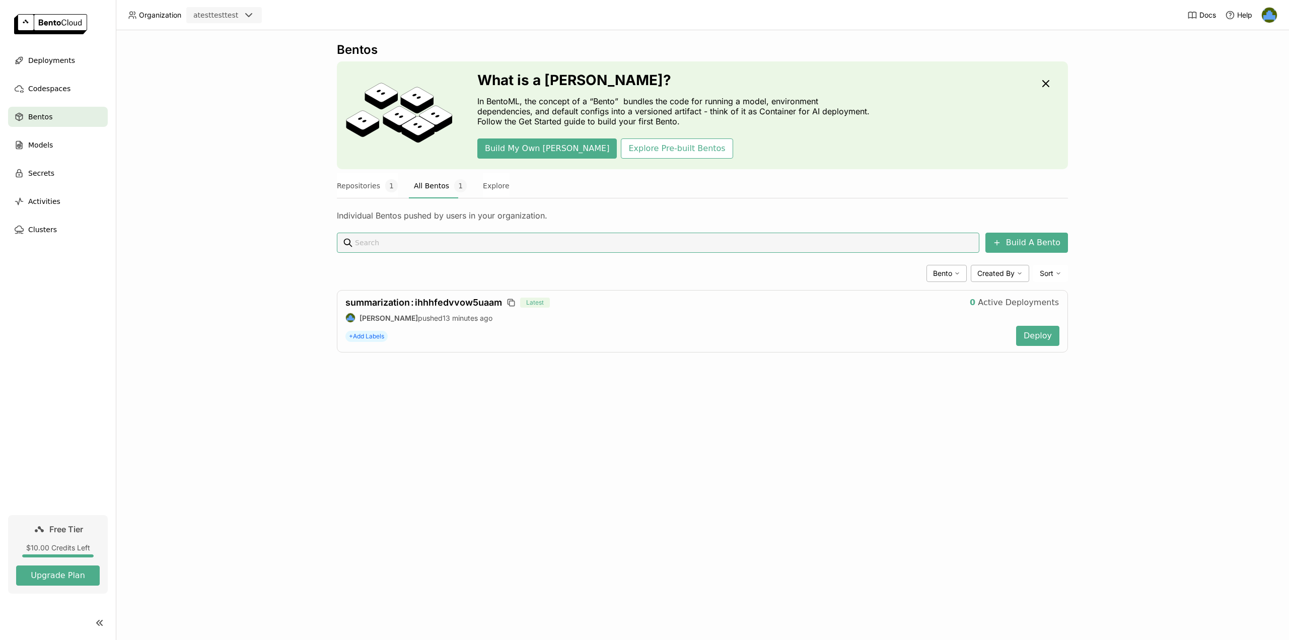
click at [64, 99] on ul "Deployments Codespaces Bentos Models Secrets Activities Clusters" at bounding box center [58, 144] width 116 height 189
click at [65, 94] on div "Codespaces" at bounding box center [58, 89] width 100 height 20
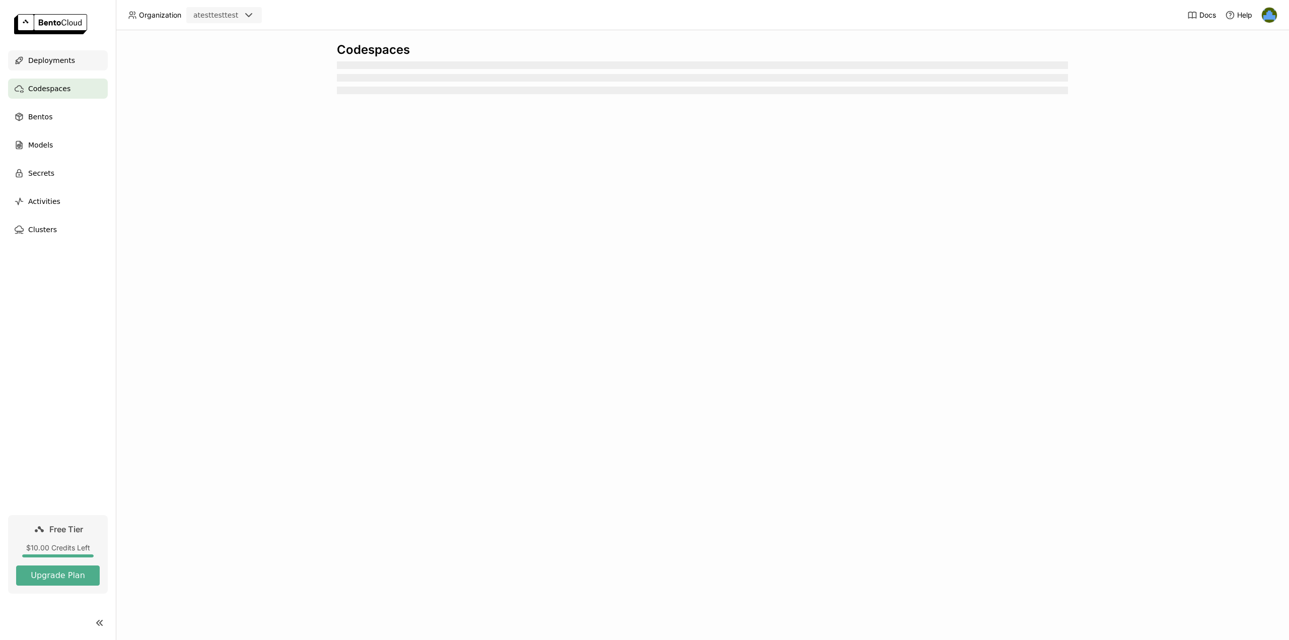
click at [64, 66] on span "Deployments" at bounding box center [51, 60] width 47 height 12
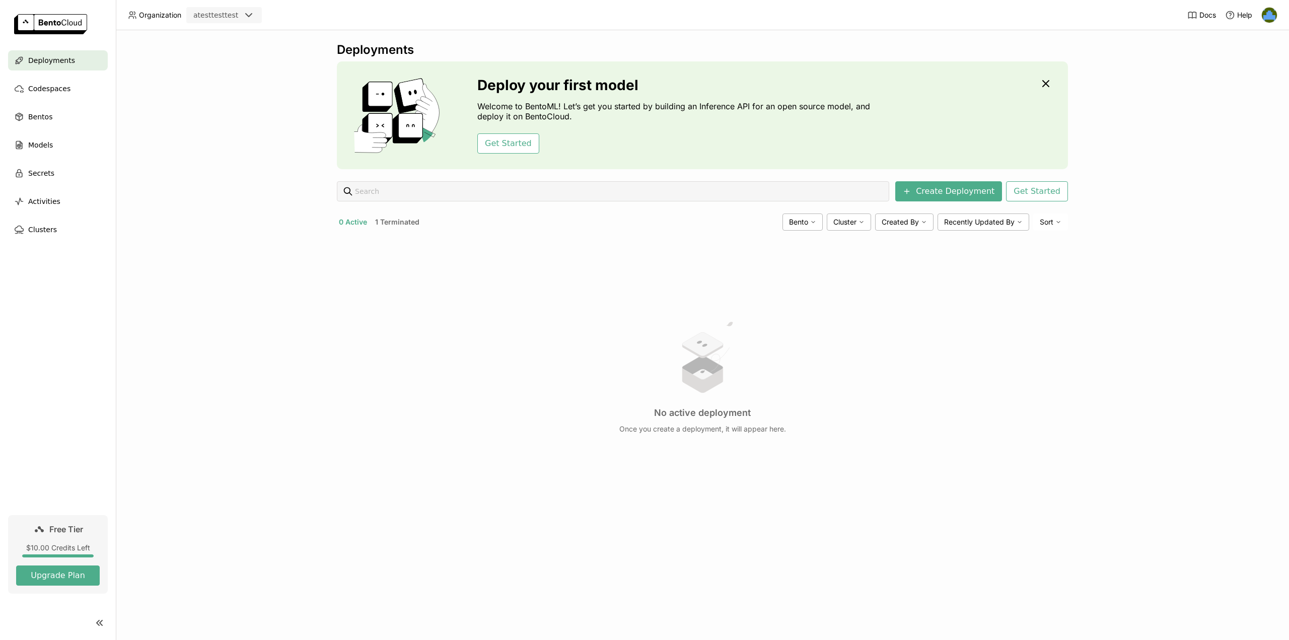
click at [1271, 13] on img at bounding box center [1269, 15] width 15 height 15
click at [1253, 49] on span "Billing" at bounding box center [1247, 52] width 19 height 9
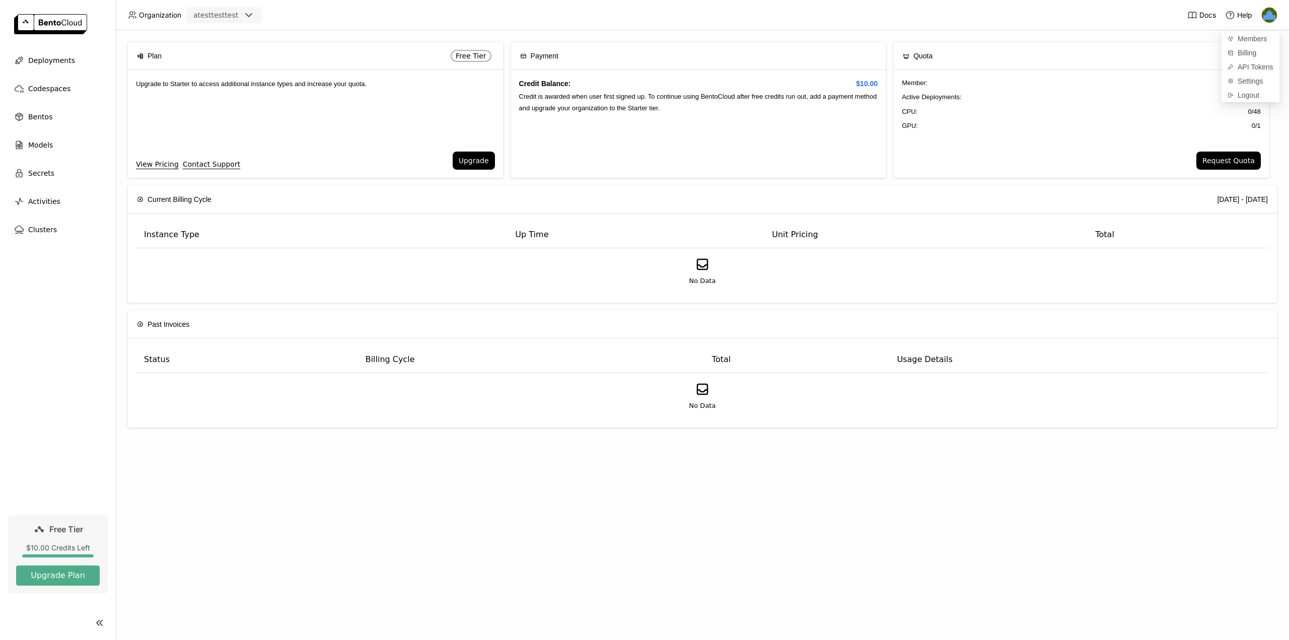
click at [937, 141] on div "Member : 1 / 3 Active Deployments : 0 / 1 CPU: 0 / 48 GPU: 0 / 1" at bounding box center [1081, 111] width 375 height 82
click at [151, 167] on link "View Pricing" at bounding box center [157, 164] width 43 height 11
click at [946, 77] on div "Member : 1 / 3 Active Deployments : 0 / 1 CPU: 0 / 48 GPU: 0 / 1" at bounding box center [1081, 111] width 375 height 82
drag, startPoint x: 1193, startPoint y: 81, endPoint x: 1271, endPoint y: 129, distance: 91.7
click at [1271, 129] on div "Plan Free Tier Upgrade to Starter to access additional instance types and incre…" at bounding box center [702, 114] width 1149 height 144
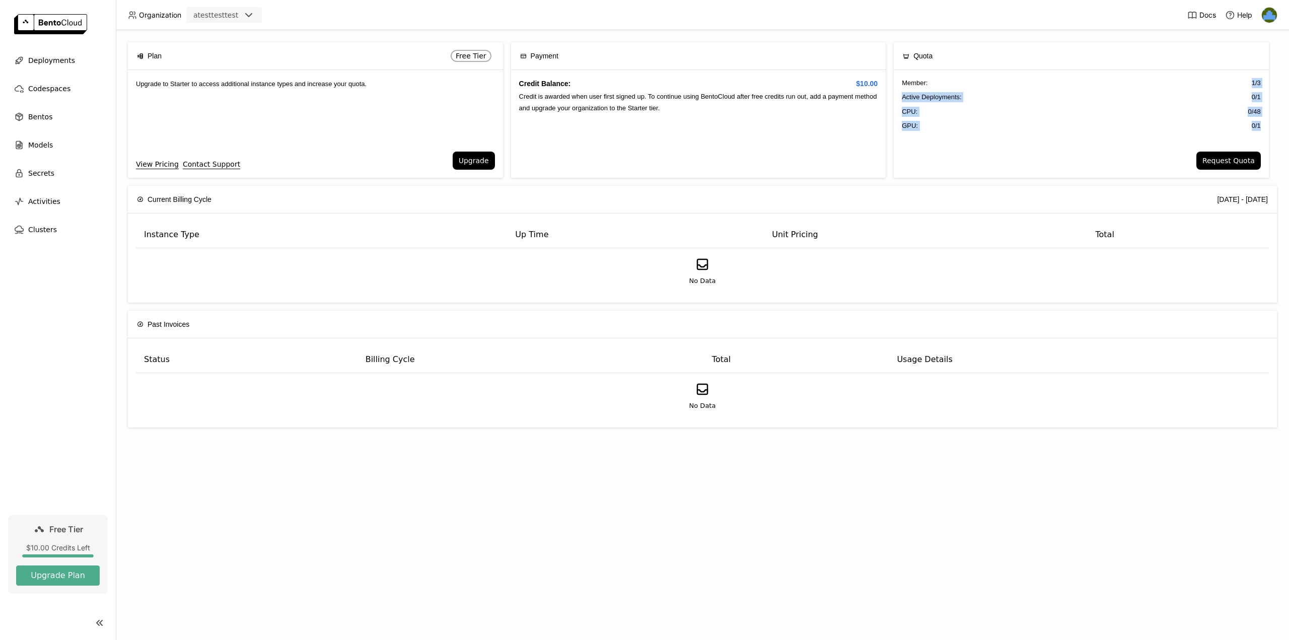
click at [1271, 129] on div "Plan Free Tier Upgrade to Starter to access additional instance types and incre…" at bounding box center [702, 114] width 1149 height 144
drag, startPoint x: 902, startPoint y: 97, endPoint x: 986, endPoint y: 99, distance: 83.6
click at [986, 99] on div "Active Deployments : 0 / 1" at bounding box center [1081, 97] width 359 height 10
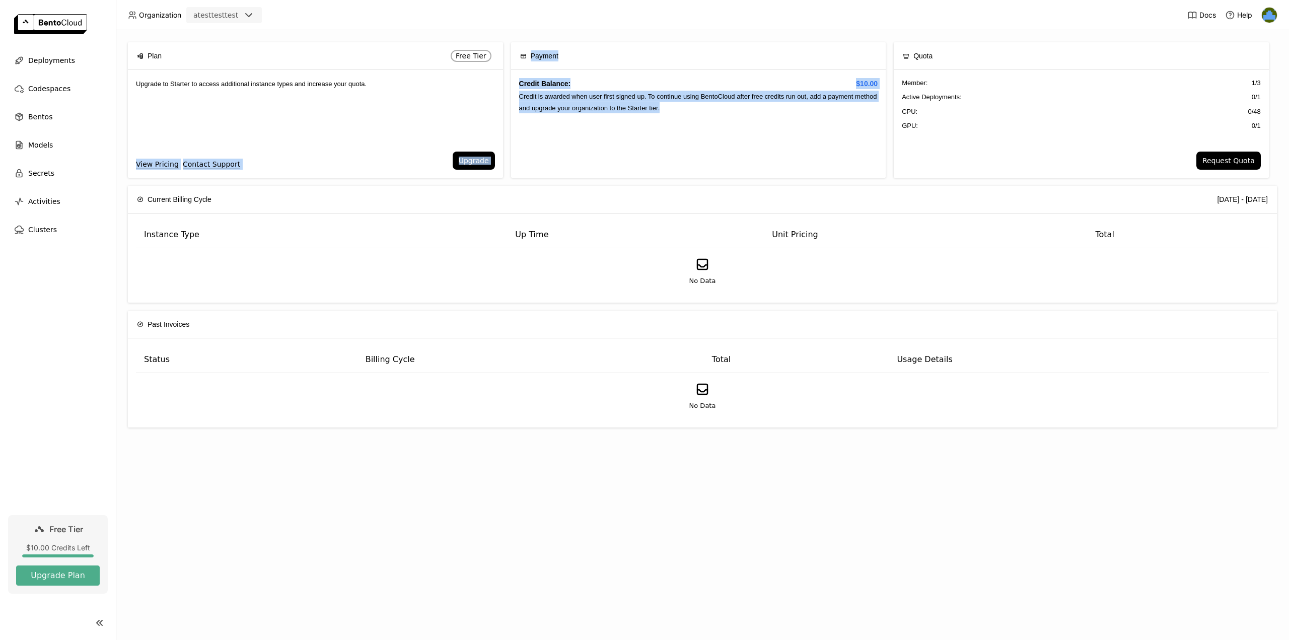
drag, startPoint x: 673, startPoint y: 108, endPoint x: 486, endPoint y: 91, distance: 188.7
click at [486, 91] on div "Plan Free Tier Upgrade to Starter to access additional instance types and incre…" at bounding box center [702, 114] width 1149 height 144
click at [486, 90] on div "Upgrade to Starter to access additional instance types and increase your quota." at bounding box center [315, 111] width 375 height 82
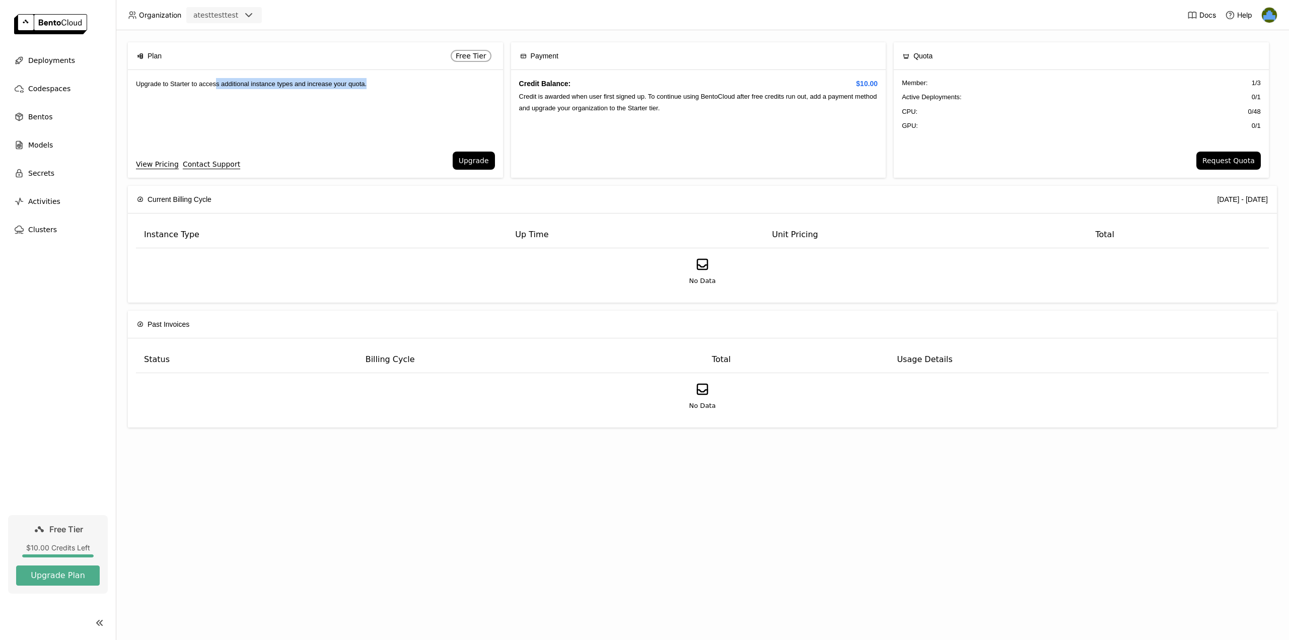
drag, startPoint x: 266, startPoint y: 82, endPoint x: 374, endPoint y: 87, distance: 107.4
click at [374, 87] on div "Upgrade to Starter to access additional instance types and increase your quota." at bounding box center [315, 111] width 375 height 82
drag, startPoint x: 380, startPoint y: 89, endPoint x: 143, endPoint y: 82, distance: 237.9
click at [143, 82] on div "Upgrade to Starter to access additional instance types and increase your quota." at bounding box center [315, 111] width 375 height 82
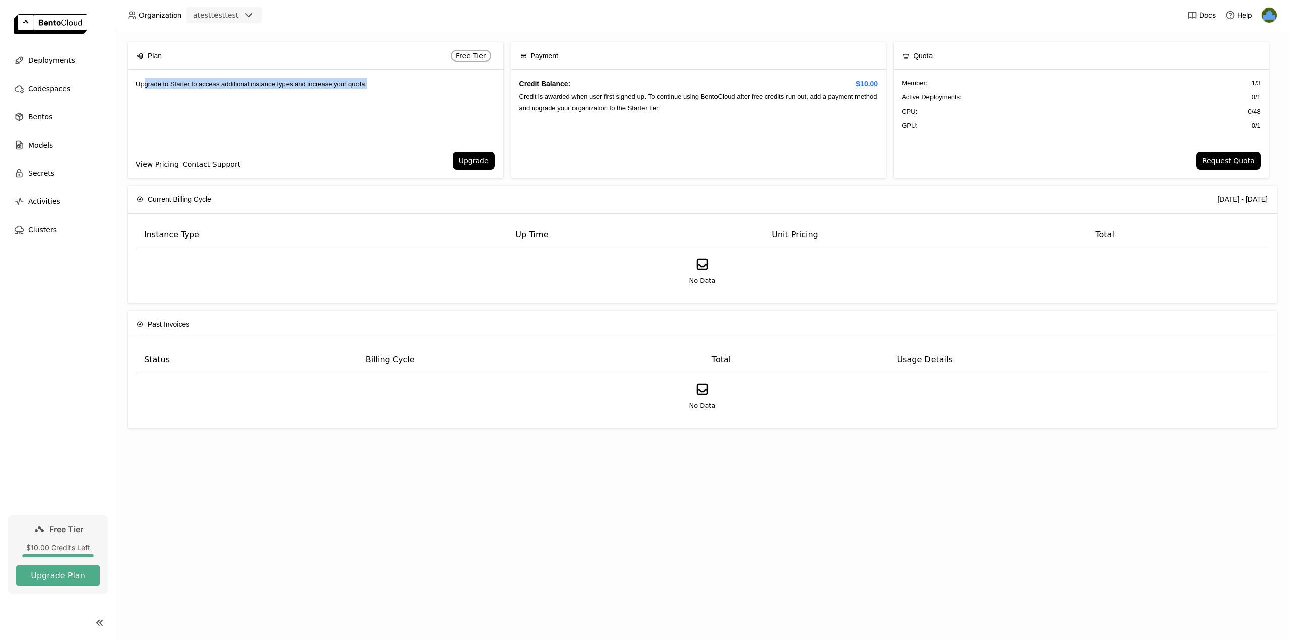
click at [143, 81] on span "Upgrade to Starter to access additional instance types and increase your quota." at bounding box center [251, 84] width 231 height 8
click at [166, 163] on link "View Pricing" at bounding box center [157, 164] width 43 height 11
click at [472, 162] on button "Upgrade" at bounding box center [474, 161] width 42 height 18
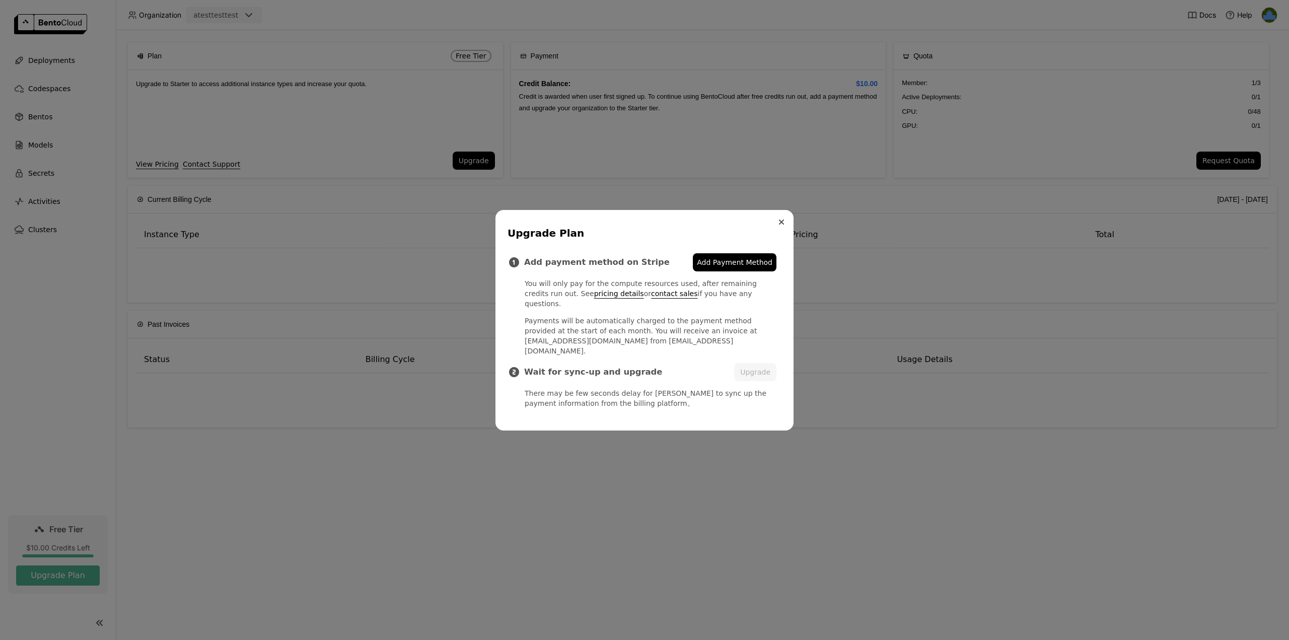
click at [785, 228] on button "Close" at bounding box center [782, 222] width 12 height 12
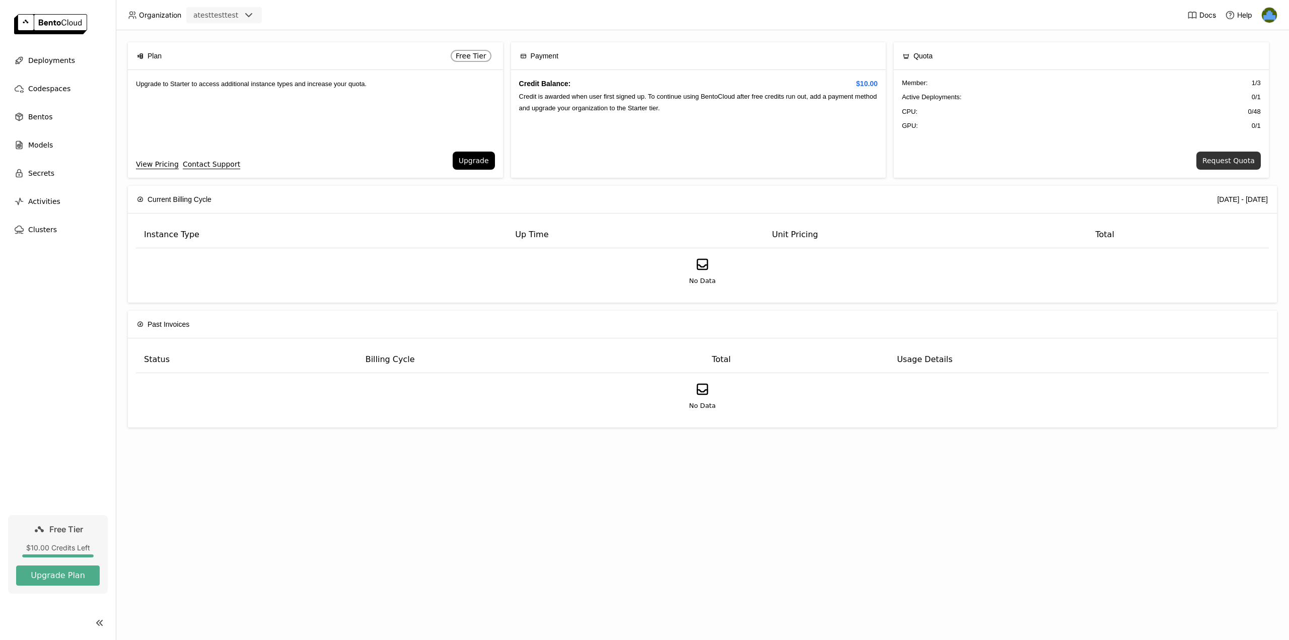
click at [1226, 164] on button "Request Quota" at bounding box center [1229, 161] width 64 height 18
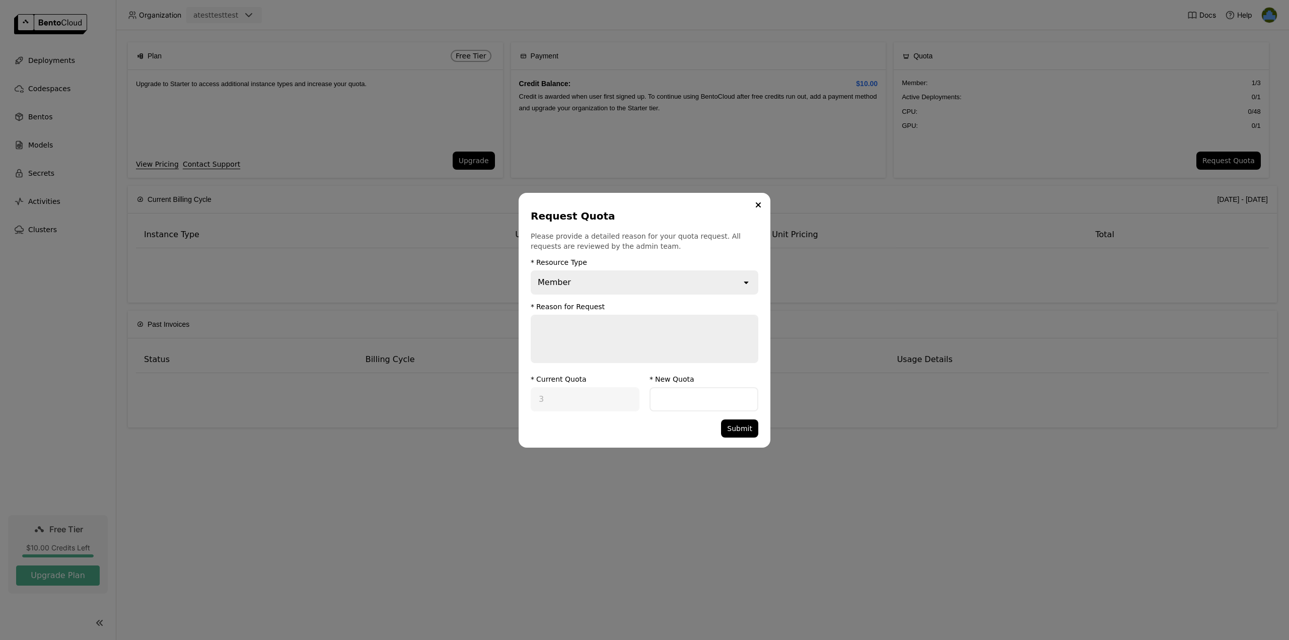
click at [707, 280] on div "Member" at bounding box center [637, 282] width 210 height 22
click at [649, 247] on p "Please provide a detailed reason for your quota request. All requests are revie…" at bounding box center [645, 241] width 228 height 20
click at [637, 301] on form "* Resource Type Member open * Reason for Request * Current Quota 3 * New Quota …" at bounding box center [645, 347] width 228 height 179
click at [642, 280] on div "Member" at bounding box center [637, 282] width 210 height 22
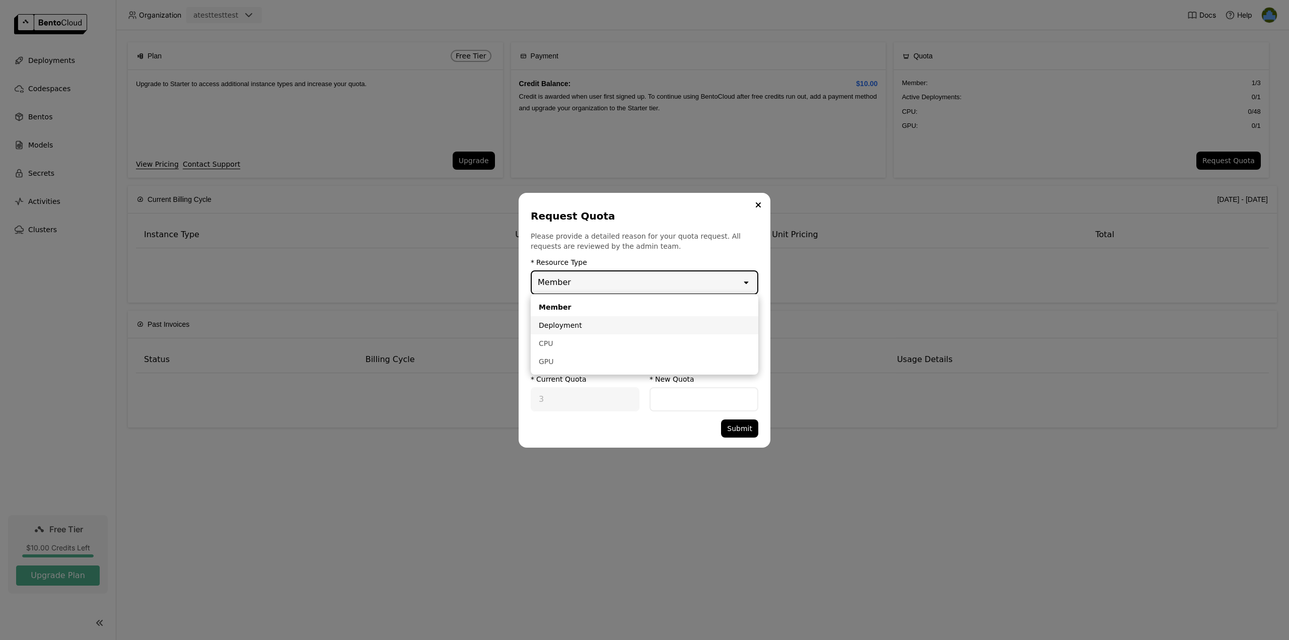
click at [631, 323] on div "Deployment" at bounding box center [645, 325] width 212 height 10
type input "1"
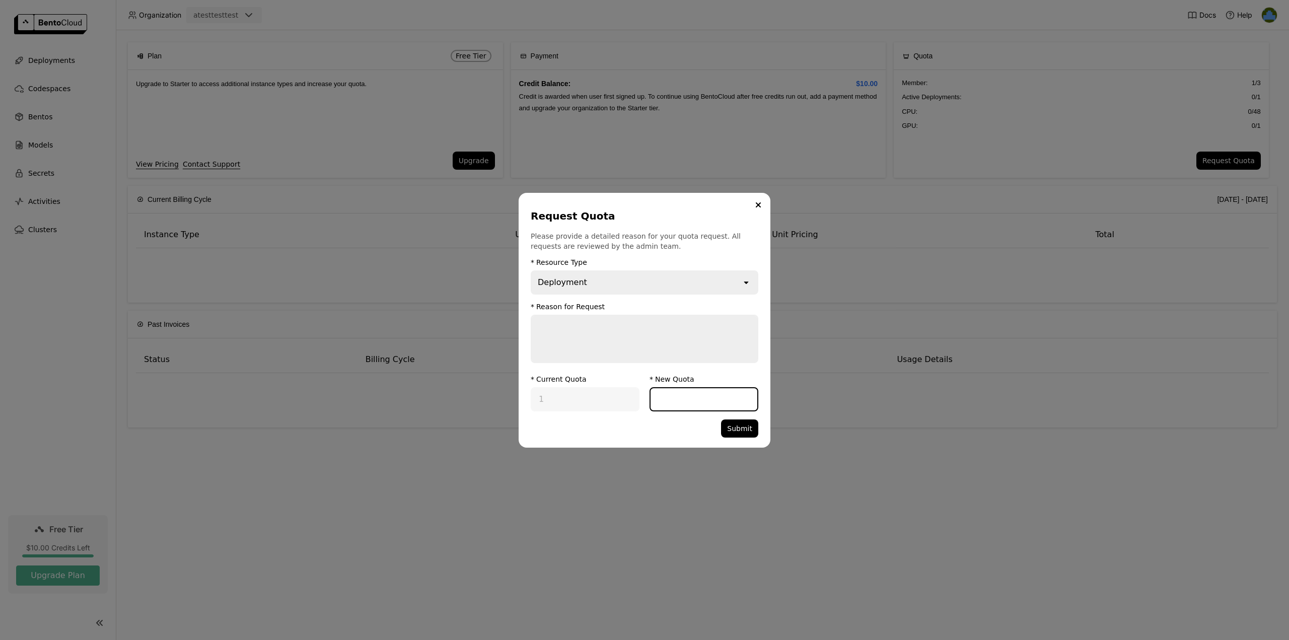
drag, startPoint x: 672, startPoint y: 398, endPoint x: 664, endPoint y: 383, distance: 16.7
click at [672, 397] on input "dialog" at bounding box center [704, 399] width 107 height 22
type input "0"
click at [761, 202] on button "Close" at bounding box center [759, 205] width 12 height 12
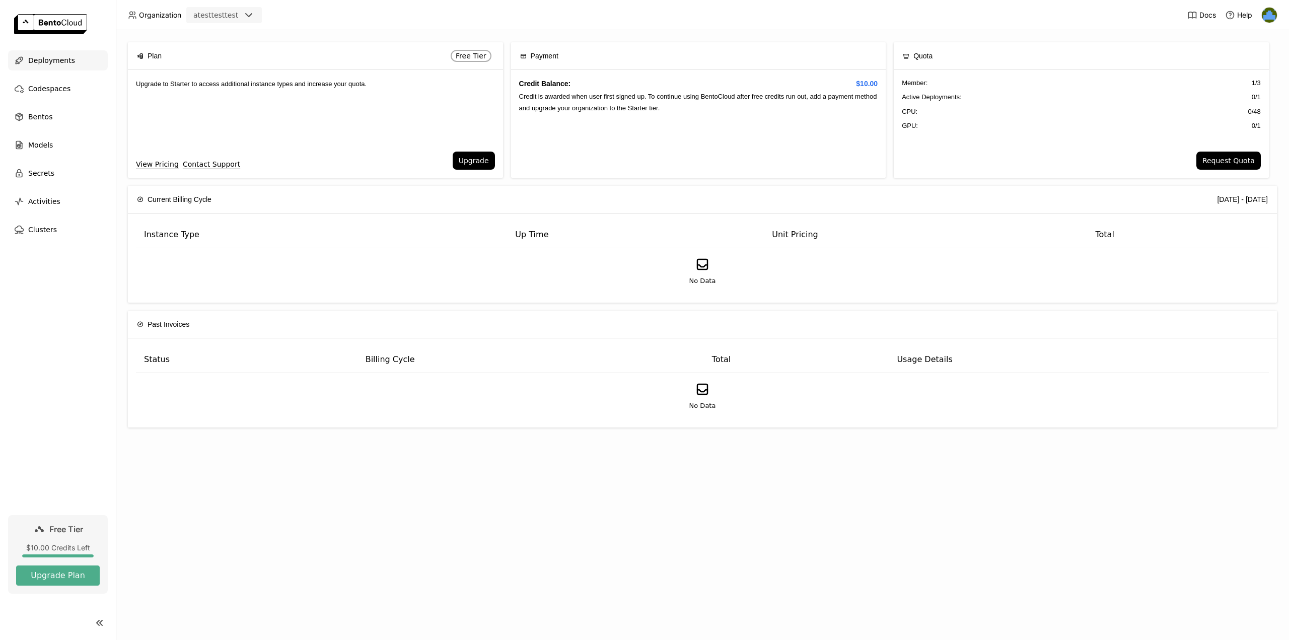
click at [56, 60] on span "Deployments" at bounding box center [51, 60] width 47 height 12
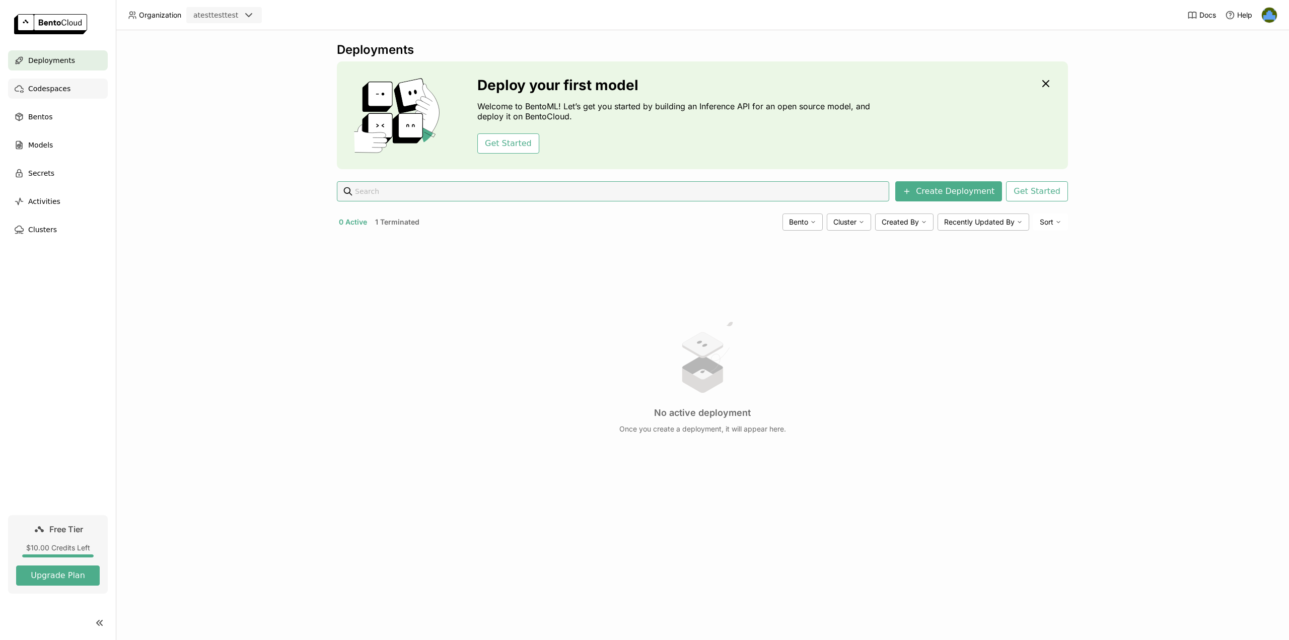
click at [59, 84] on span "Codespaces" at bounding box center [49, 89] width 42 height 12
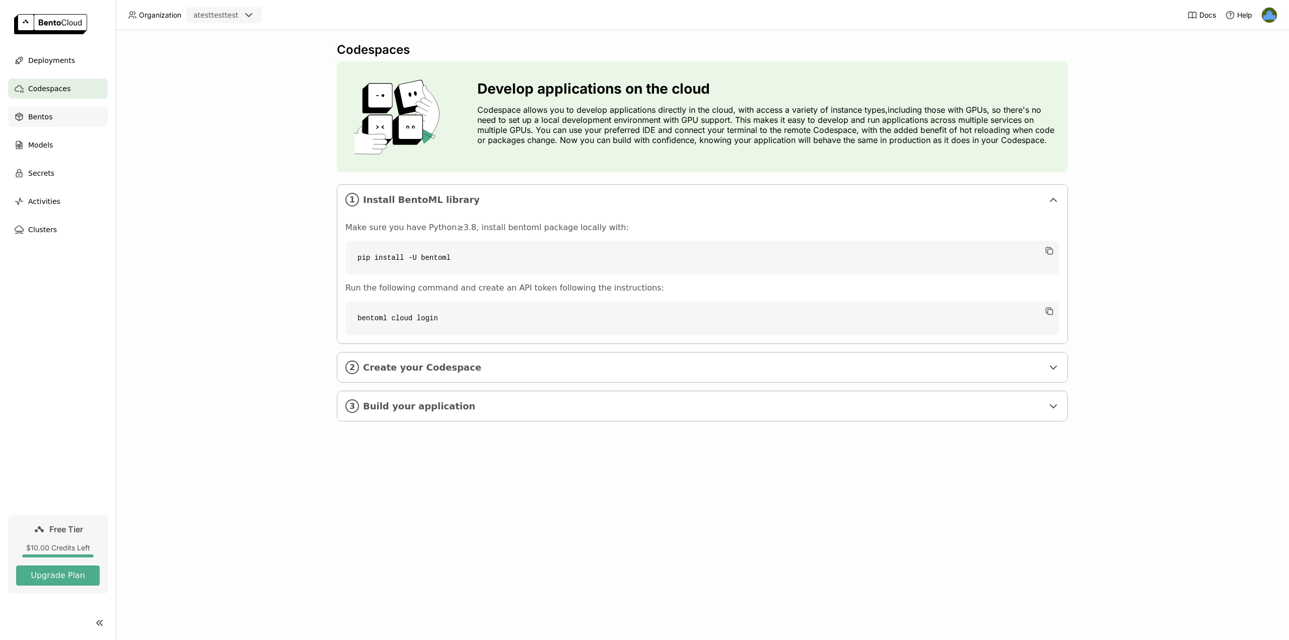
click at [71, 115] on div "Bentos" at bounding box center [58, 117] width 100 height 20
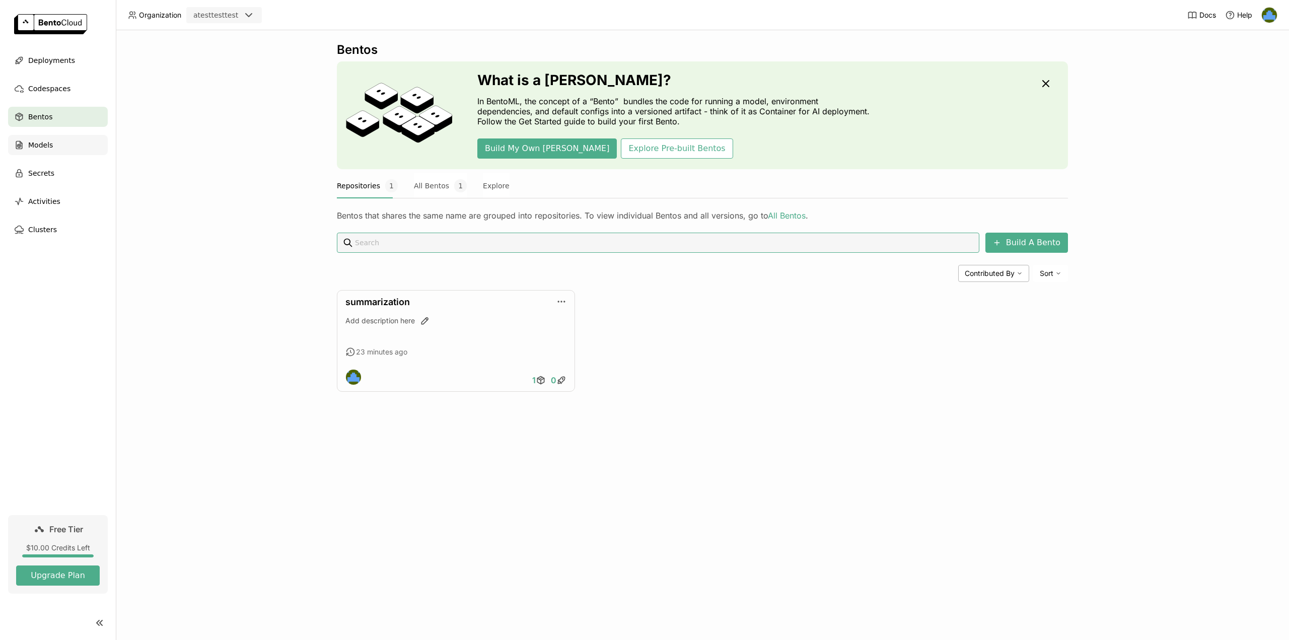
click at [74, 145] on div "Models" at bounding box center [58, 145] width 100 height 20
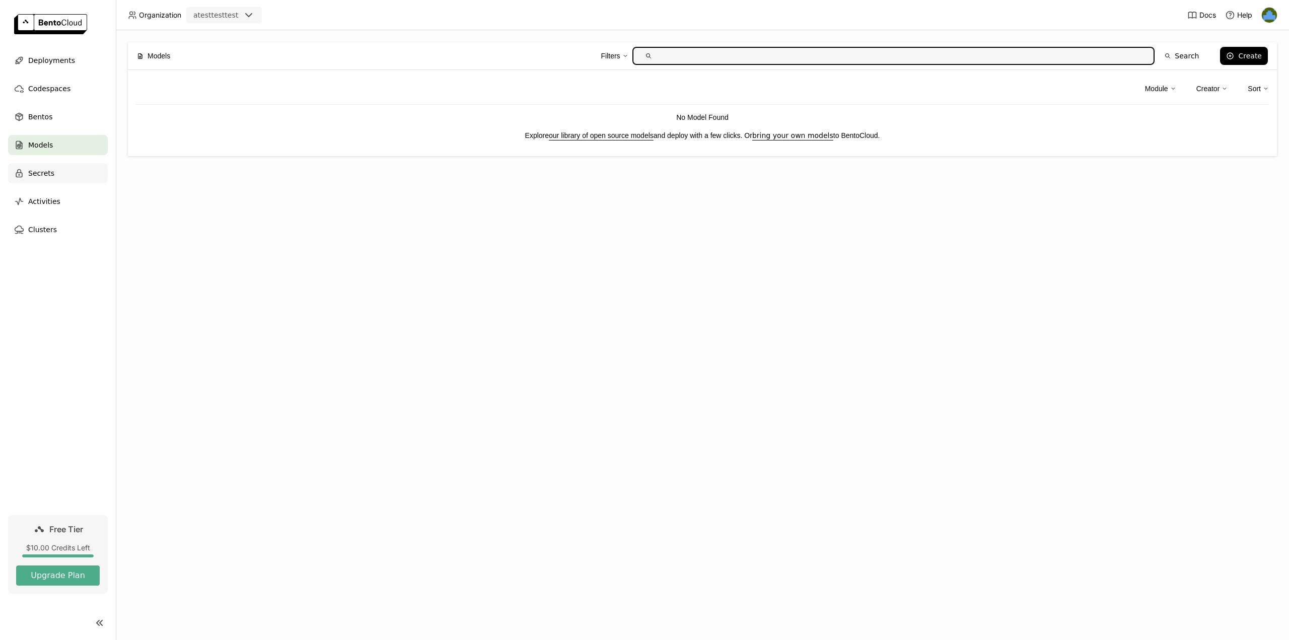
click at [76, 168] on div "Secrets" at bounding box center [58, 173] width 100 height 20
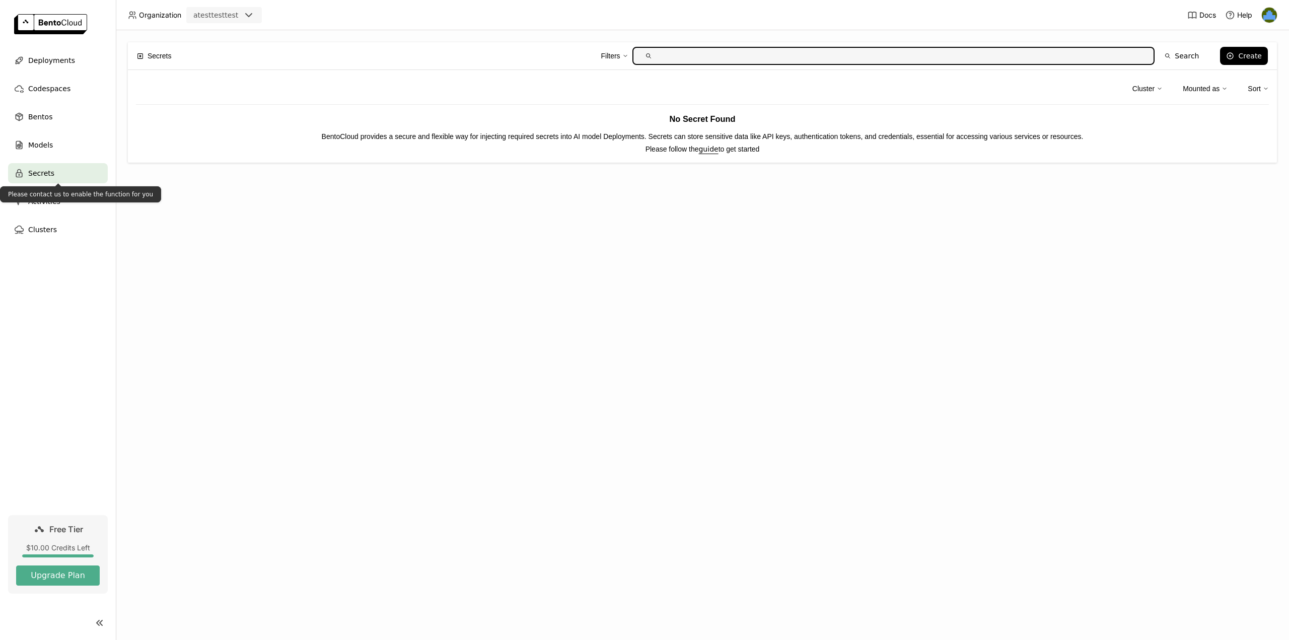
click at [75, 193] on div "Please contact us to enable the function for you" at bounding box center [80, 194] width 161 height 16
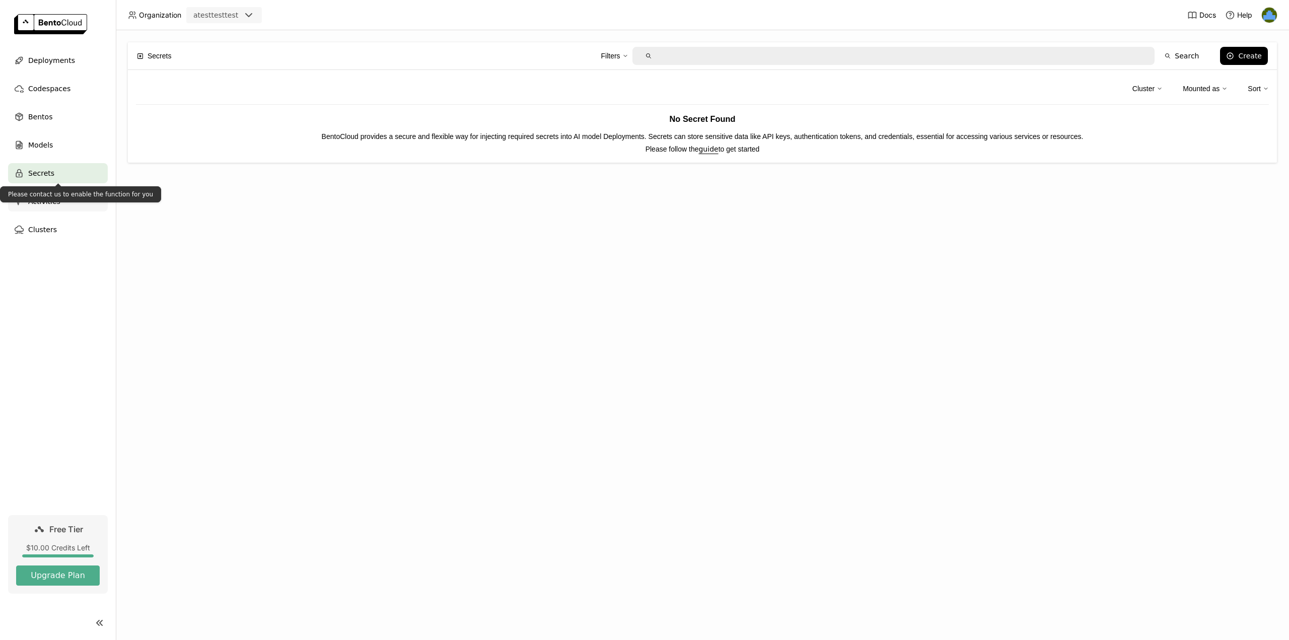
click at [78, 205] on div "Activities" at bounding box center [58, 201] width 100 height 20
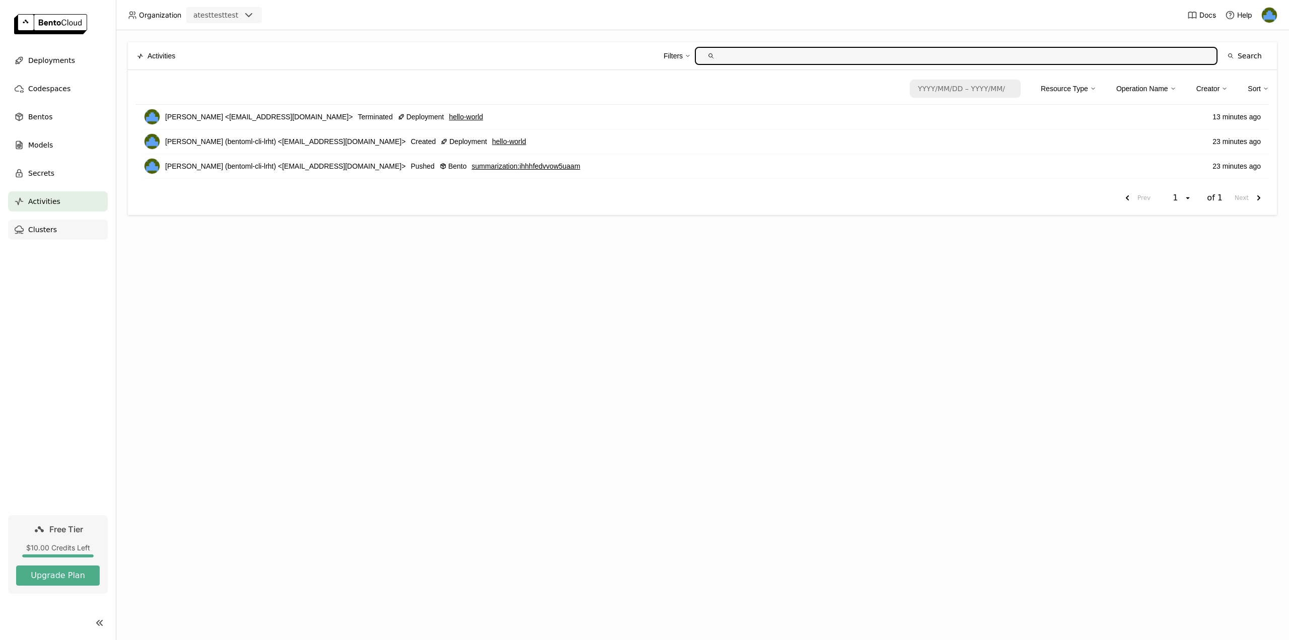
click at [72, 234] on div "Clusters" at bounding box center [58, 230] width 100 height 20
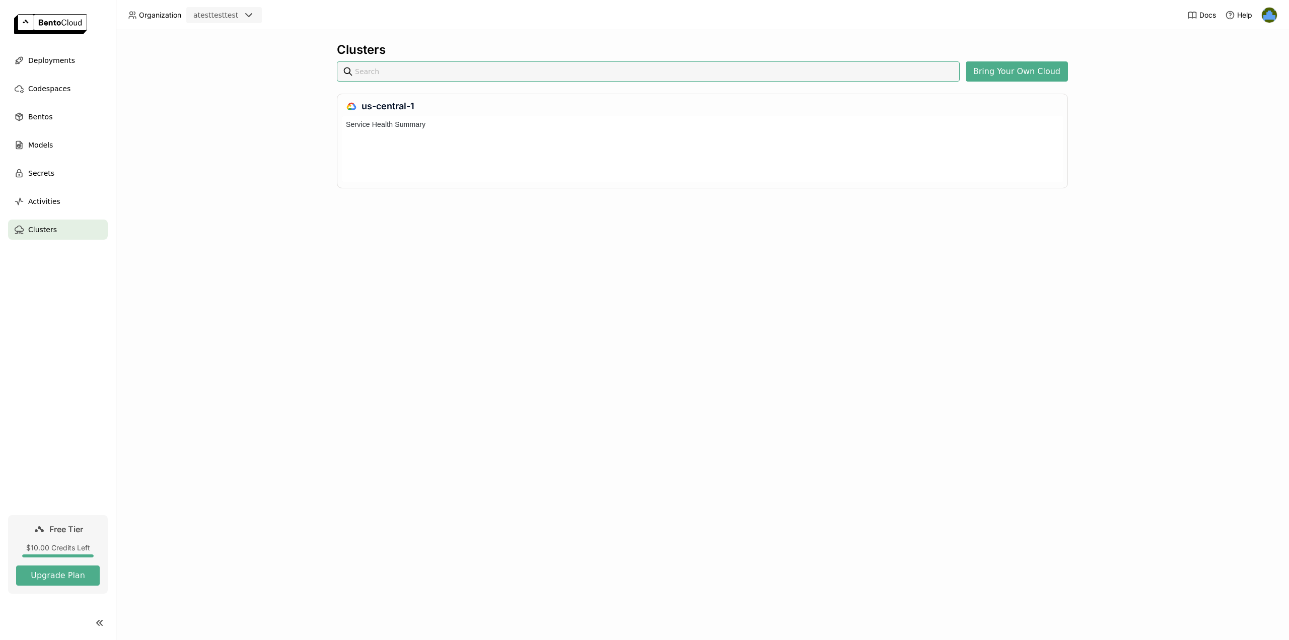
scroll to position [61, 717]
click at [57, 579] on button "Upgrade Plan" at bounding box center [58, 576] width 84 height 20
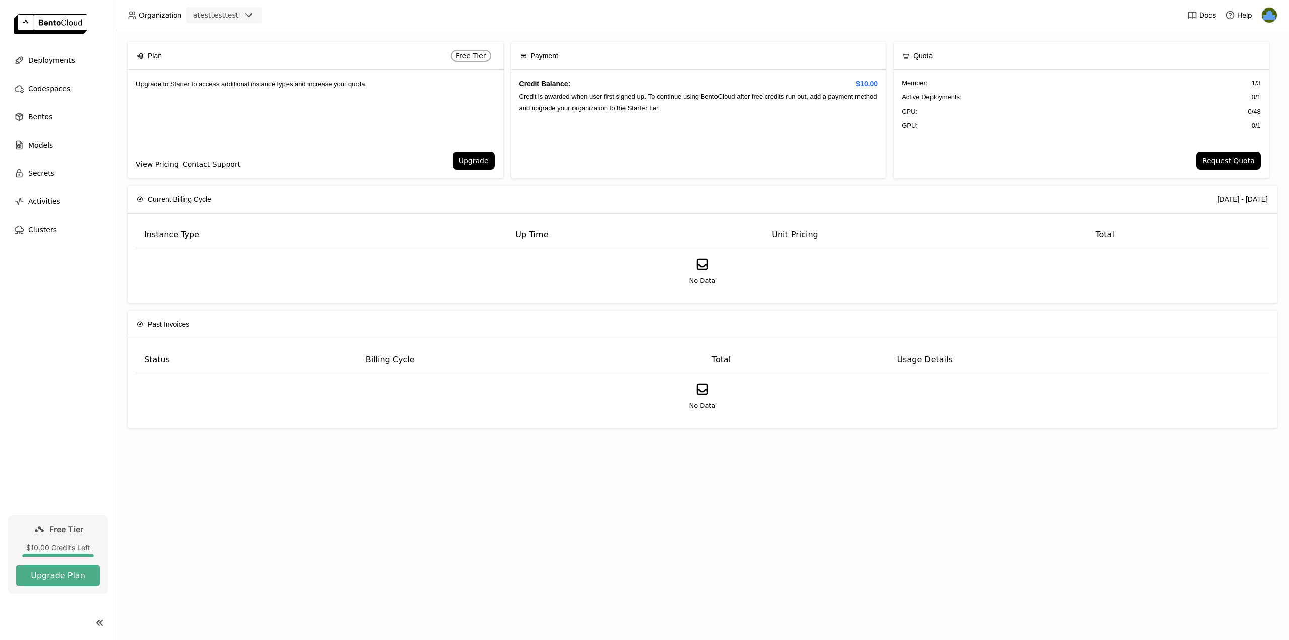
click at [483, 57] on span "Free Tier" at bounding box center [471, 56] width 31 height 8
click at [482, 159] on button "Upgrade" at bounding box center [474, 161] width 42 height 18
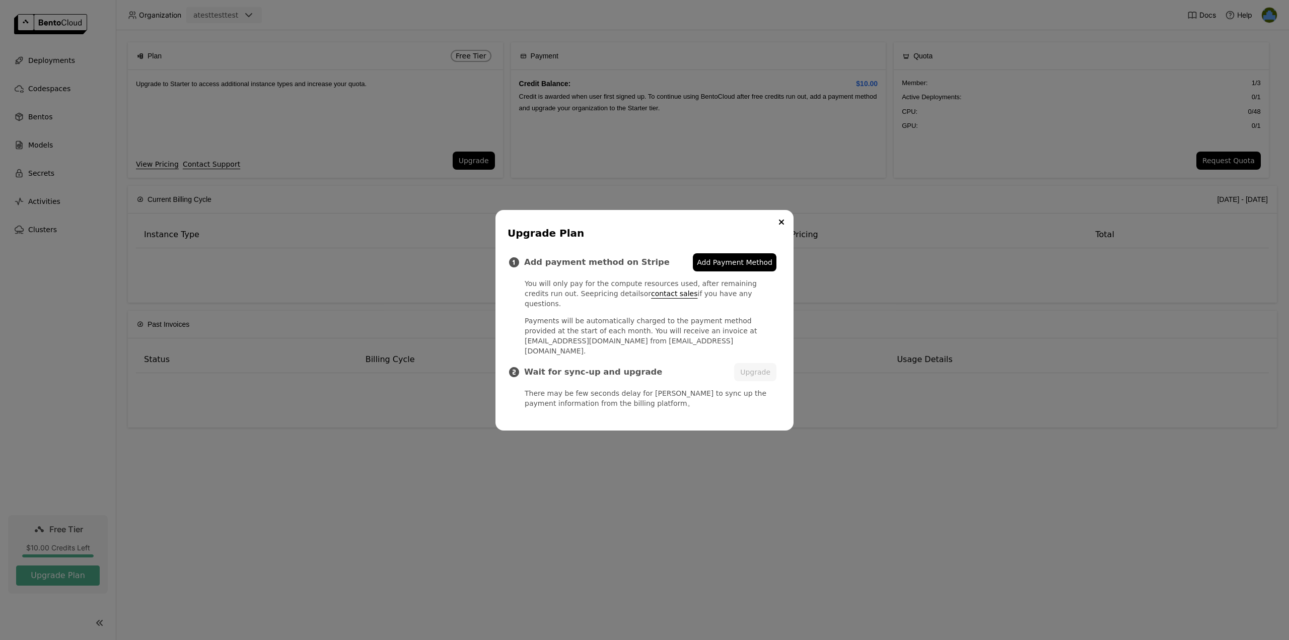
click at [594, 298] on link "pricing details" at bounding box center [619, 294] width 50 height 8
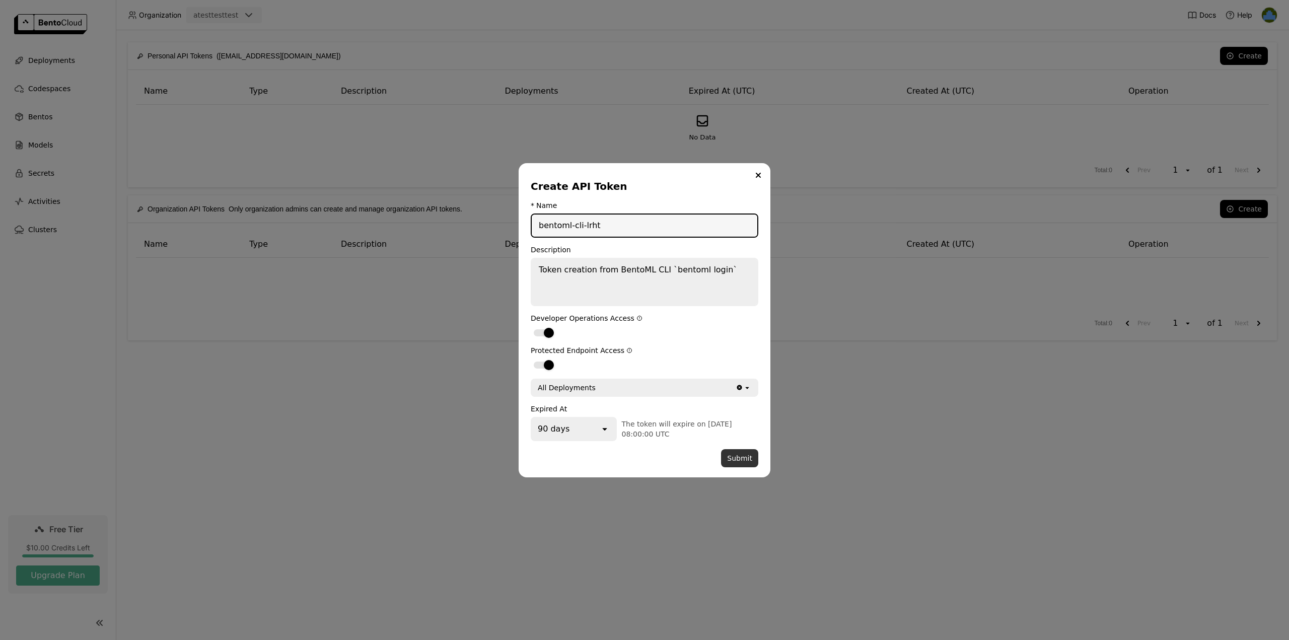
click at [735, 453] on button "Submit" at bounding box center [739, 458] width 37 height 18
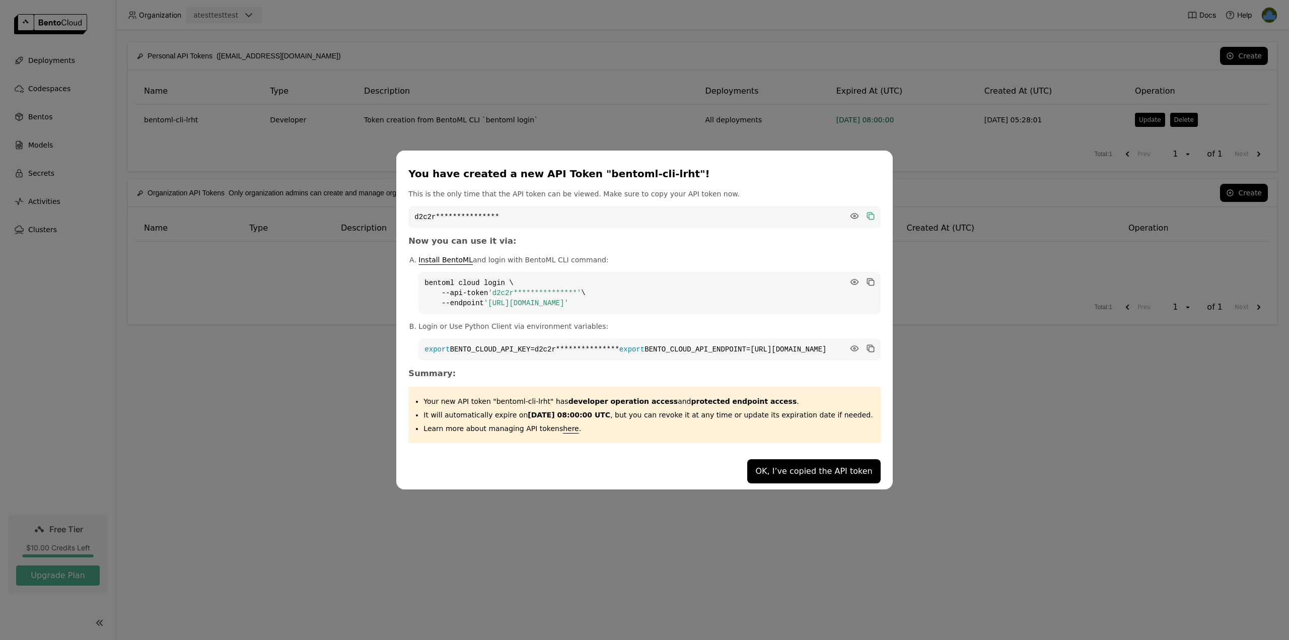
click at [866, 211] on icon "dialog" at bounding box center [871, 216] width 10 height 10
click at [827, 473] on button "OK, I’ve copied the API token" at bounding box center [814, 471] width 133 height 24
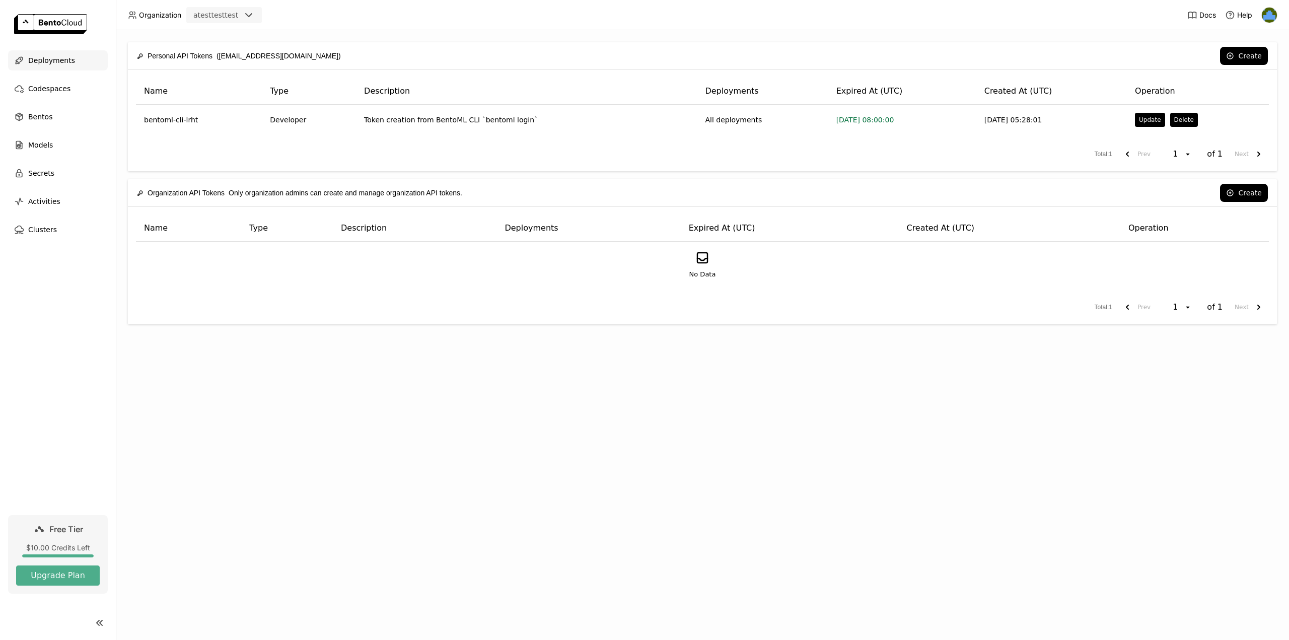
click at [51, 65] on span "Deployments" at bounding box center [51, 60] width 47 height 12
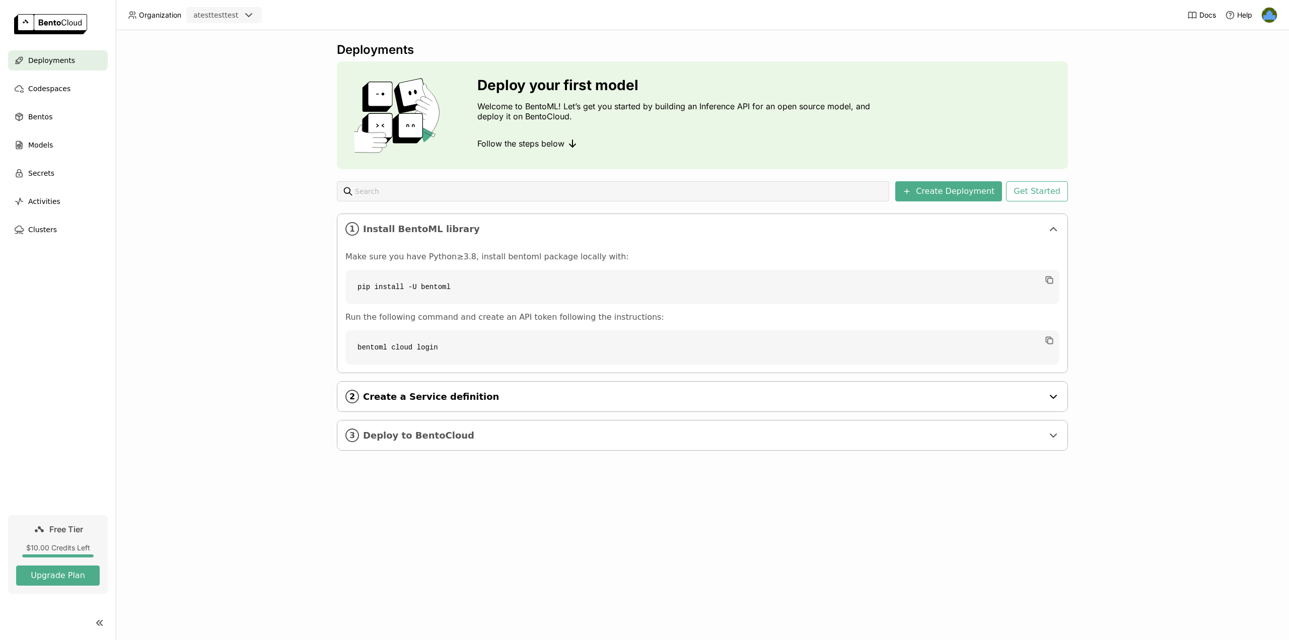
click at [414, 391] on span "Create a Service definition" at bounding box center [703, 396] width 681 height 11
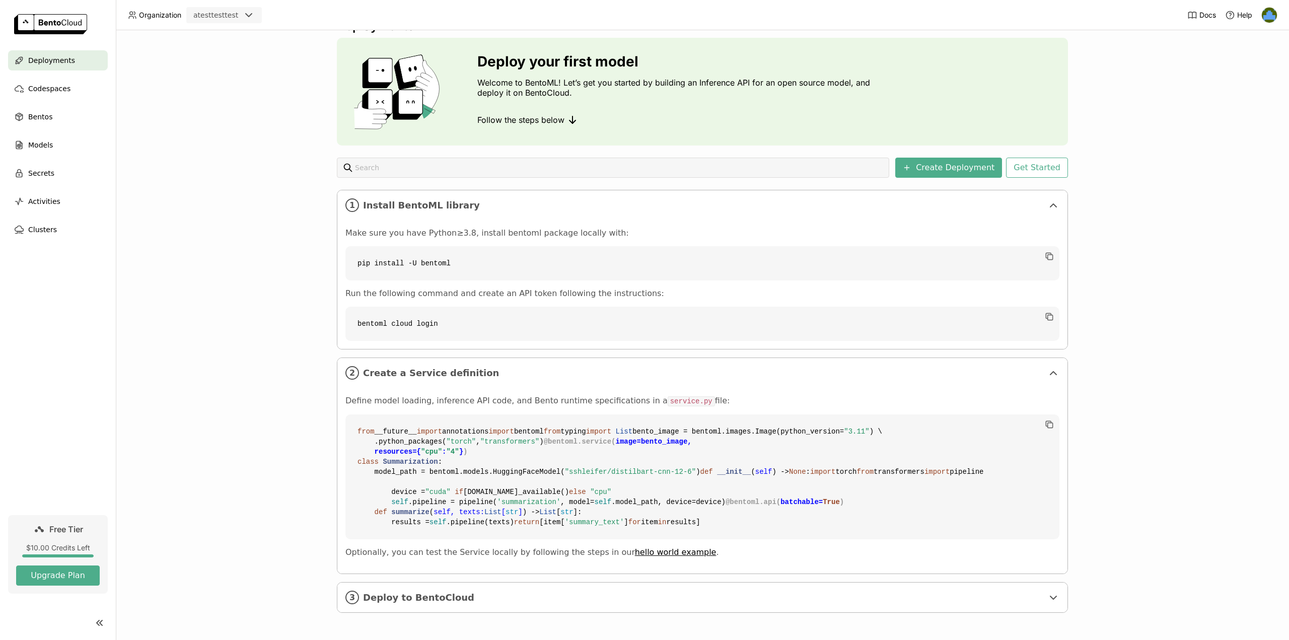
scroll to position [204, 0]
drag, startPoint x: 624, startPoint y: 529, endPoint x: 346, endPoint y: 251, distance: 393.6
click at [346, 415] on code "from __future__ import annotations import bentoml from typing import List bento…" at bounding box center [703, 477] width 714 height 125
copy code "from __future__ import annotations import bentoml from typing import List bento…"
click at [461, 587] on div "3 Deploy to BentoCloud" at bounding box center [702, 598] width 730 height 30
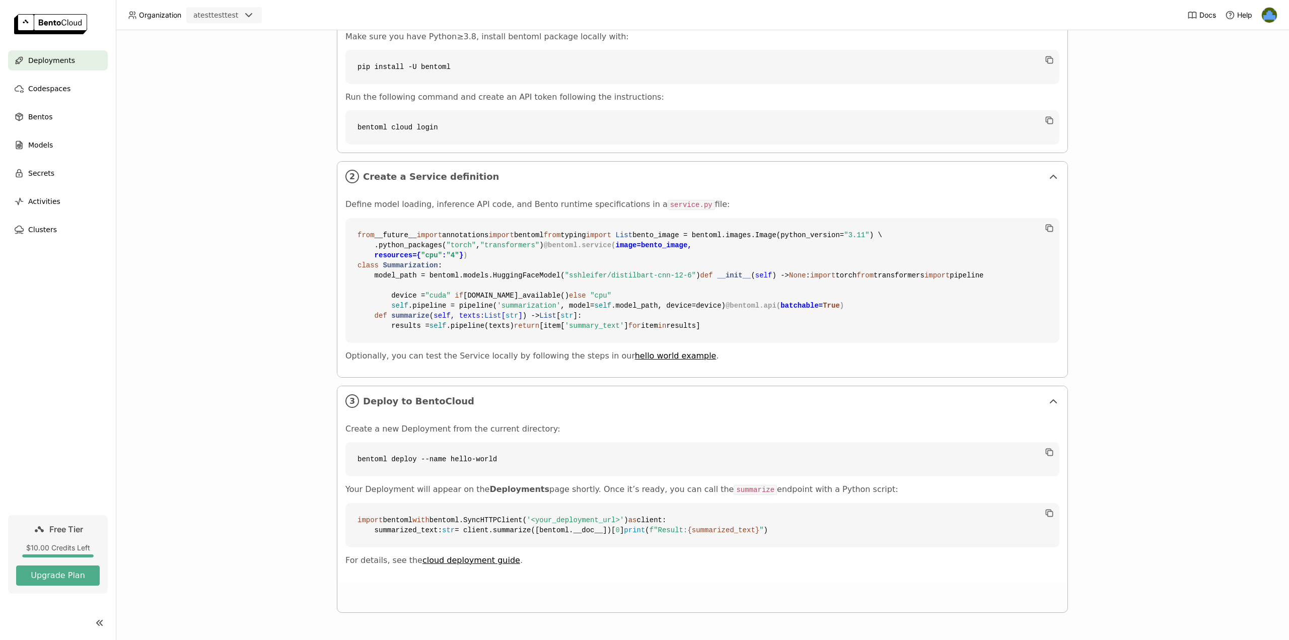
scroll to position [400, 0]
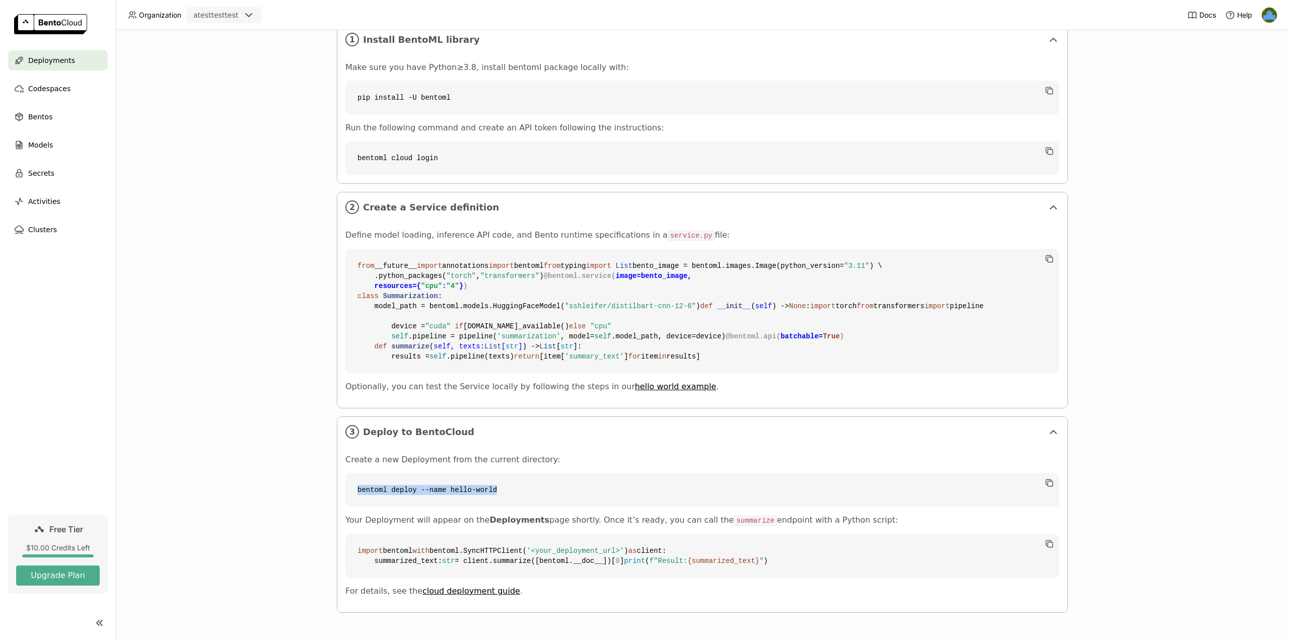
drag, startPoint x: 512, startPoint y: 463, endPoint x: 345, endPoint y: 456, distance: 167.4
click at [346, 473] on code "bentoml deploy --name hello-world" at bounding box center [703, 490] width 714 height 34
copy code "bentoml deploy --name hello-world"
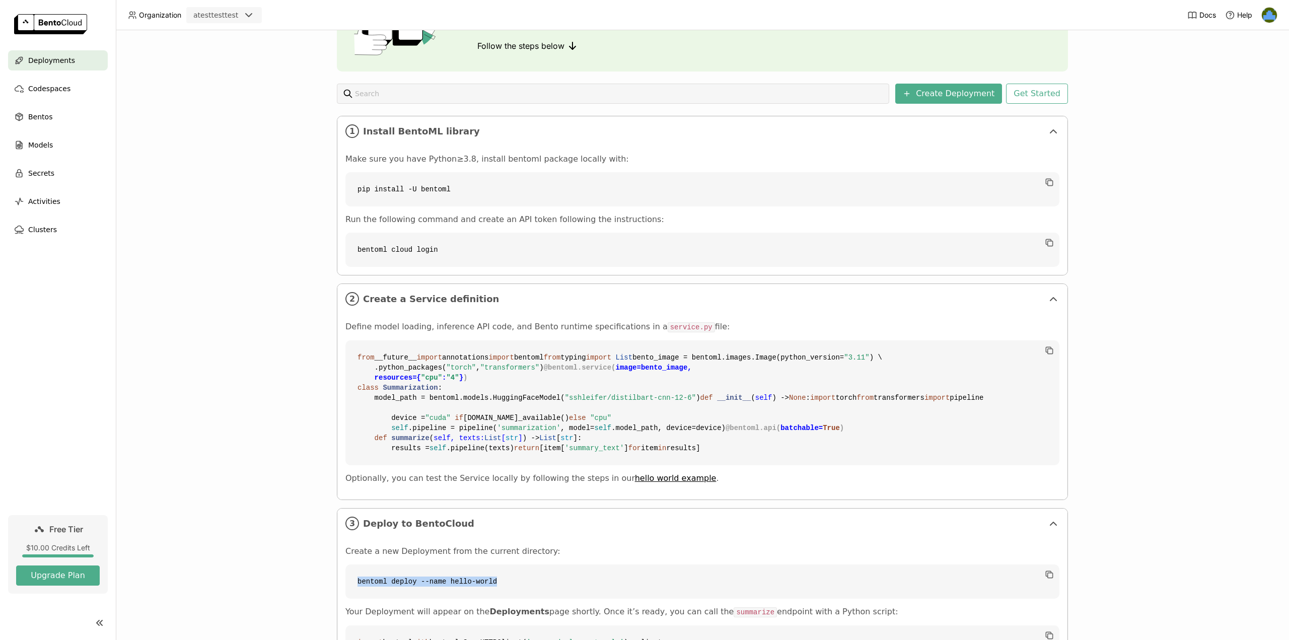
scroll to position [249, 0]
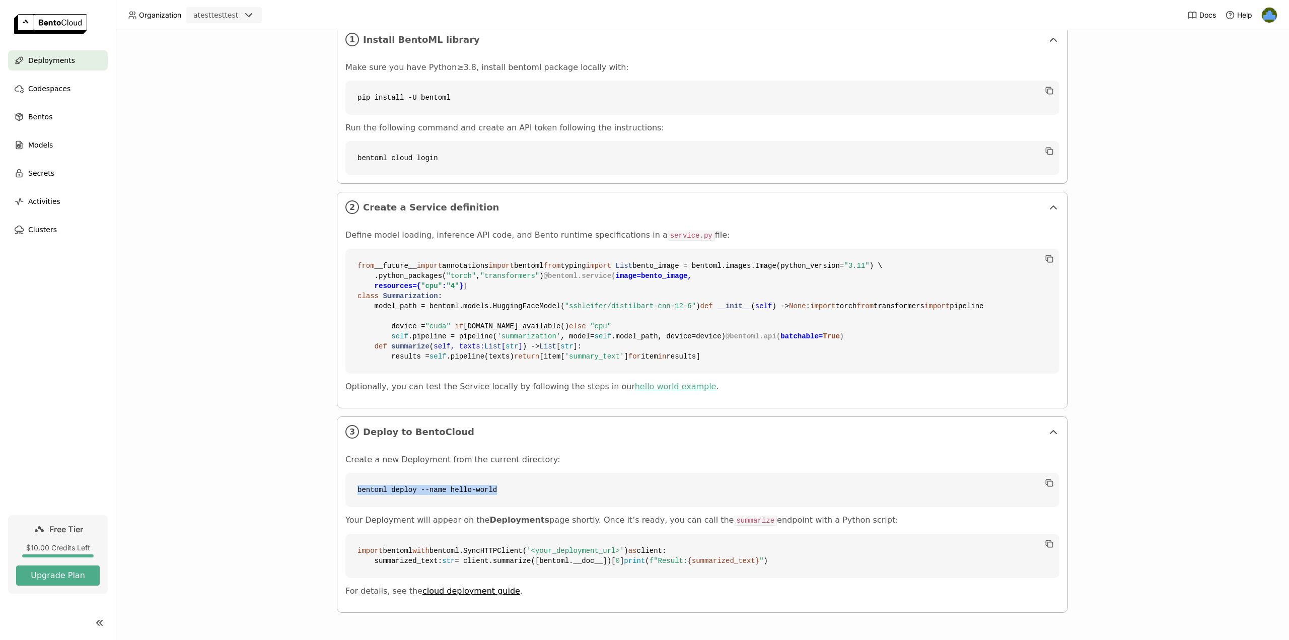
click at [645, 391] on link "hello world example" at bounding box center [676, 387] width 82 height 10
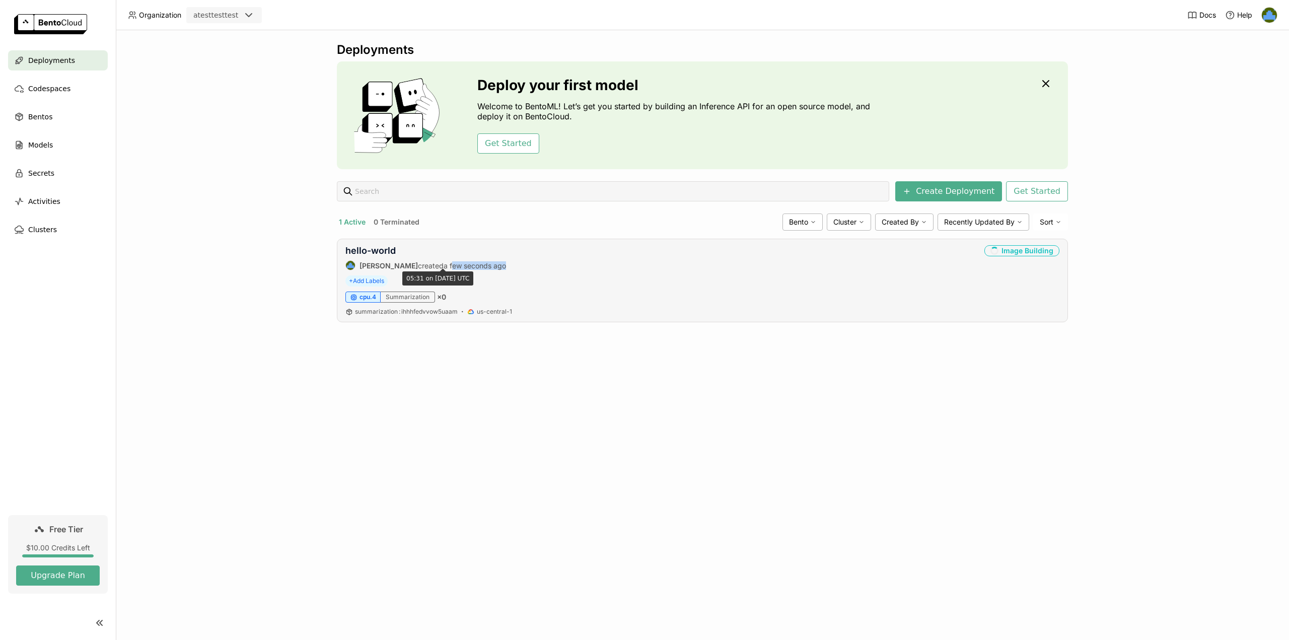
drag, startPoint x: 421, startPoint y: 264, endPoint x: 502, endPoint y: 267, distance: 81.1
click at [502, 267] on div "hello-world Fidel R created a few seconds ago Image Building" at bounding box center [703, 257] width 714 height 25
click at [61, 119] on div "Bentos" at bounding box center [58, 117] width 100 height 20
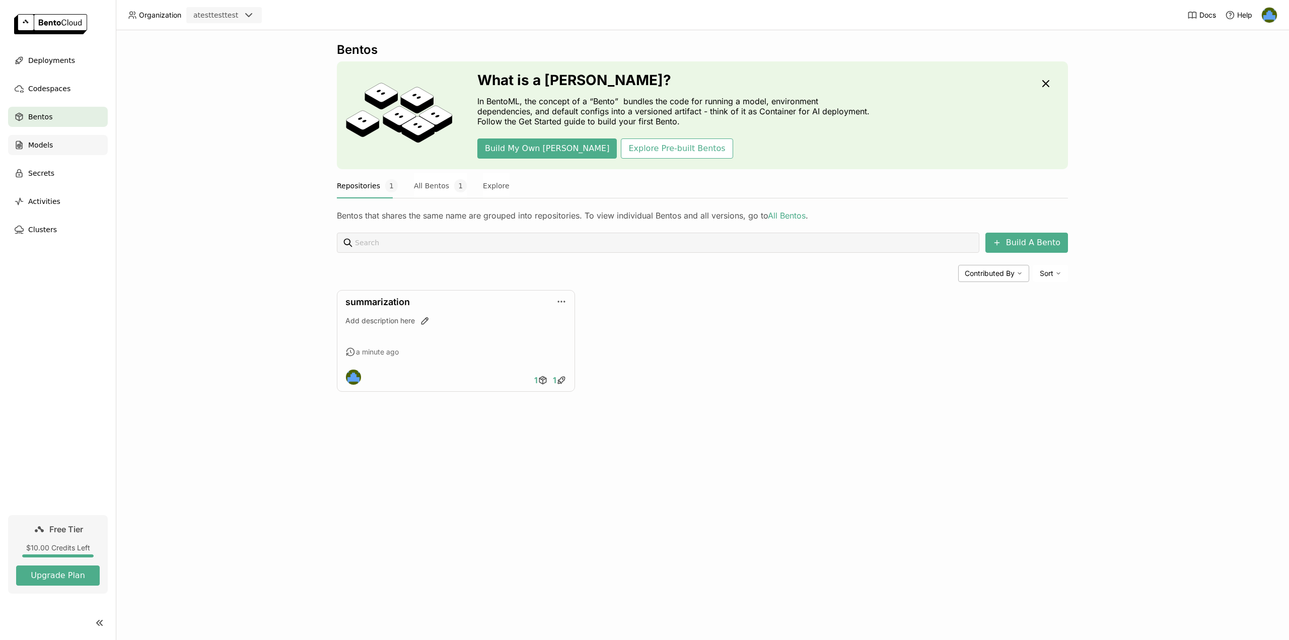
click at [65, 149] on div "Models" at bounding box center [58, 145] width 100 height 20
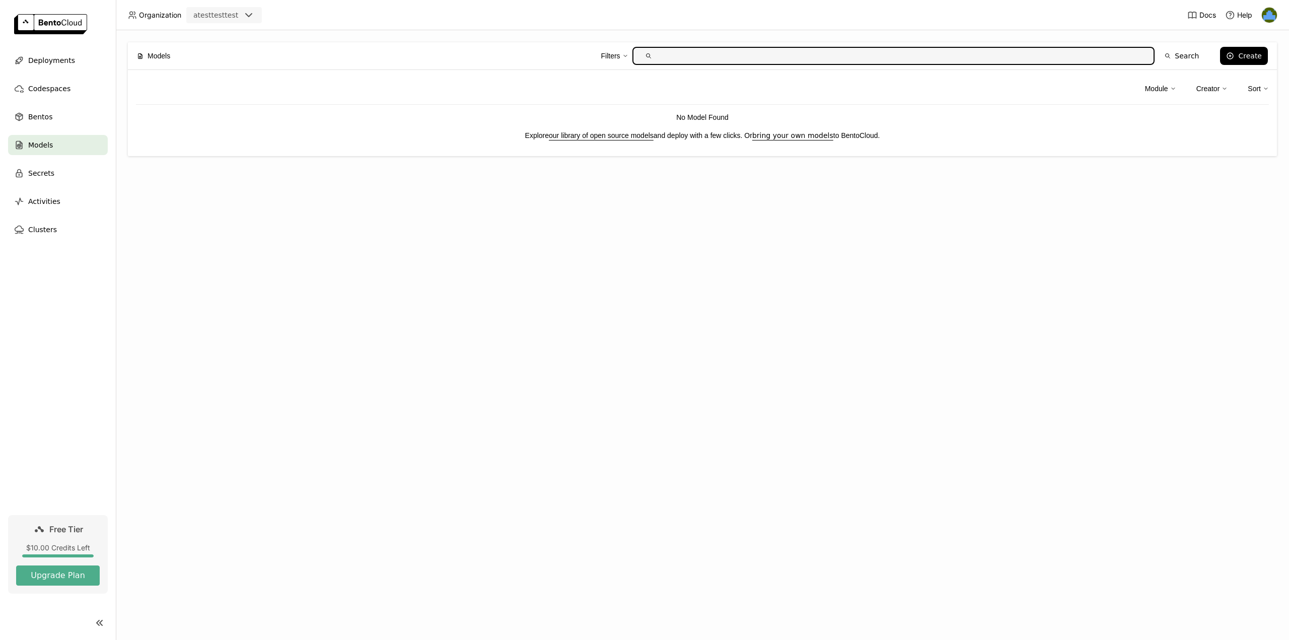
click at [73, 128] on ul "Deployments Codespaces Bentos Models Secrets Activities Clusters" at bounding box center [58, 144] width 116 height 189
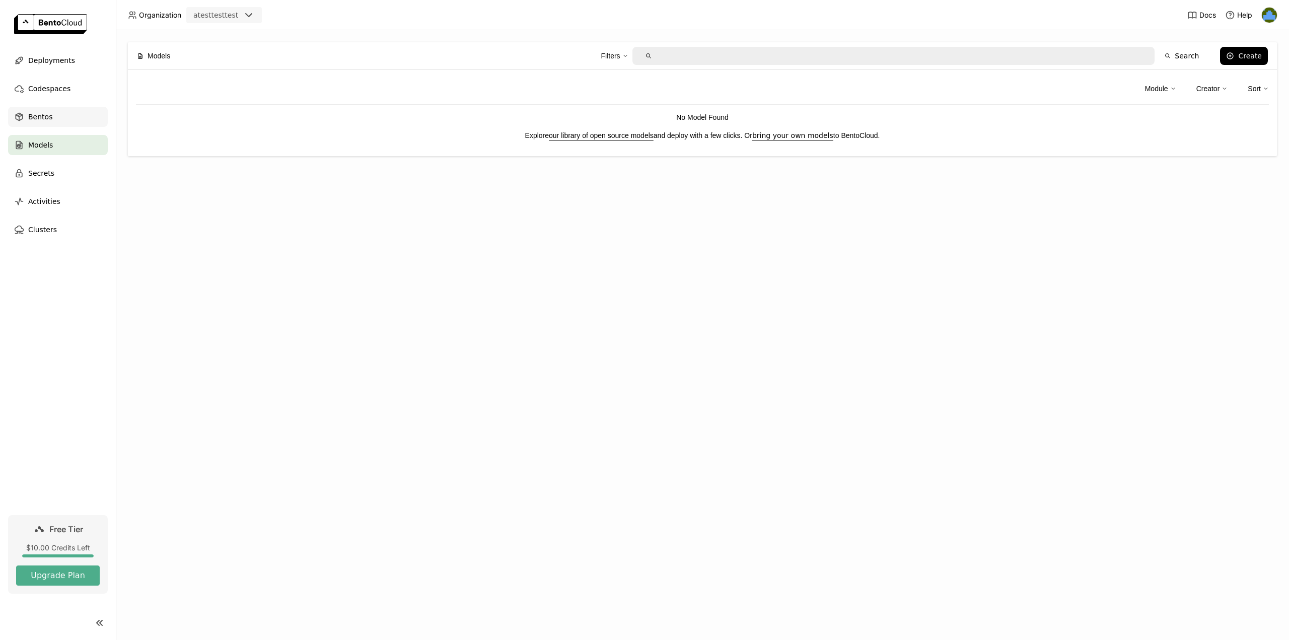
click at [71, 125] on div "Bentos" at bounding box center [58, 117] width 100 height 20
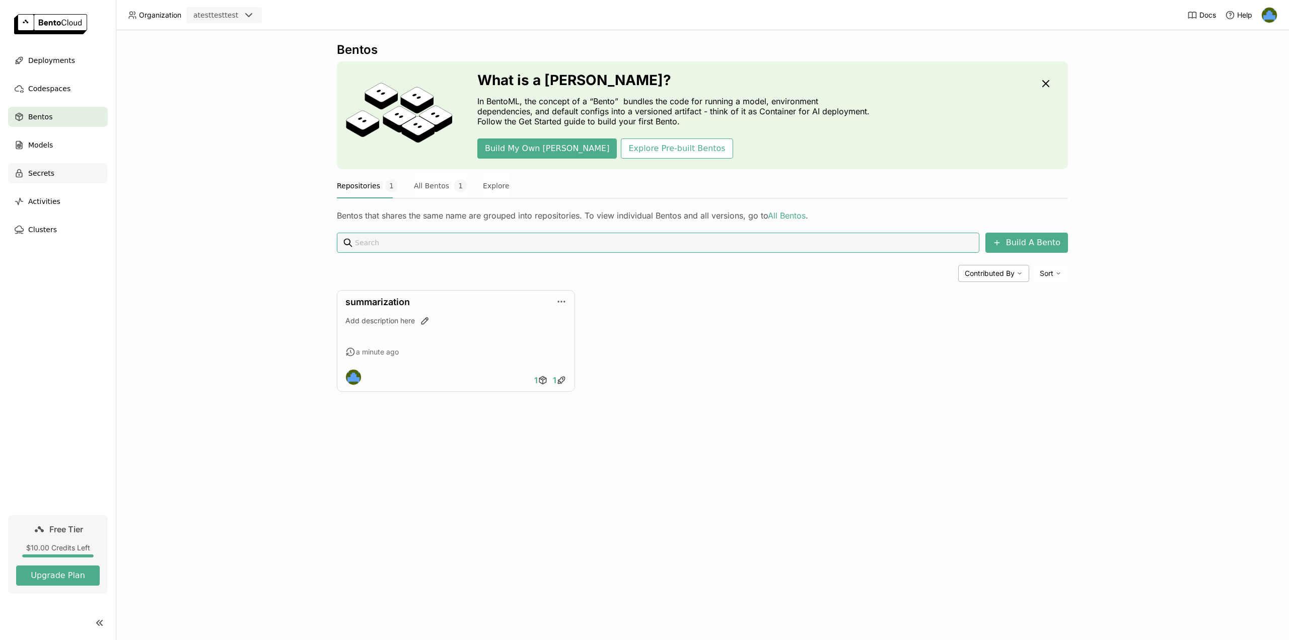
click at [69, 170] on div "Secrets" at bounding box center [58, 173] width 100 height 20
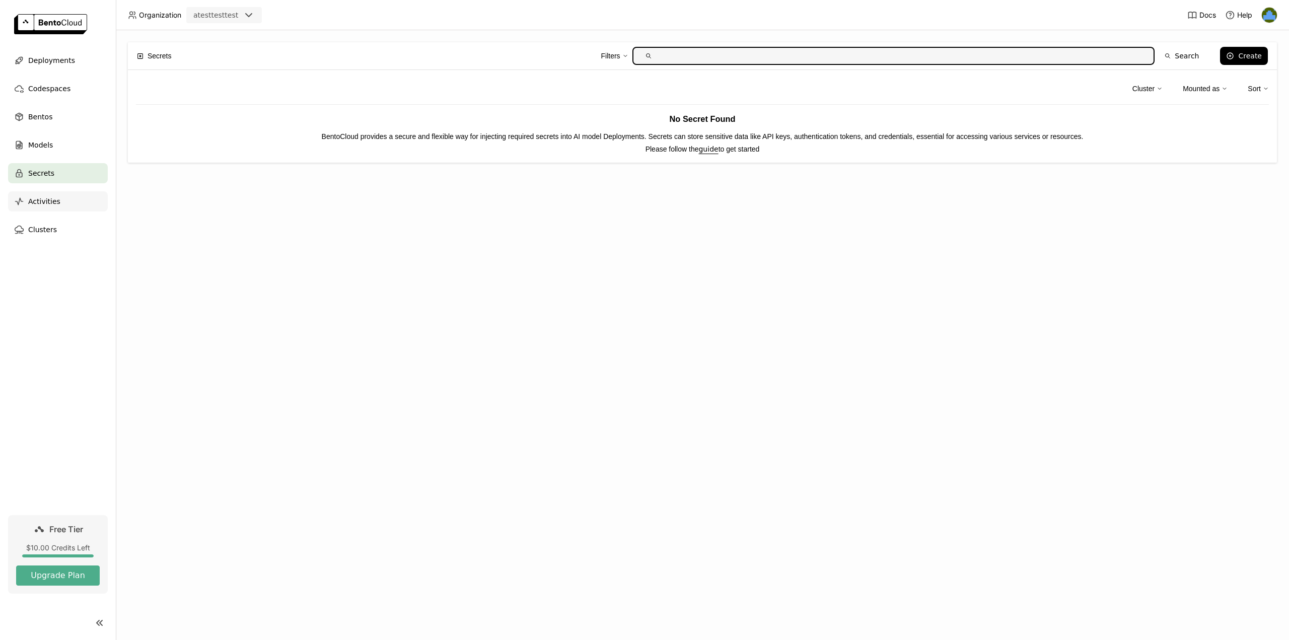
click at [61, 201] on div "Activities" at bounding box center [58, 201] width 100 height 20
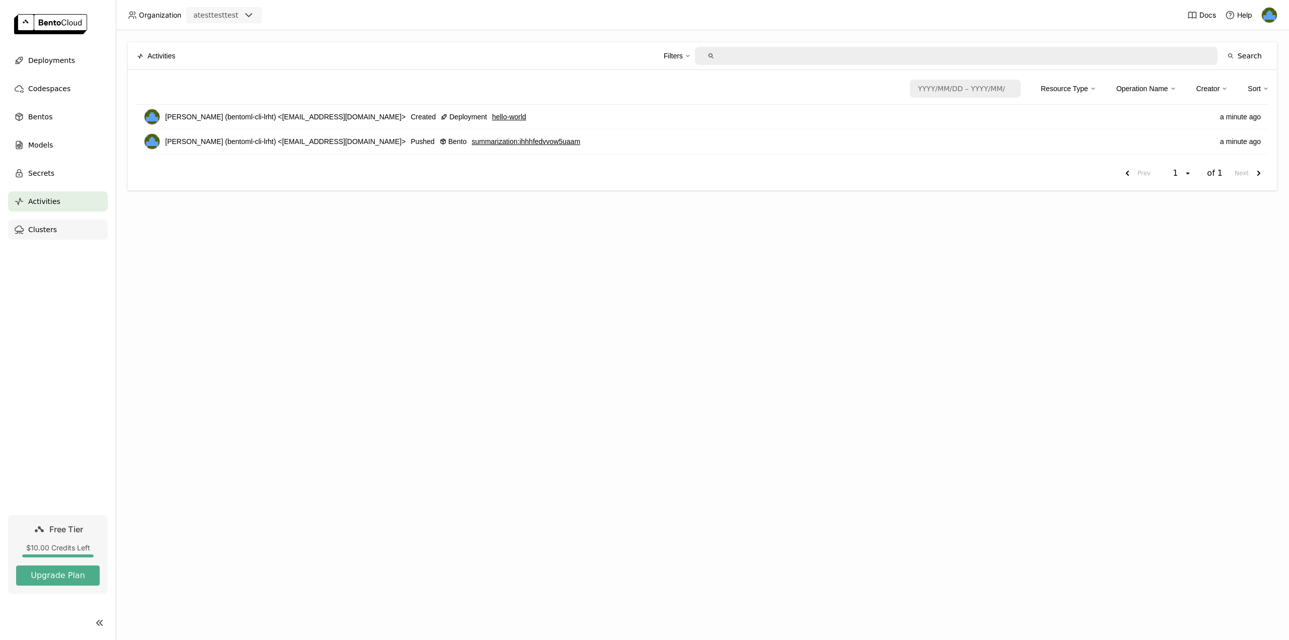
click at [55, 228] on div "Clusters" at bounding box center [58, 230] width 100 height 20
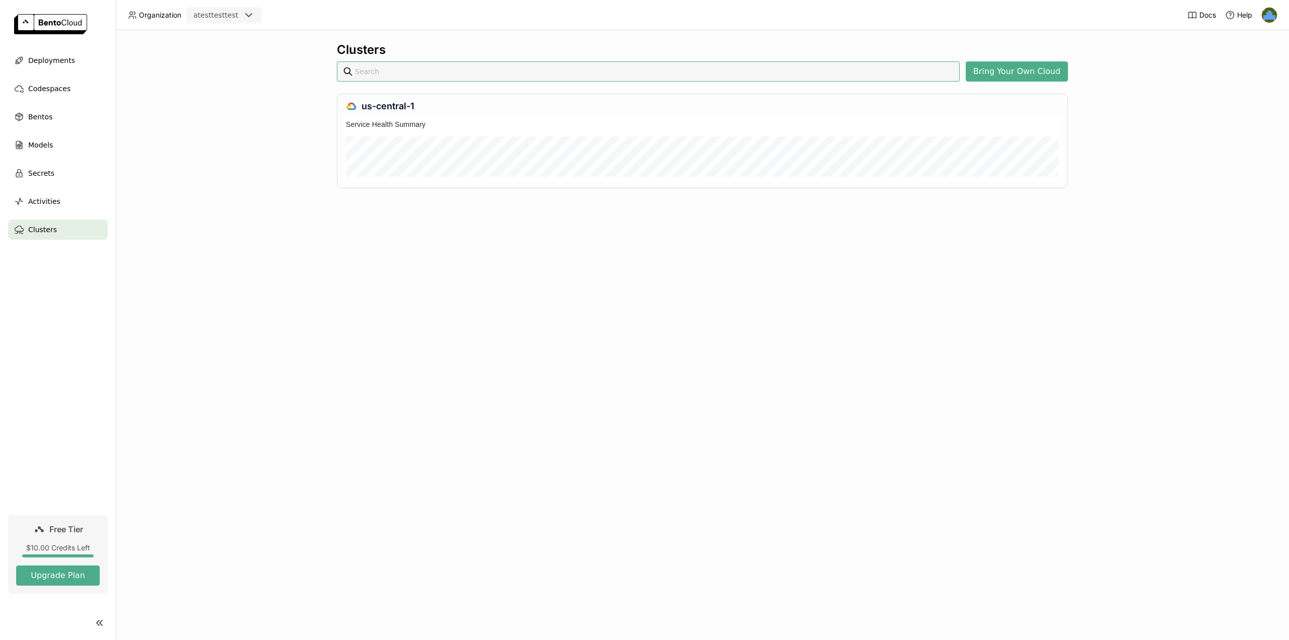
scroll to position [61, 717]
click at [61, 203] on div "Activities" at bounding box center [58, 201] width 100 height 20
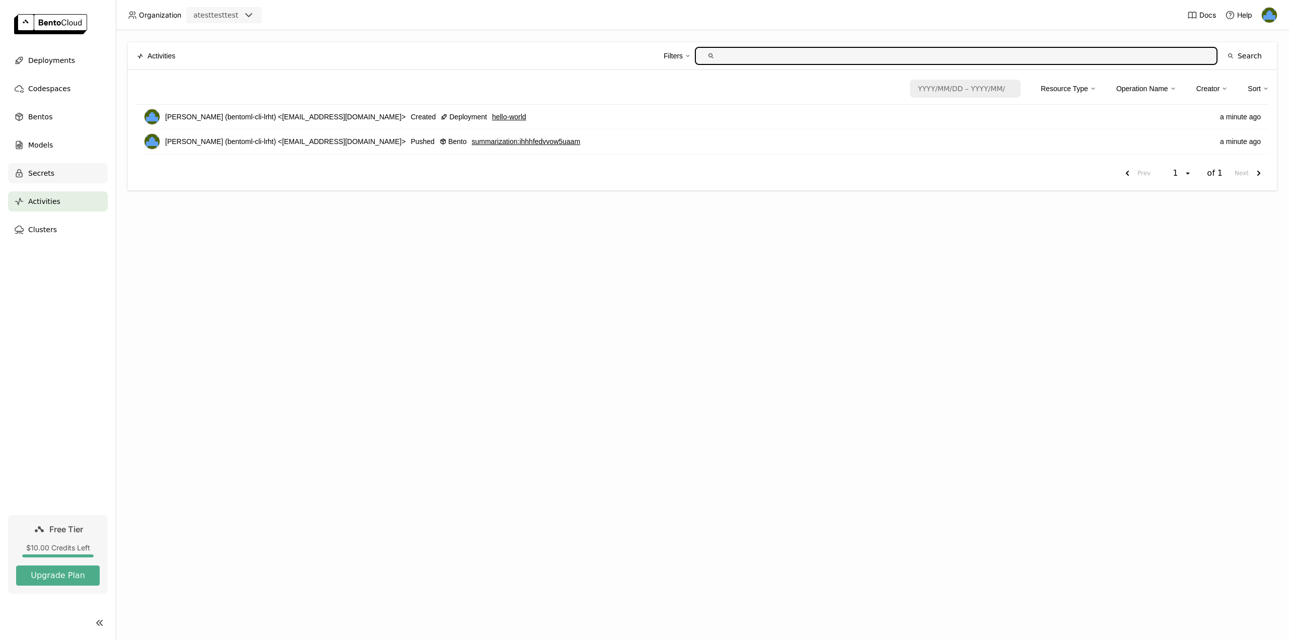
click at [70, 173] on div "Secrets" at bounding box center [58, 173] width 100 height 20
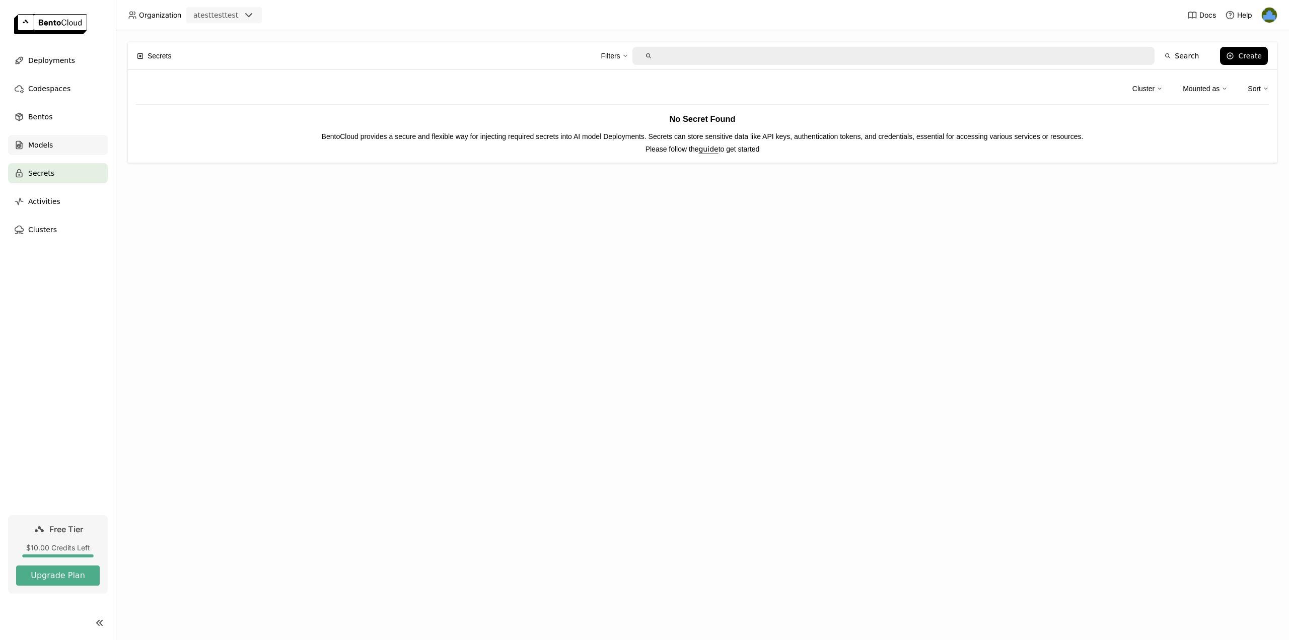
click at [73, 147] on div "Models" at bounding box center [58, 145] width 100 height 20
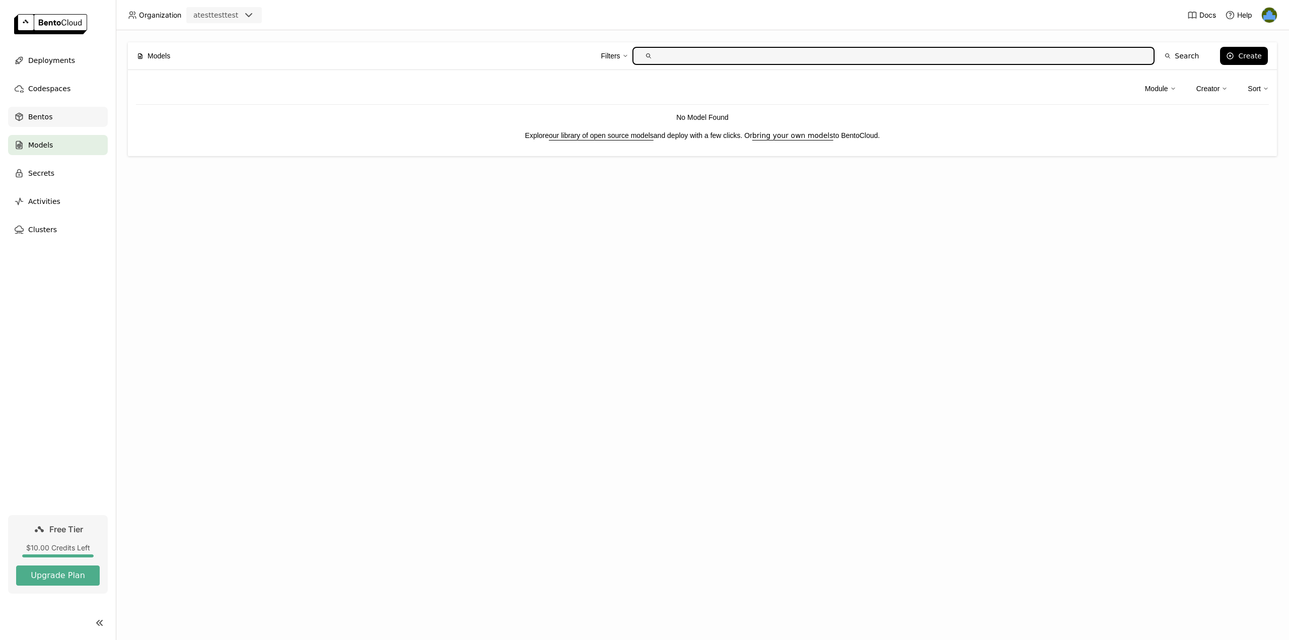
click at [65, 115] on div "Bentos" at bounding box center [58, 117] width 100 height 20
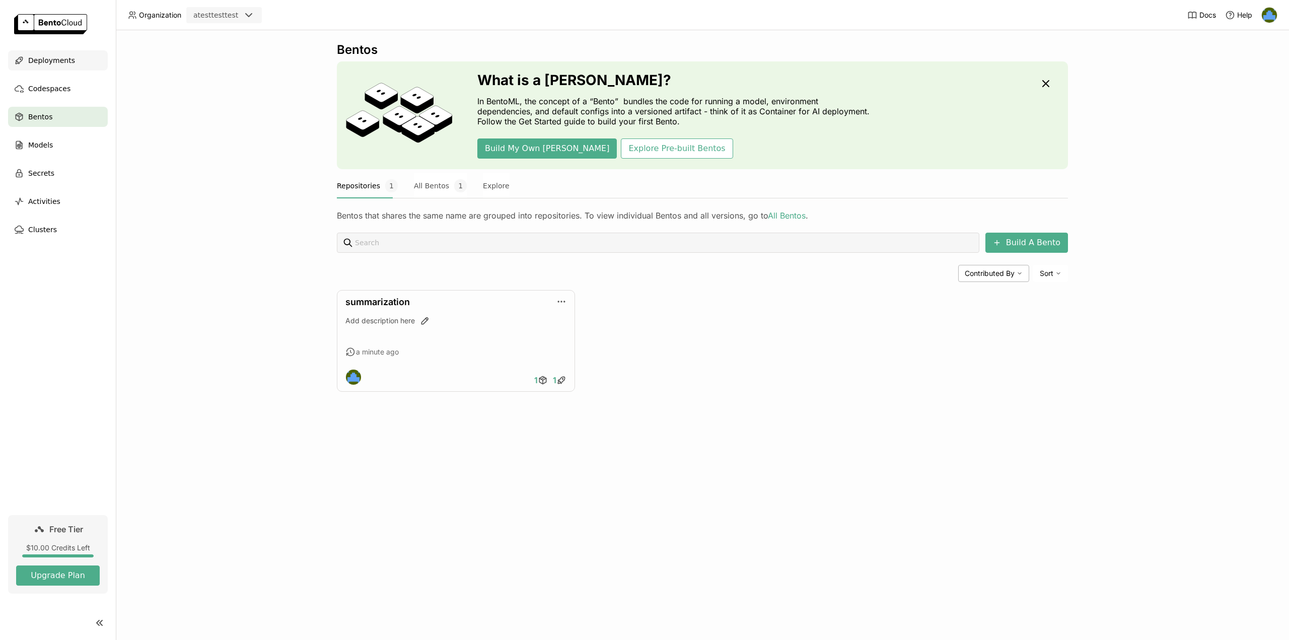
click at [72, 64] on div "Deployments" at bounding box center [58, 60] width 100 height 20
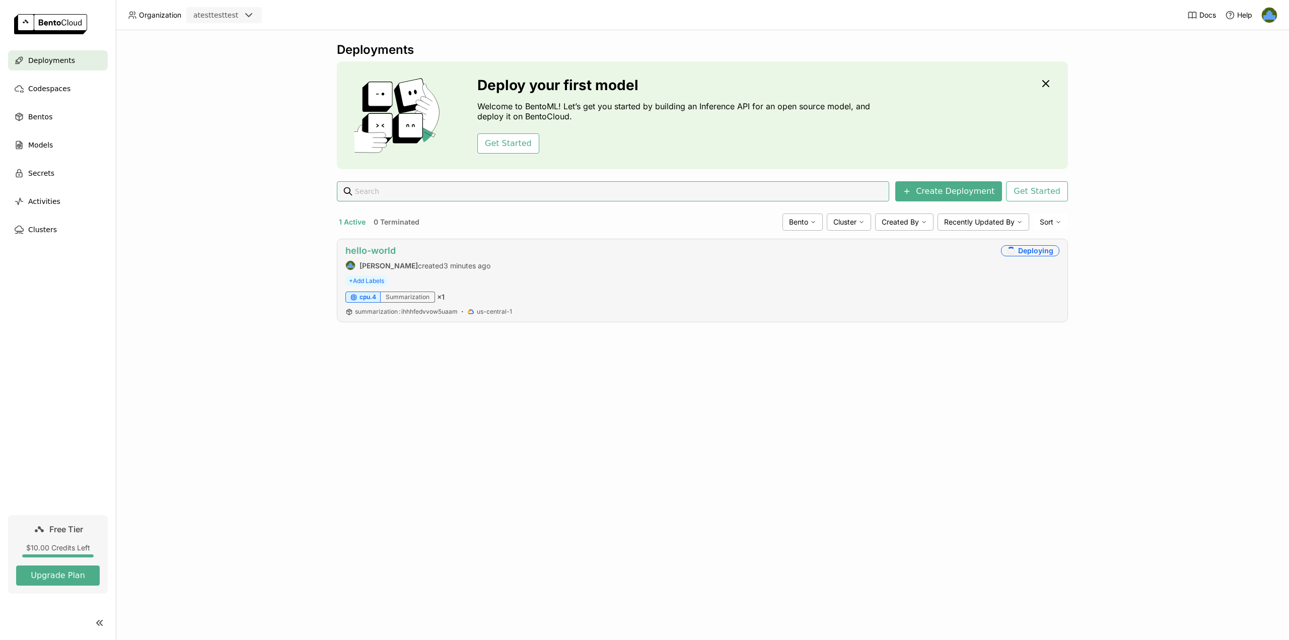
click at [370, 249] on link "hello-world" at bounding box center [371, 250] width 50 height 11
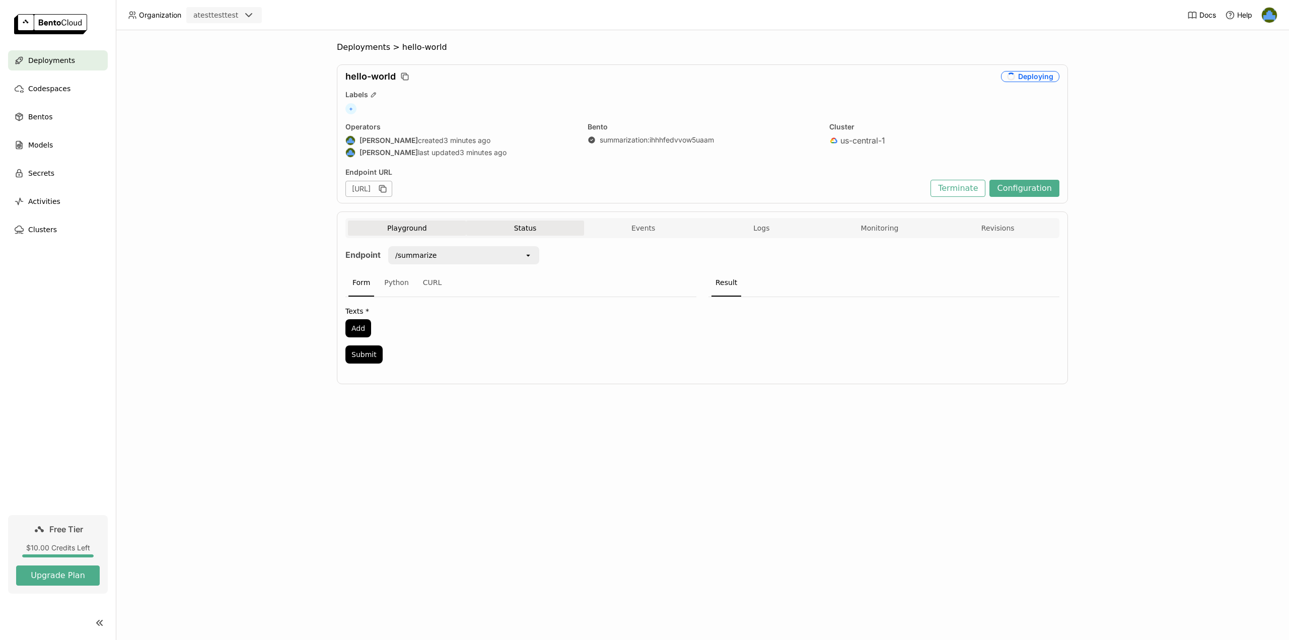
click at [519, 230] on button "Status" at bounding box center [525, 228] width 118 height 15
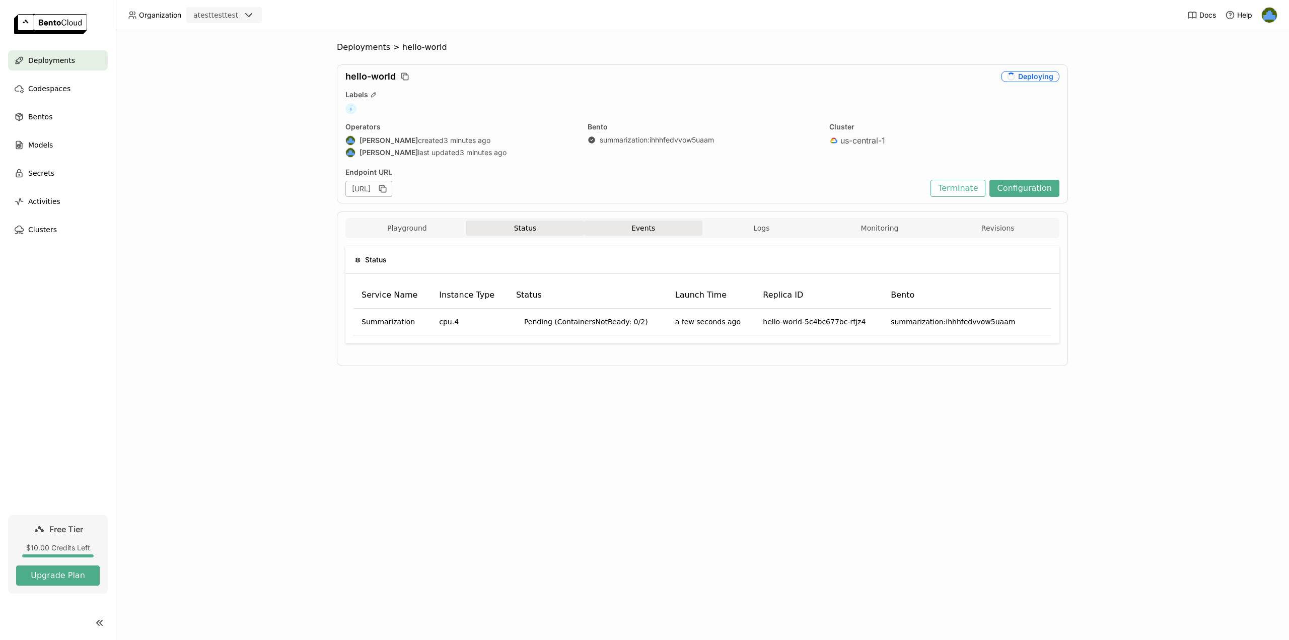
drag, startPoint x: 624, startPoint y: 227, endPoint x: 629, endPoint y: 227, distance: 5.1
click at [624, 227] on button "Events" at bounding box center [643, 228] width 118 height 15
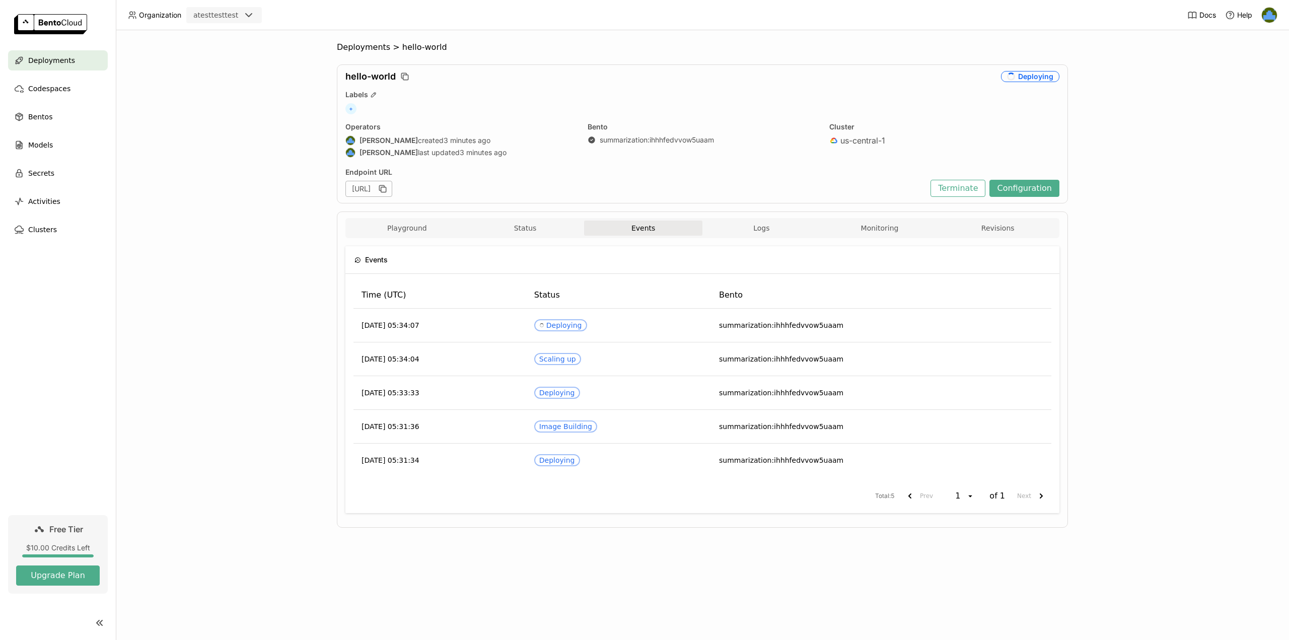
click at [770, 235] on div "Playground Status Events Logs Monitoring Revisions" at bounding box center [702, 230] width 709 height 18
click at [794, 230] on button "Logs" at bounding box center [762, 228] width 118 height 15
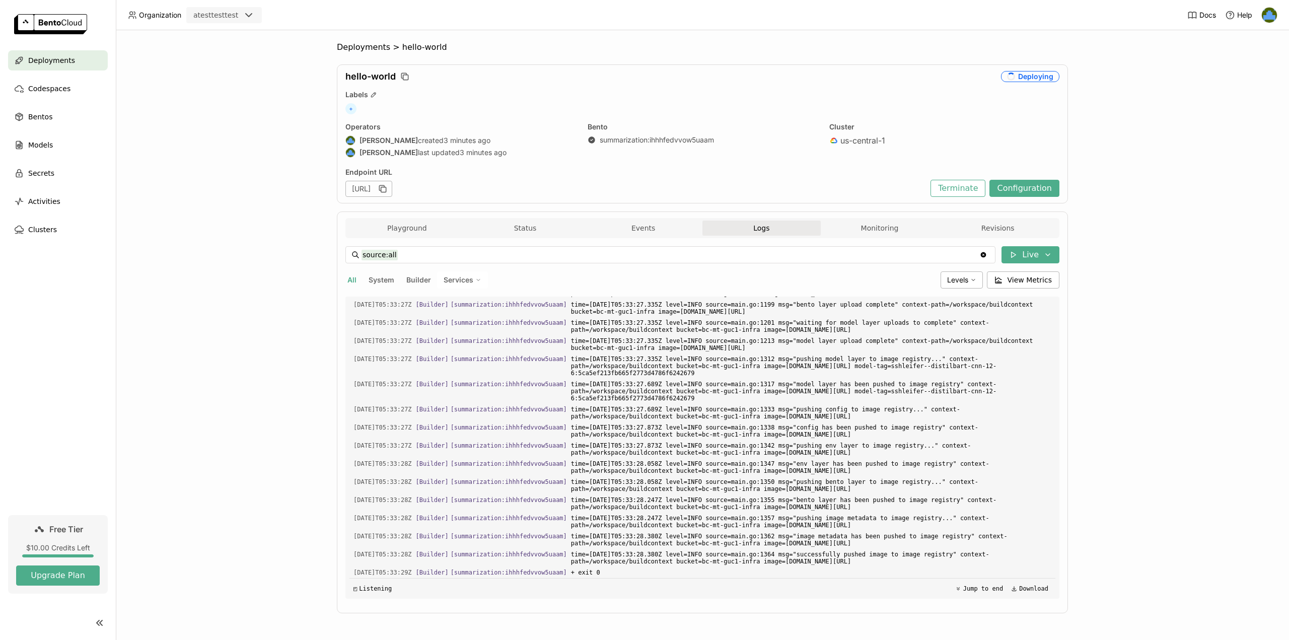
scroll to position [2621, 0]
click at [1033, 189] on button "Configuration" at bounding box center [1025, 188] width 70 height 17
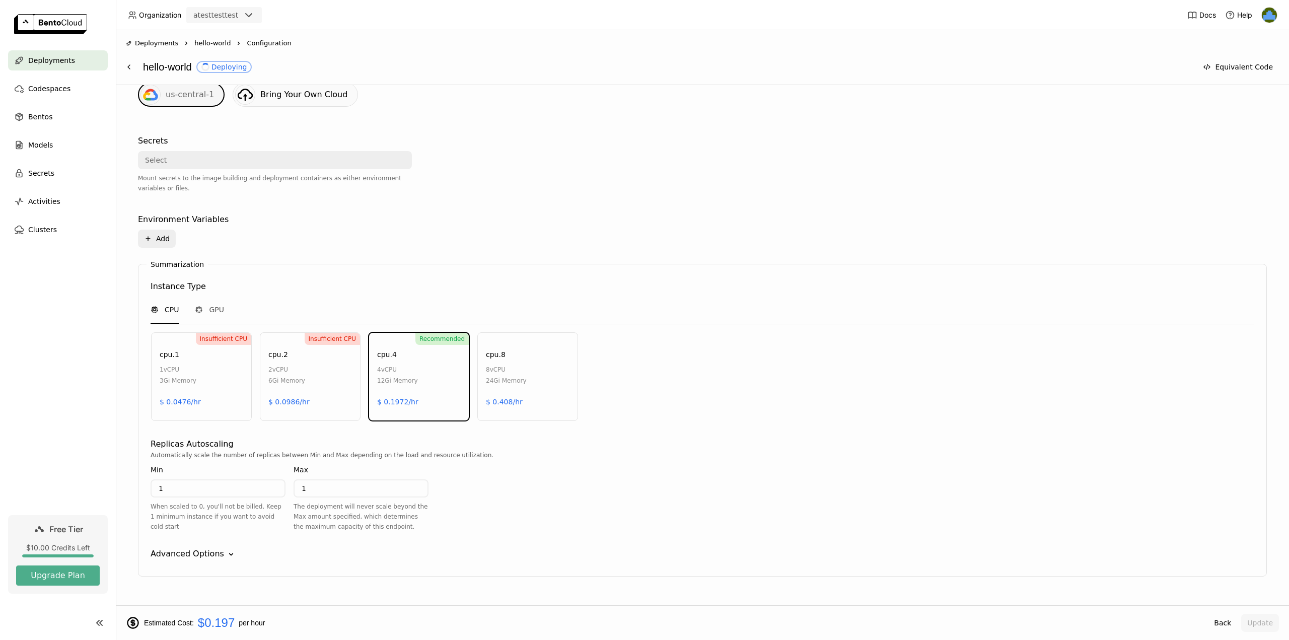
scroll to position [292, 0]
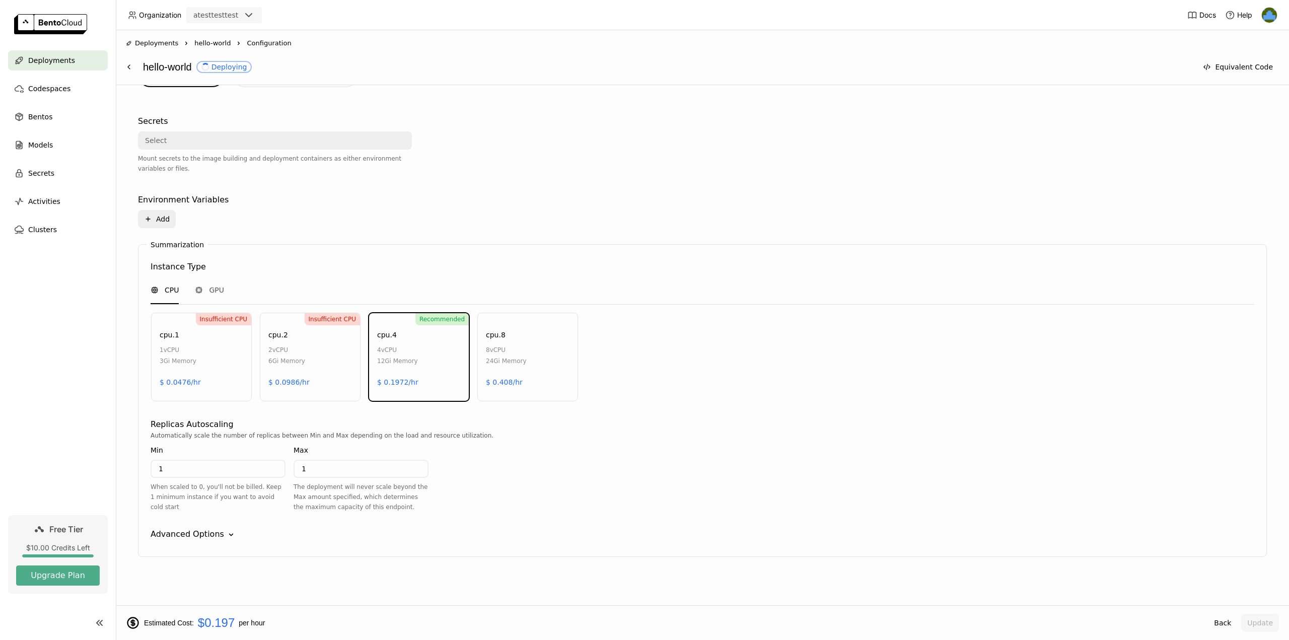
click at [237, 462] on input "1" at bounding box center [218, 469] width 133 height 16
type input "0"
click at [263, 426] on div "Replicas Autoscaling" at bounding box center [703, 425] width 1104 height 12
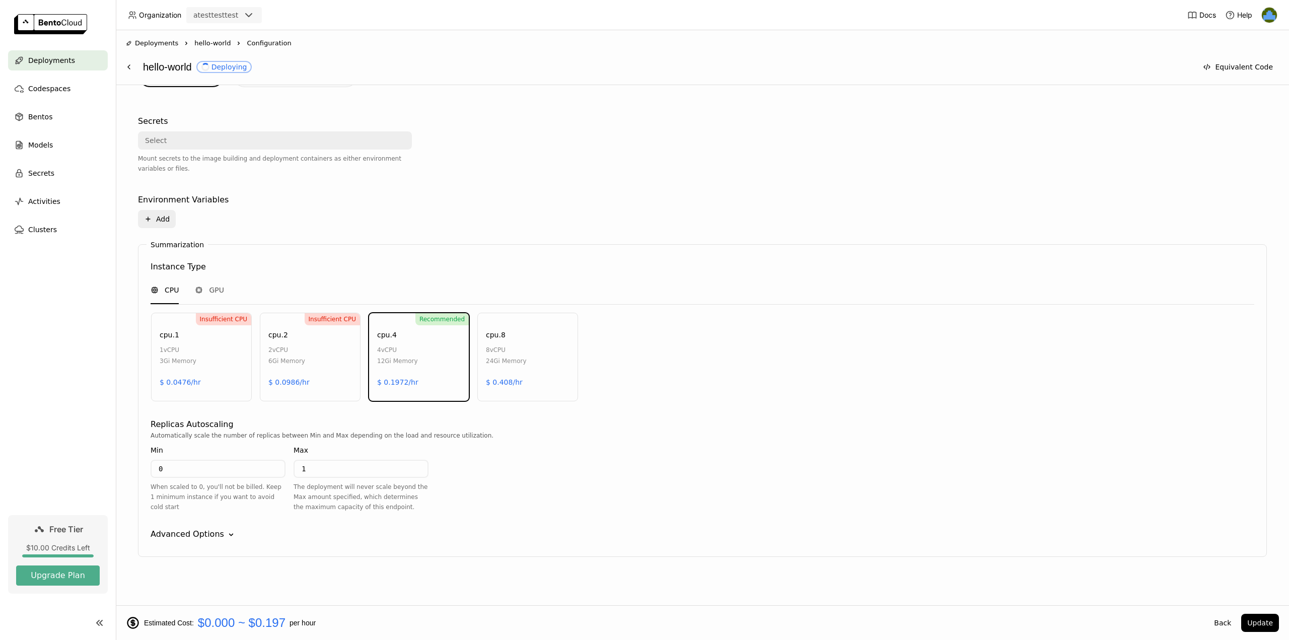
click at [219, 535] on div "Advanced Options Down" at bounding box center [703, 534] width 1104 height 12
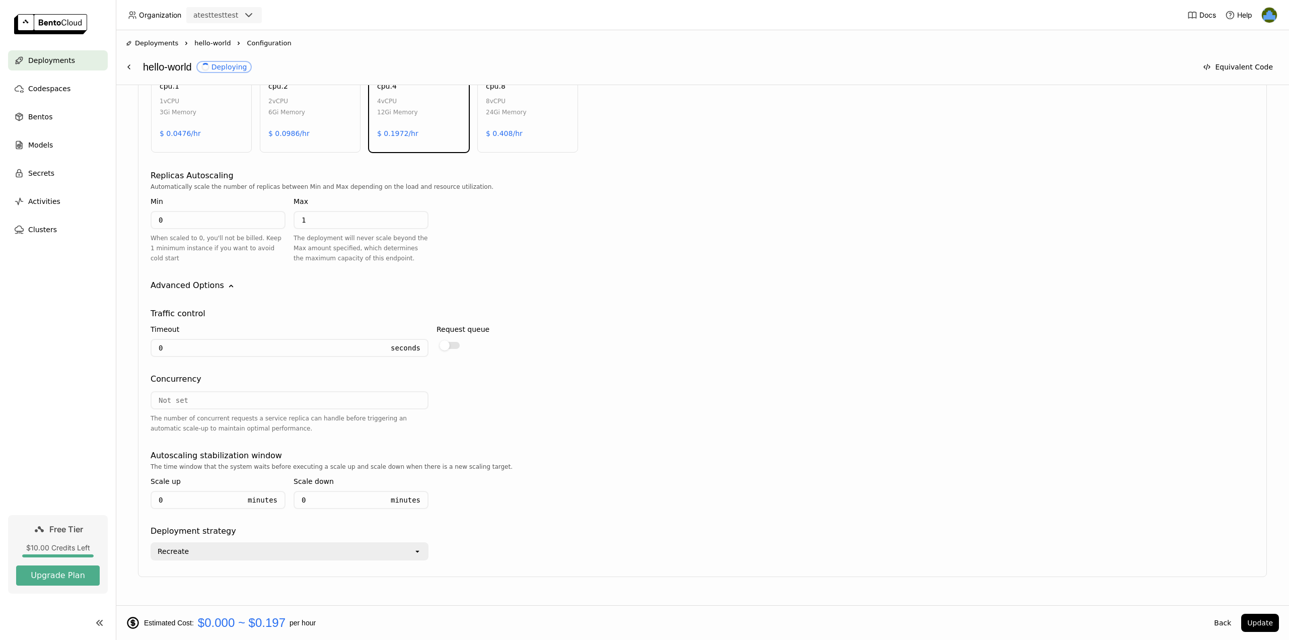
scroll to position [561, 0]
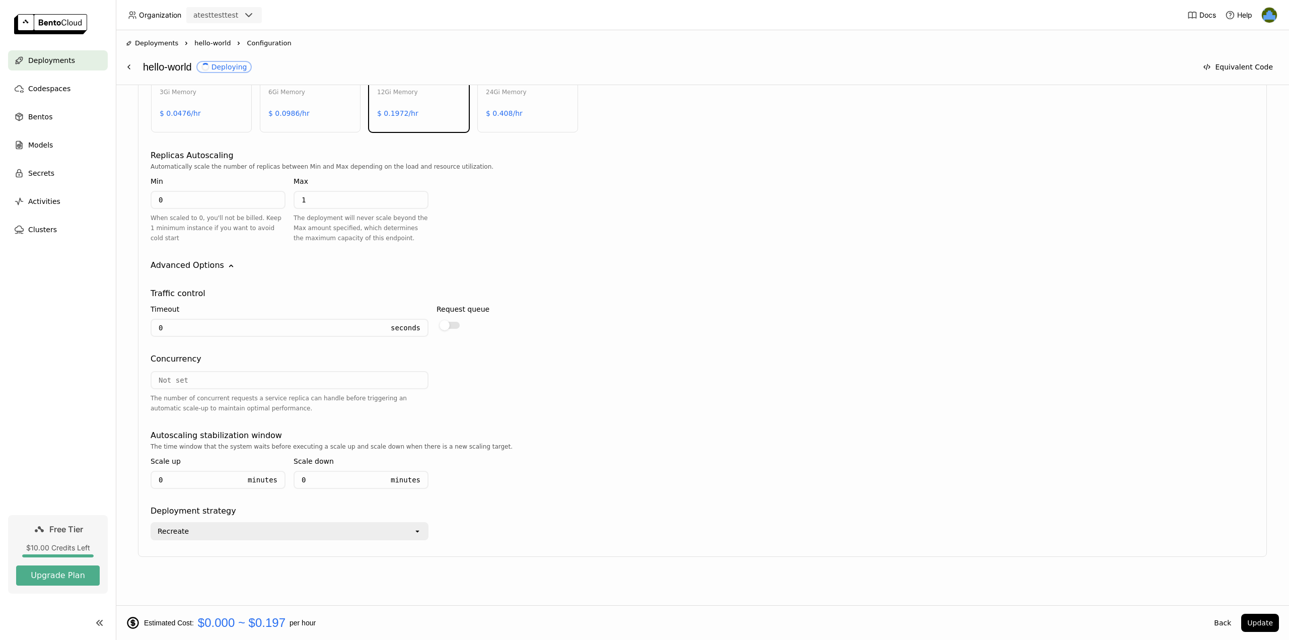
drag, startPoint x: 241, startPoint y: 451, endPoint x: 314, endPoint y: 480, distance: 78.5
click at [314, 480] on input "0" at bounding box center [339, 480] width 89 height 16
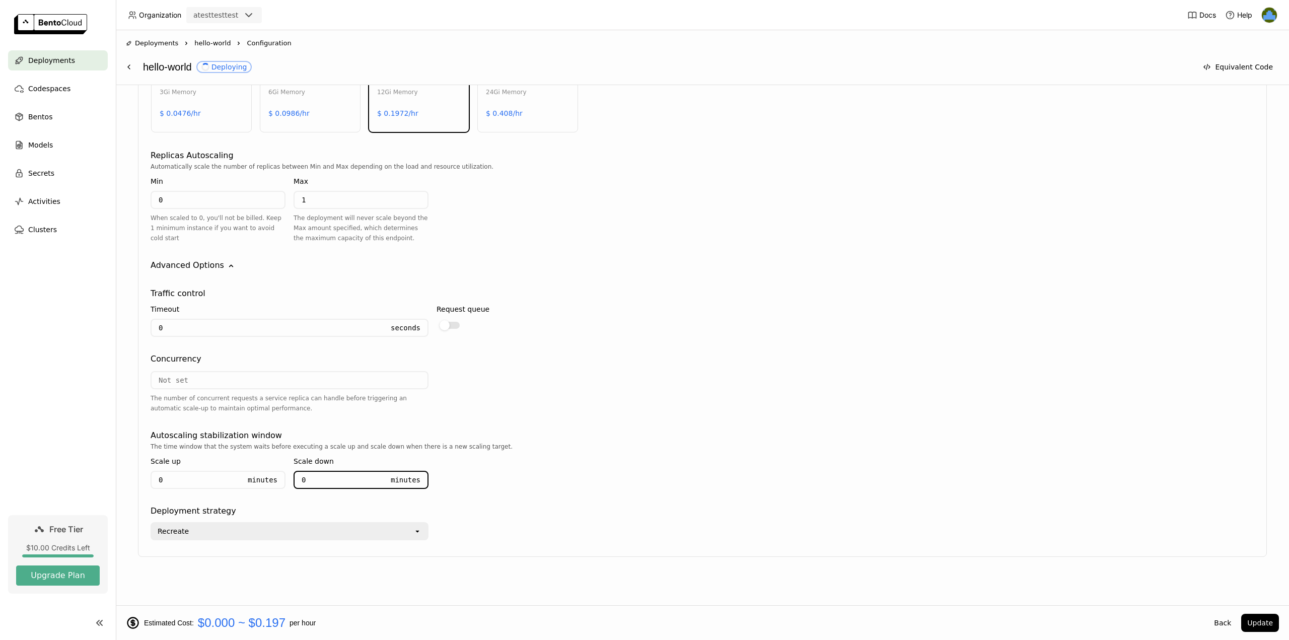
click at [314, 480] on input "0" at bounding box center [339, 480] width 89 height 16
type input "10"
click at [343, 458] on div "Scale down" at bounding box center [361, 461] width 135 height 11
click at [337, 483] on input "10" at bounding box center [339, 480] width 89 height 16
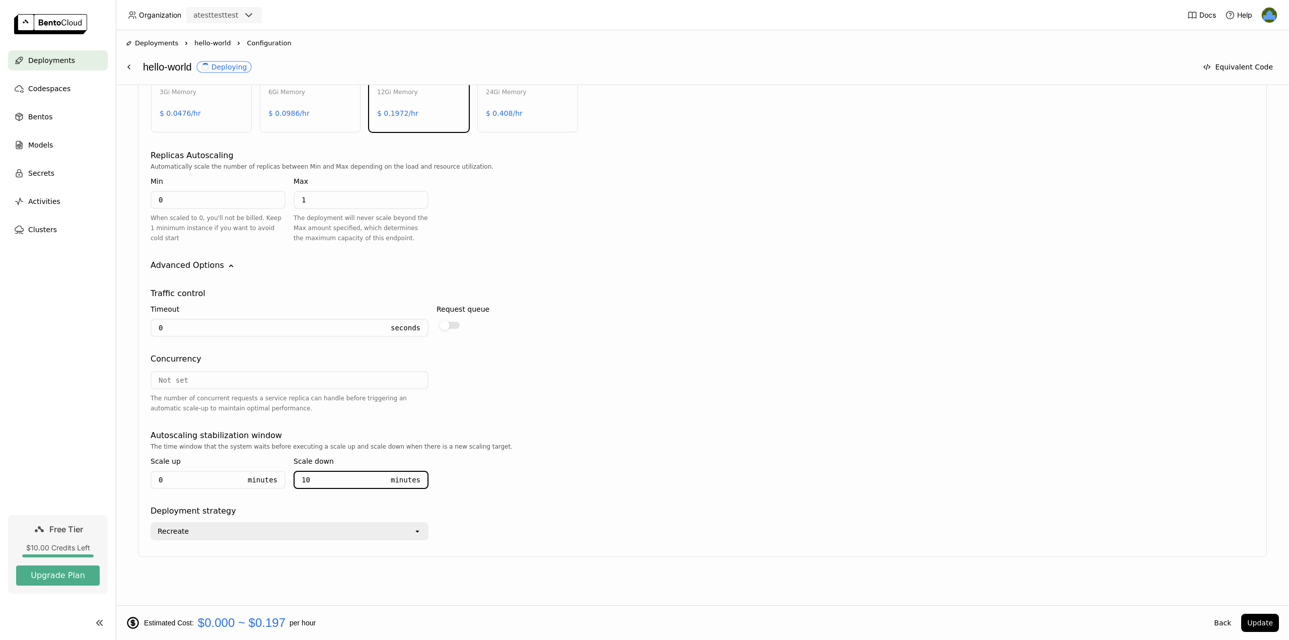
click at [337, 483] on input "10" at bounding box center [339, 480] width 89 height 16
click at [338, 483] on input "10" at bounding box center [339, 480] width 89 height 16
type input "5"
click at [372, 453] on div "Scale down 5 Minutes" at bounding box center [361, 474] width 135 height 45
click at [398, 428] on div "Traffic control Timeout 0 Seconds Request queue Concurrency The number of concu…" at bounding box center [703, 405] width 1104 height 269
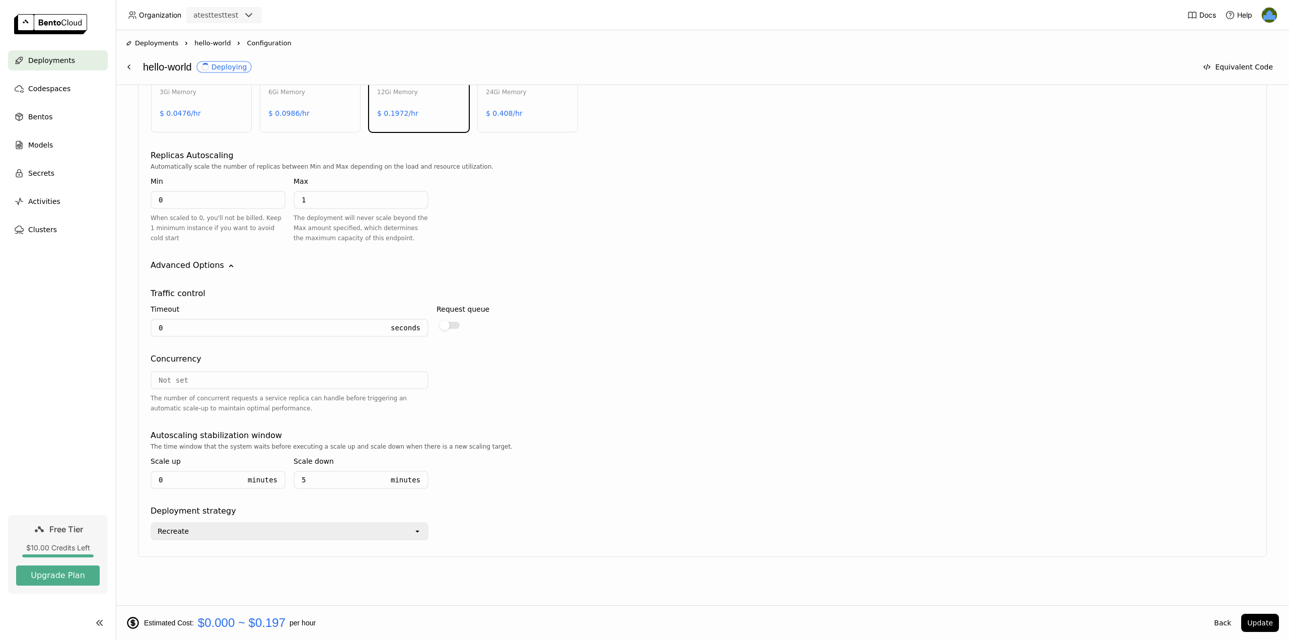
drag, startPoint x: 1268, startPoint y: 620, endPoint x: 1197, endPoint y: 585, distance: 79.7
click at [1267, 620] on button "Update" at bounding box center [1261, 623] width 38 height 18
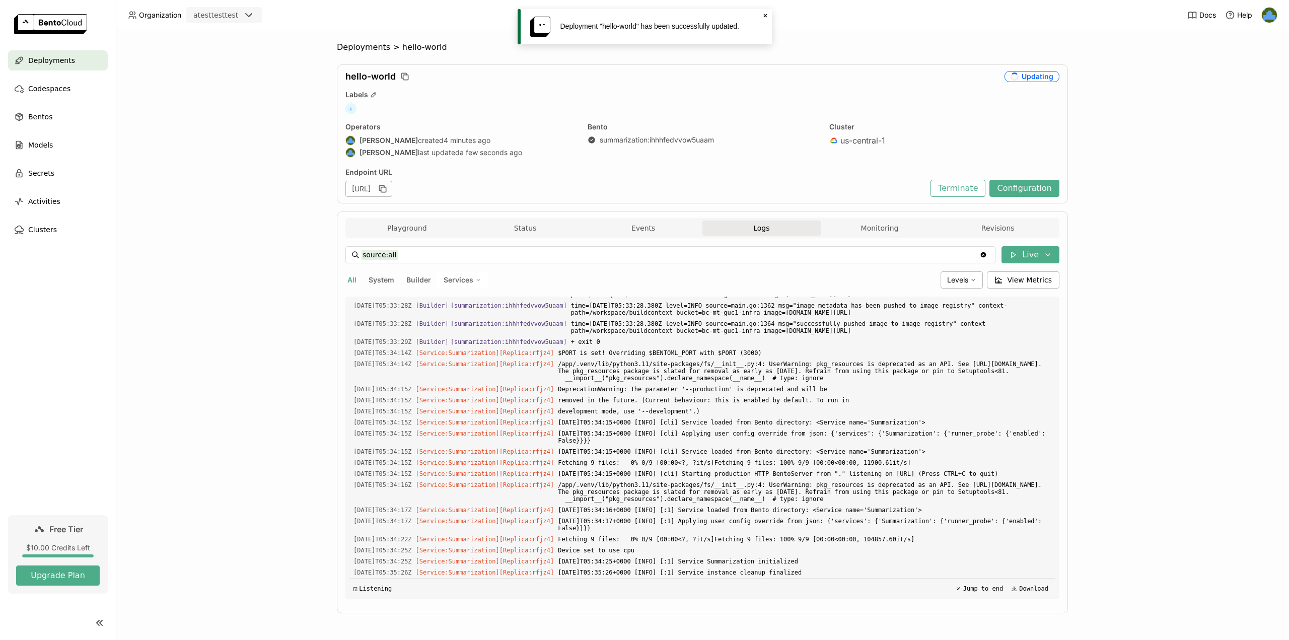
scroll to position [2555, 0]
click at [373, 48] on span "Deployments" at bounding box center [363, 47] width 53 height 10
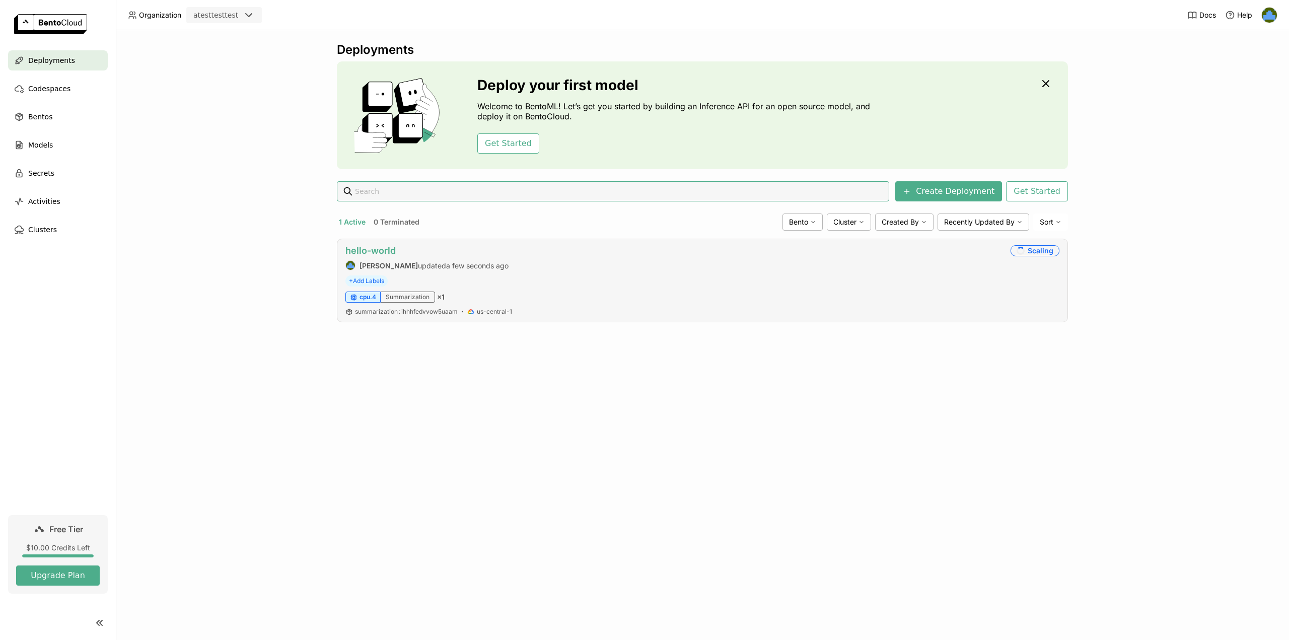
click at [387, 254] on link "hello-world" at bounding box center [371, 250] width 50 height 11
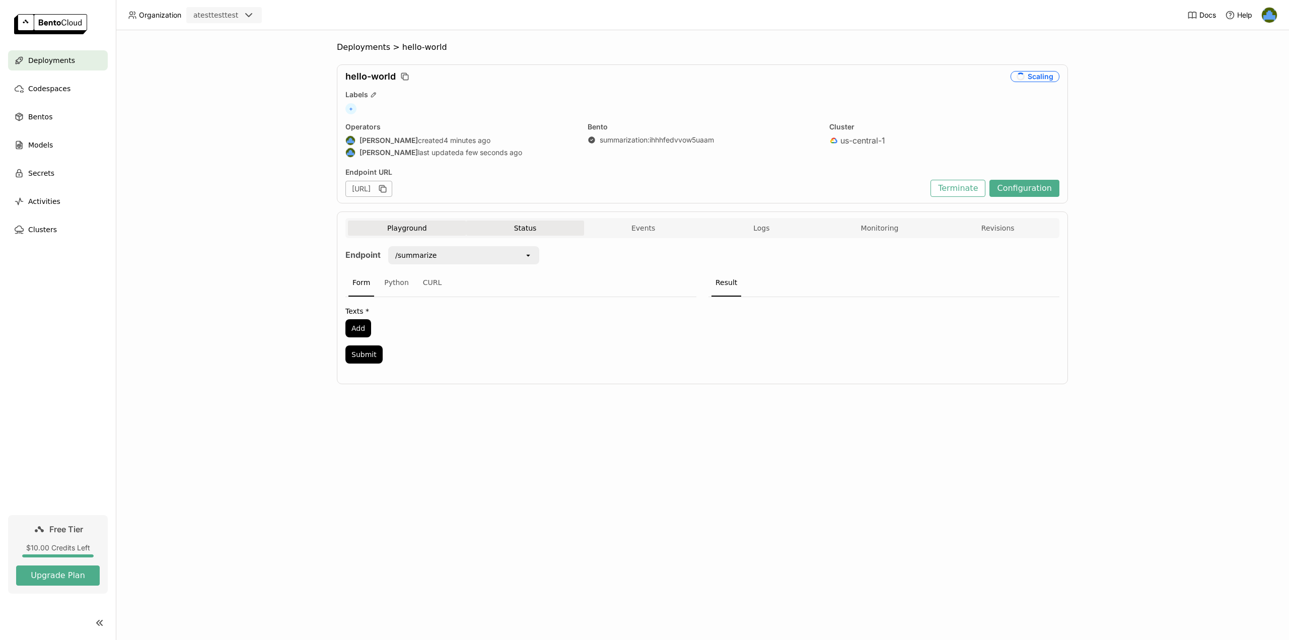
click at [529, 232] on button "Status" at bounding box center [525, 228] width 118 height 15
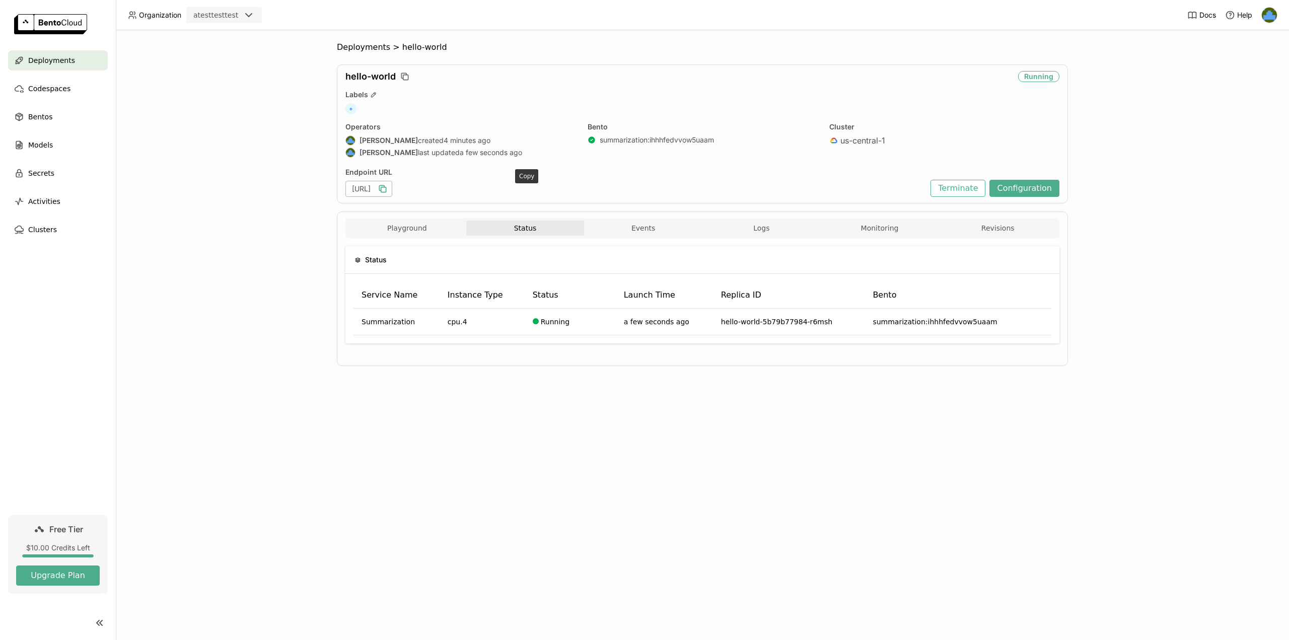
click at [388, 186] on icon "button" at bounding box center [383, 189] width 10 height 10
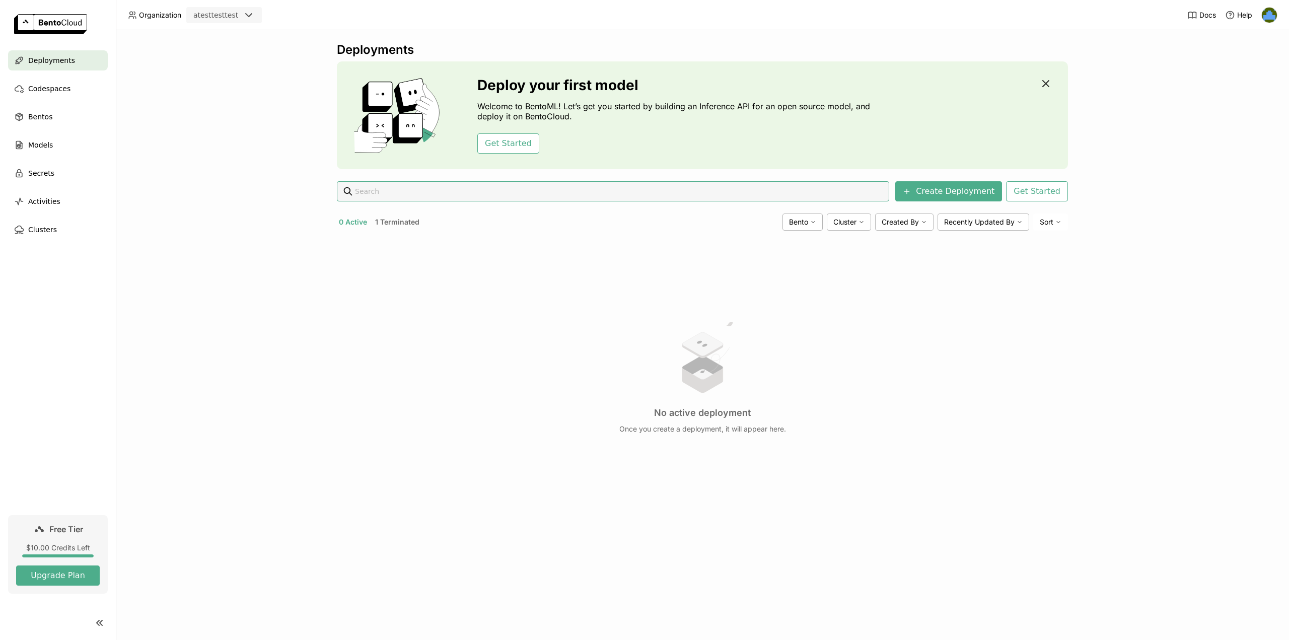
click at [1045, 82] on icon "button" at bounding box center [1046, 84] width 6 height 6
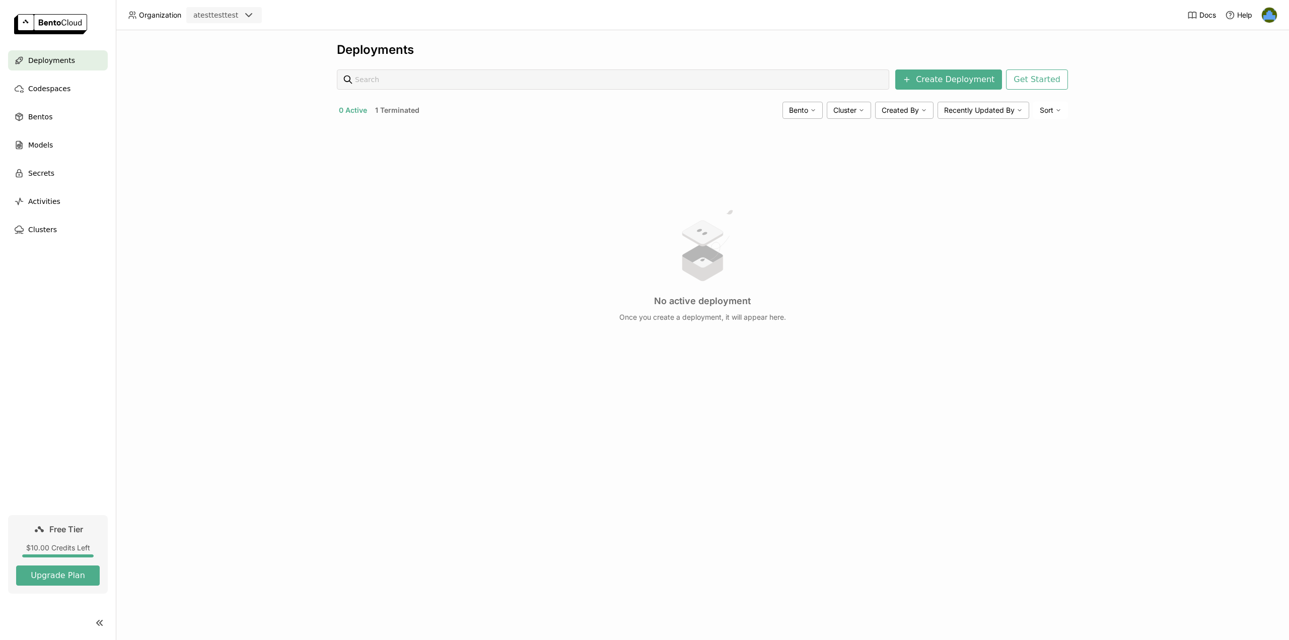
click at [219, 6] on header "Organization atesttesttest Docs Help" at bounding box center [644, 15] width 1289 height 30
